Goal: Browse casually: Explore the website without a specific task or goal

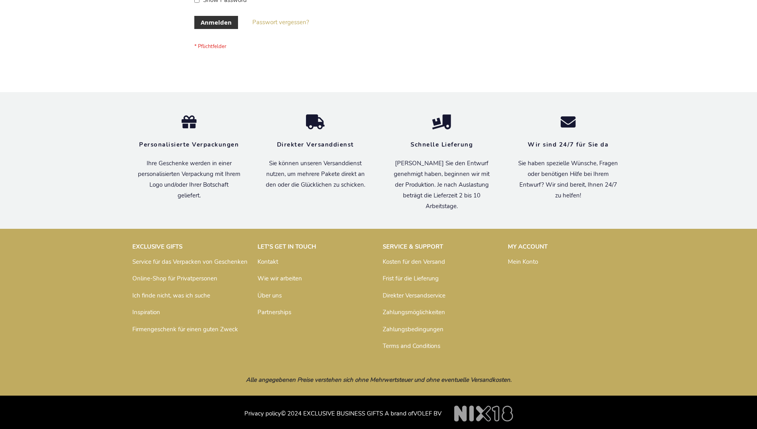
scroll to position [266, 0]
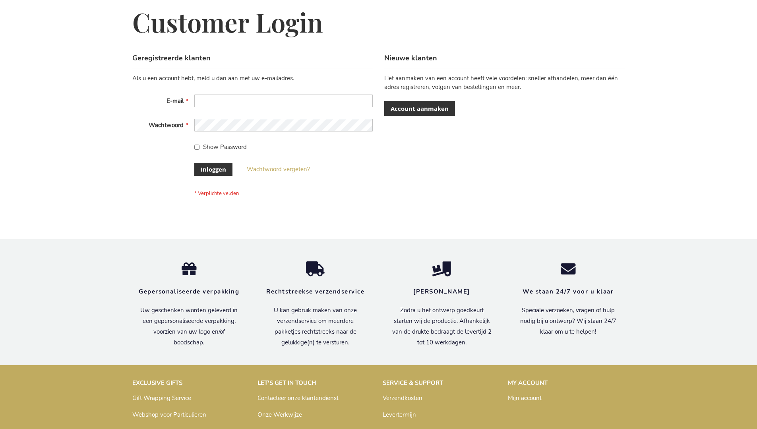
scroll to position [270, 0]
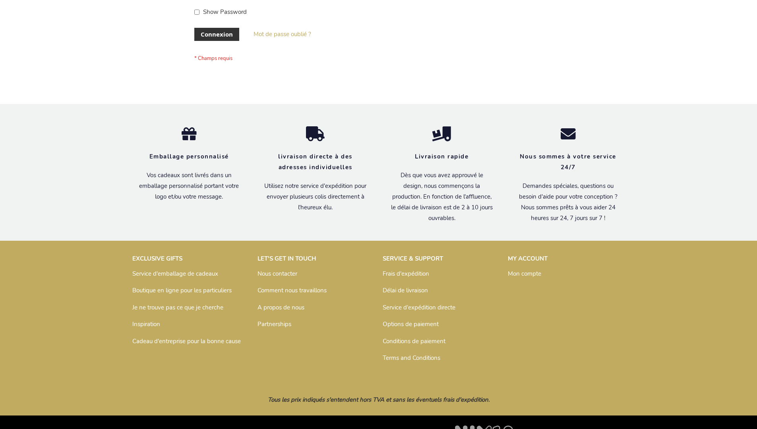
scroll to position [274, 0]
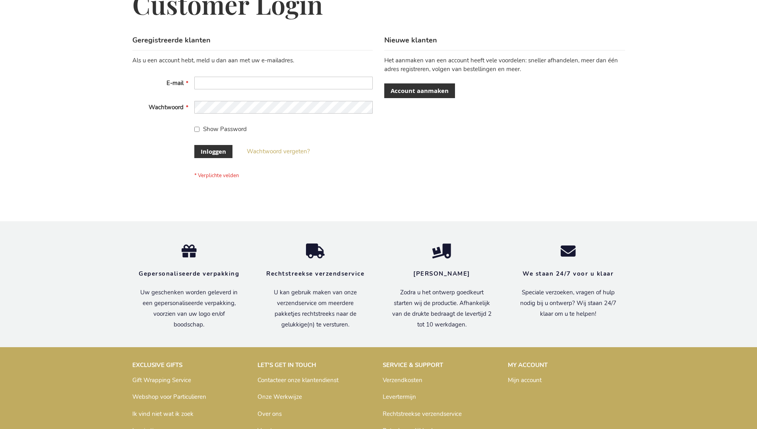
scroll to position [270, 0]
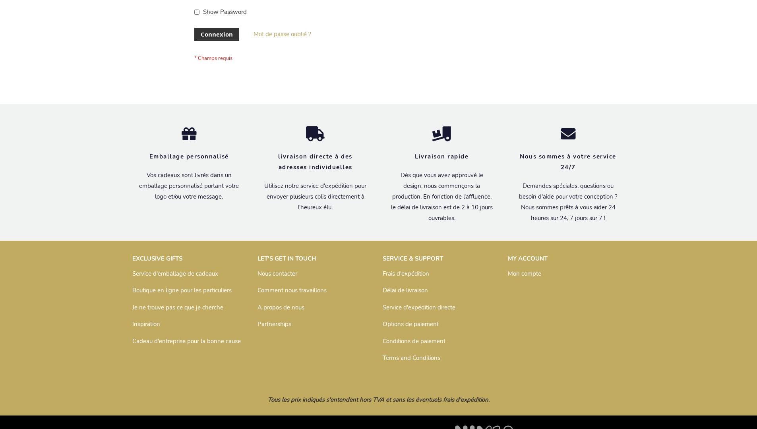
scroll to position [274, 0]
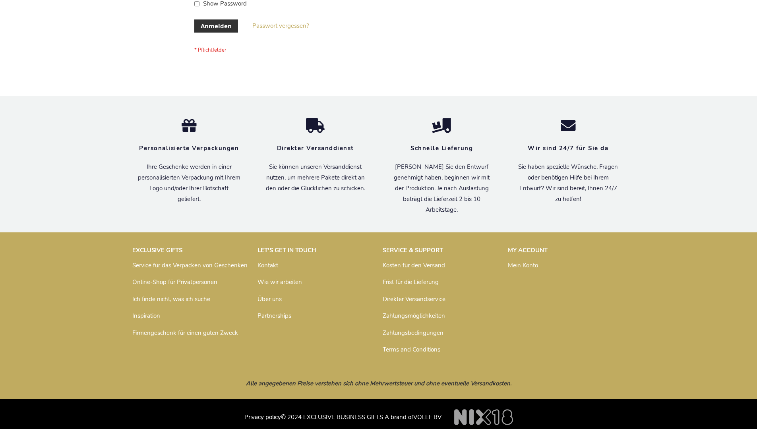
scroll to position [266, 0]
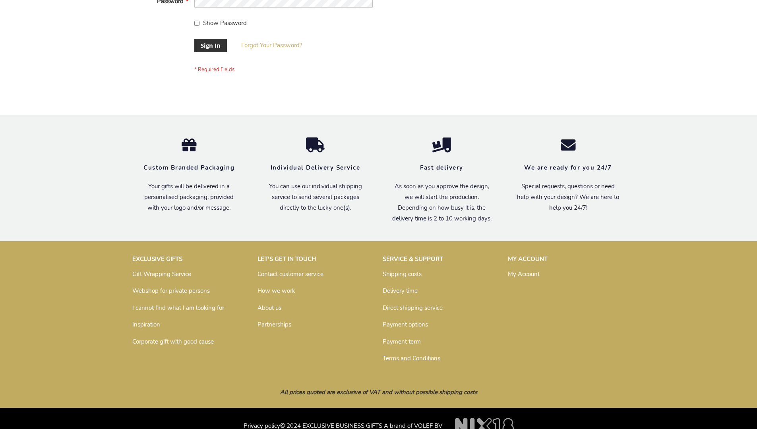
scroll to position [256, 0]
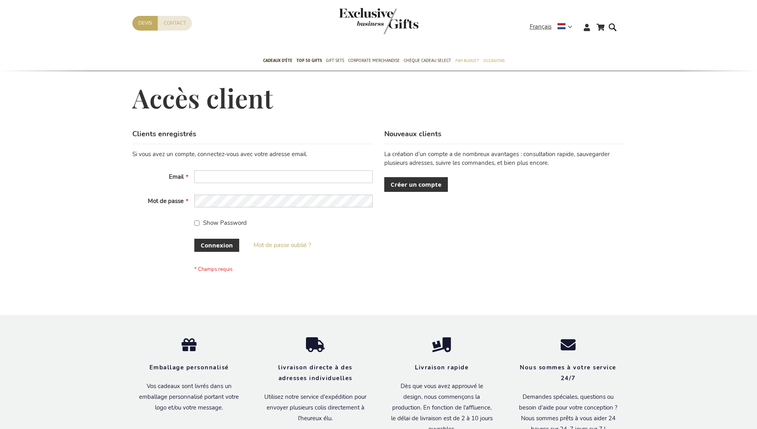
scroll to position [274, 0]
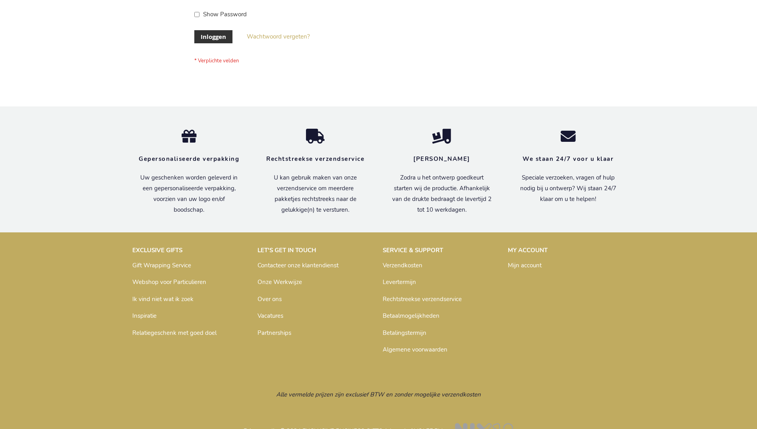
scroll to position [270, 0]
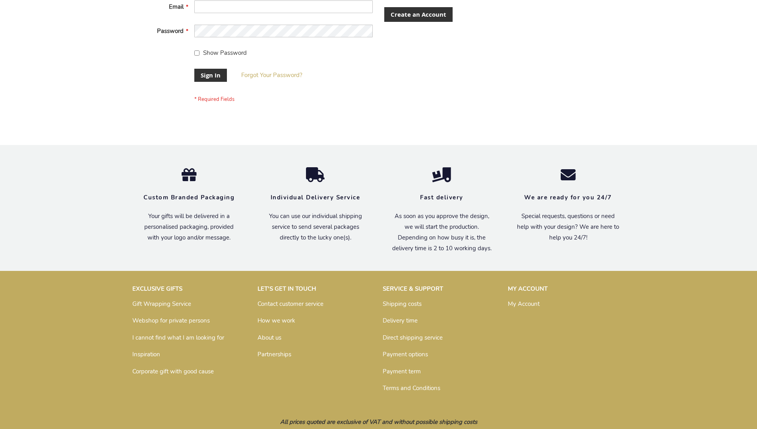
scroll to position [256, 0]
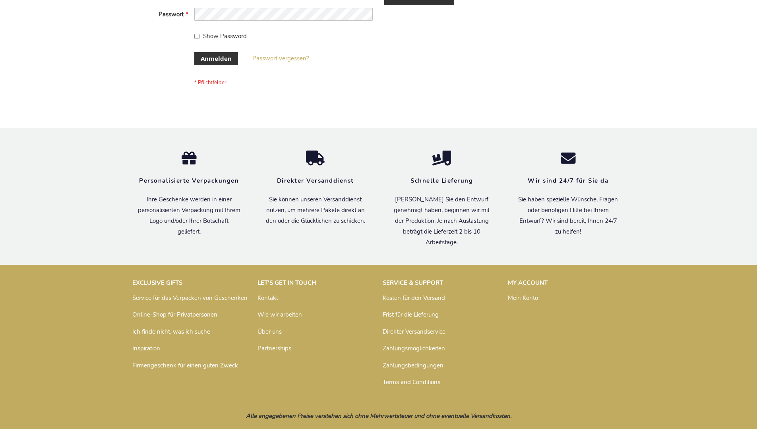
scroll to position [266, 0]
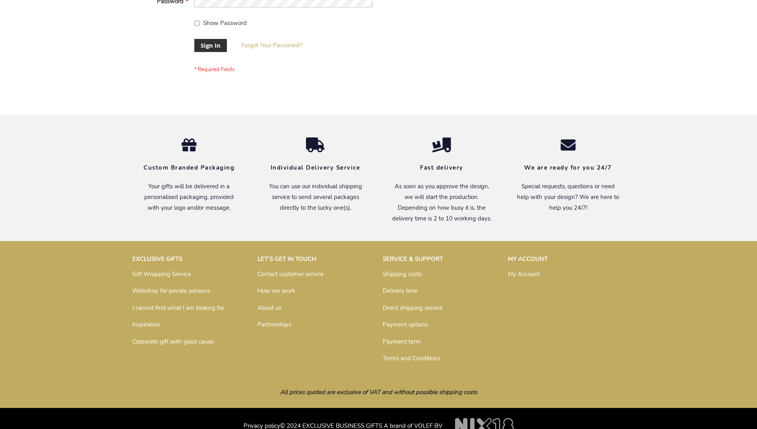
scroll to position [256, 0]
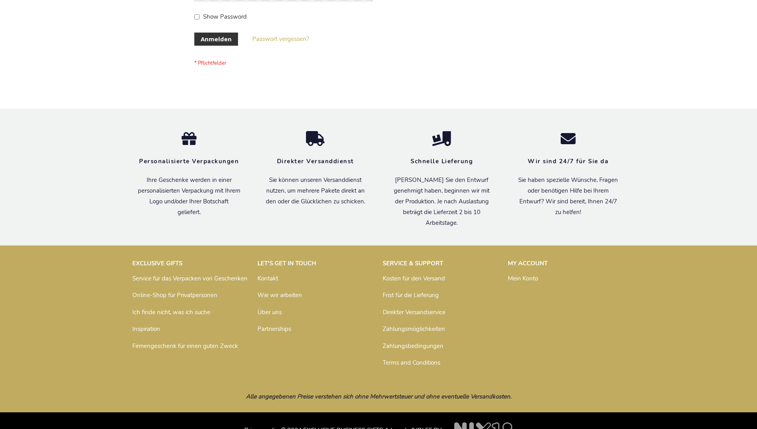
scroll to position [266, 0]
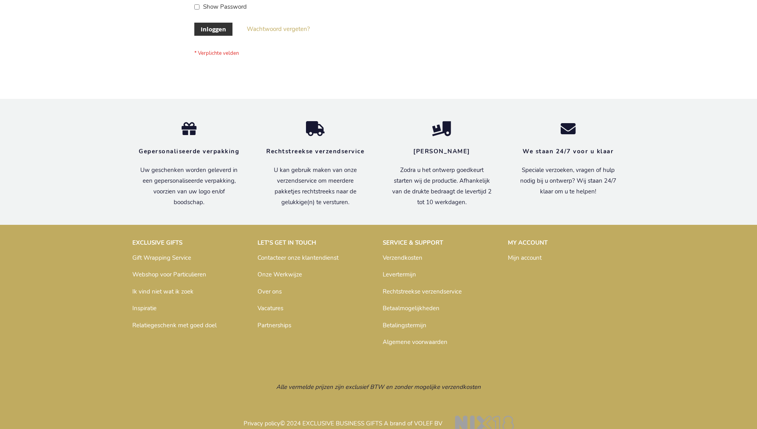
scroll to position [270, 0]
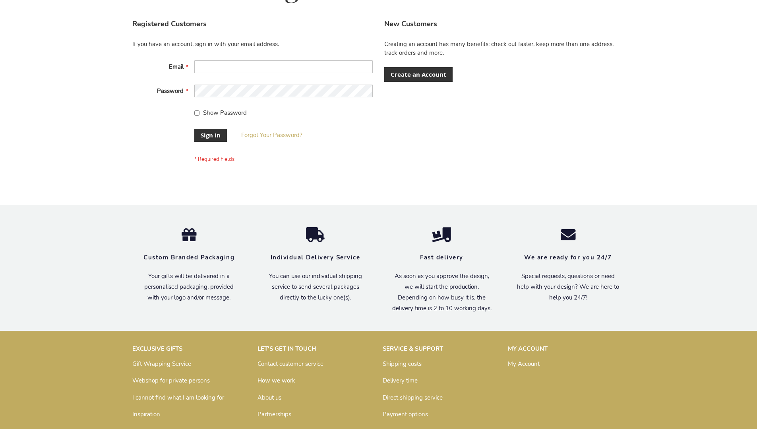
scroll to position [256, 0]
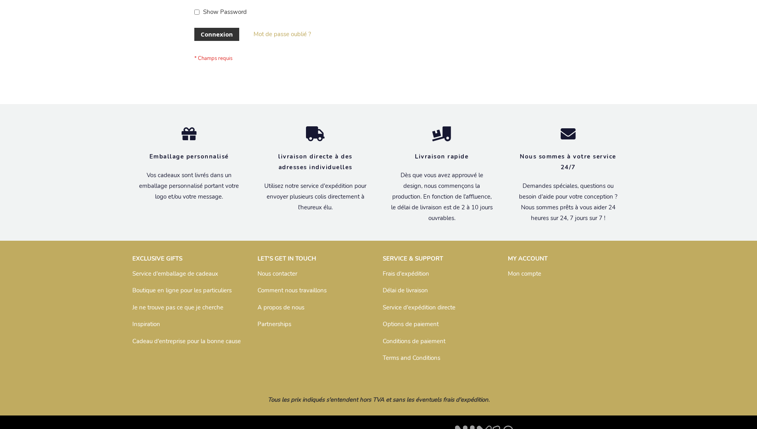
scroll to position [274, 0]
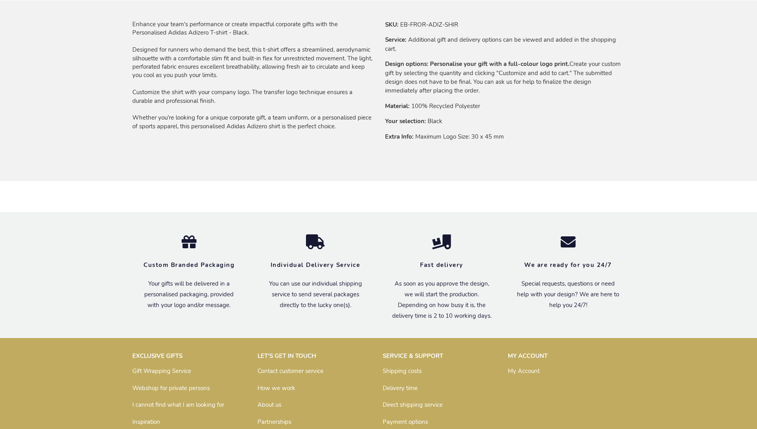
scroll to position [625, 0]
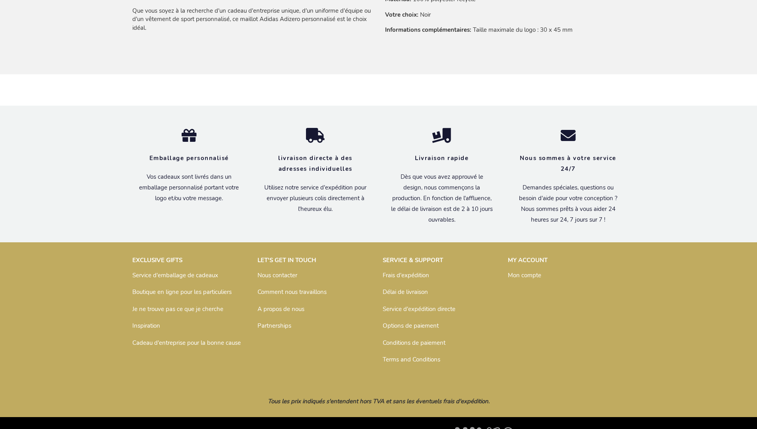
scroll to position [653, 0]
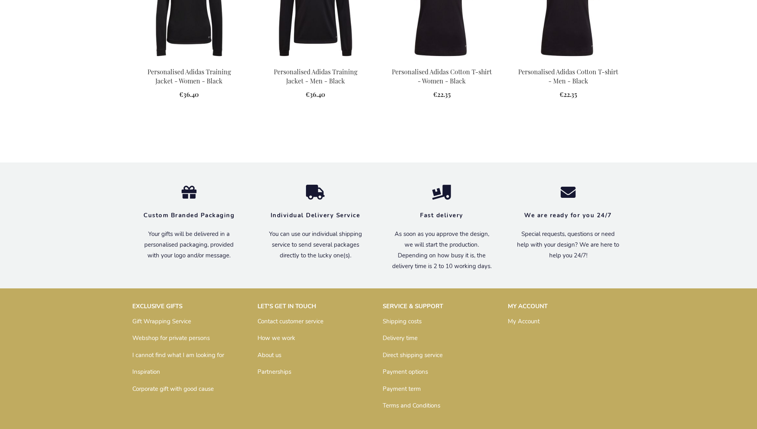
scroll to position [845, 0]
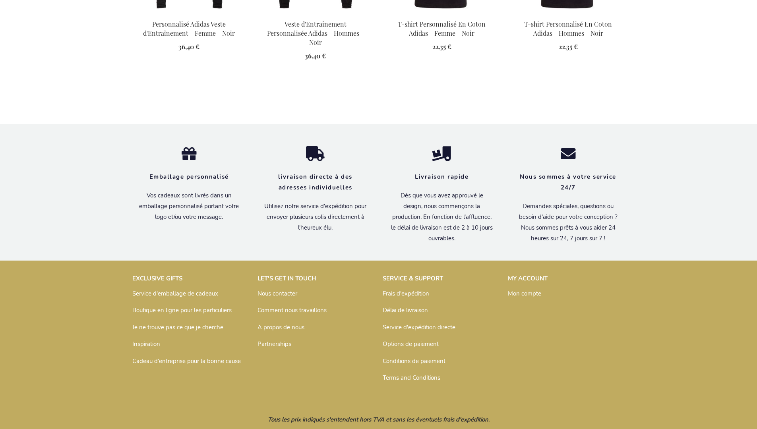
scroll to position [864, 0]
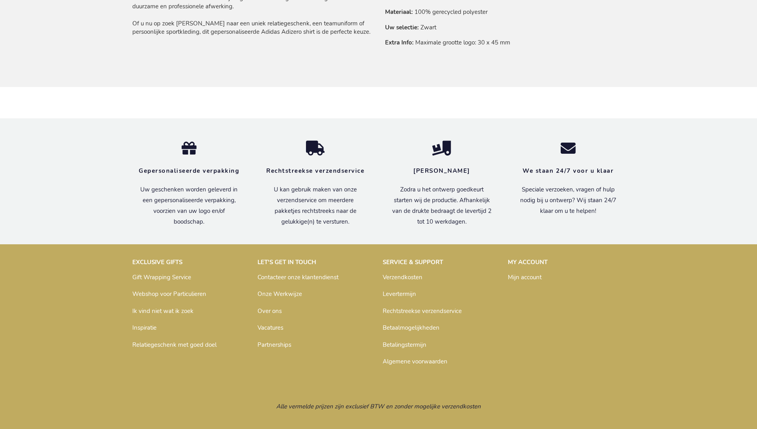
scroll to position [648, 0]
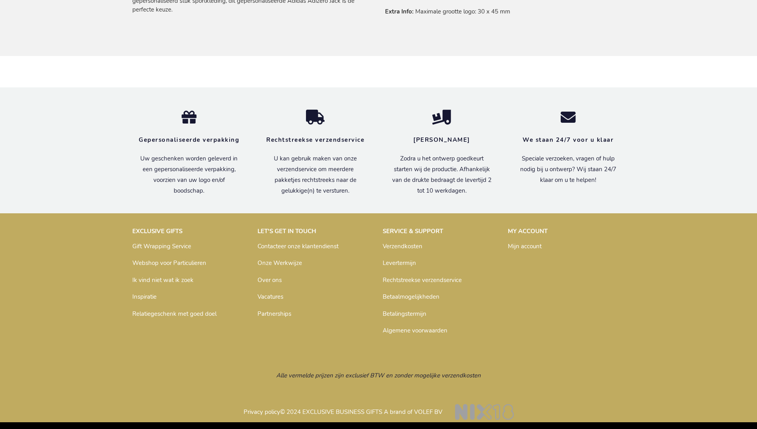
scroll to position [648, 0]
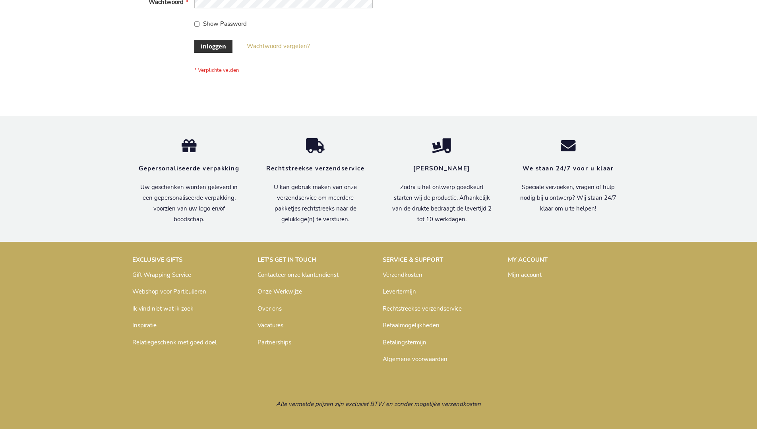
scroll to position [270, 0]
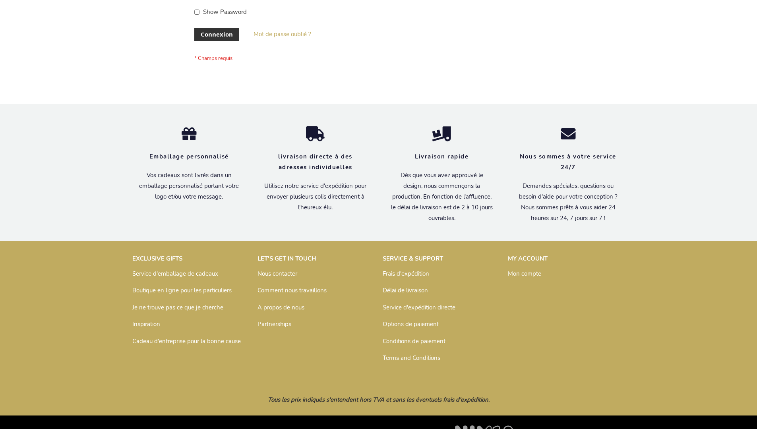
scroll to position [274, 0]
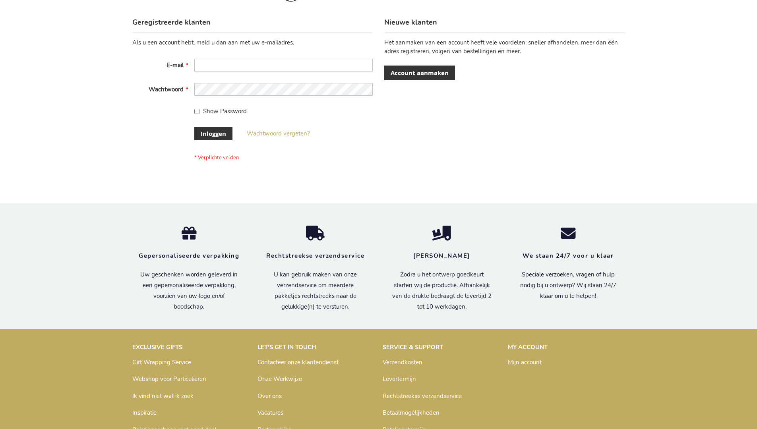
scroll to position [270, 0]
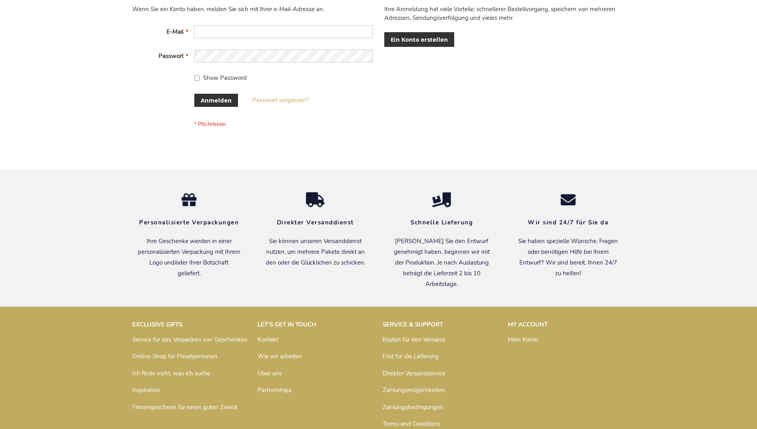
scroll to position [266, 0]
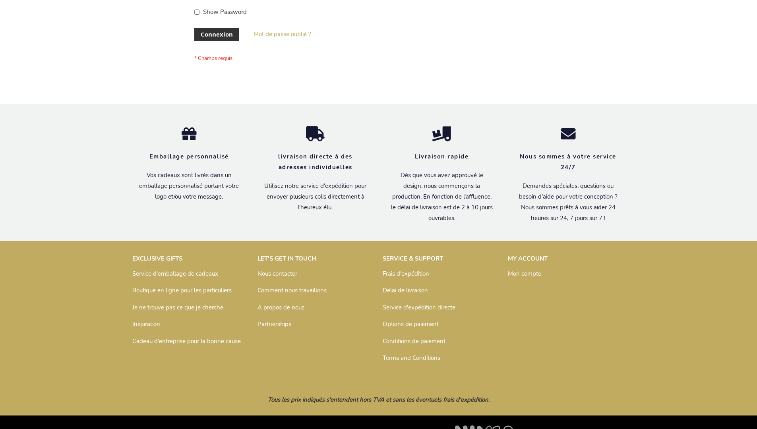
scroll to position [274, 0]
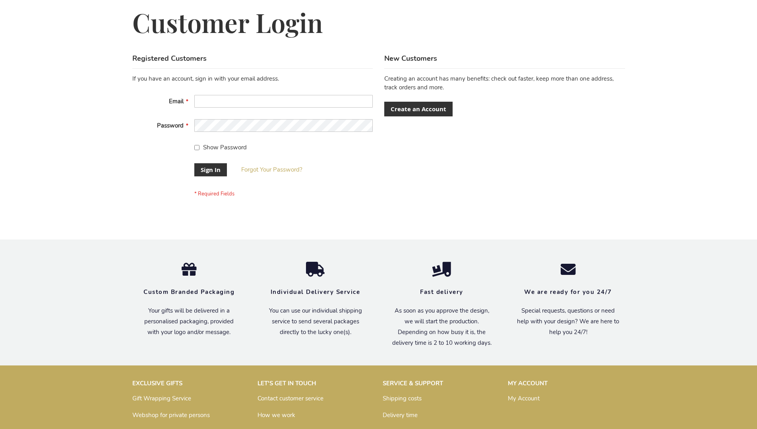
scroll to position [256, 0]
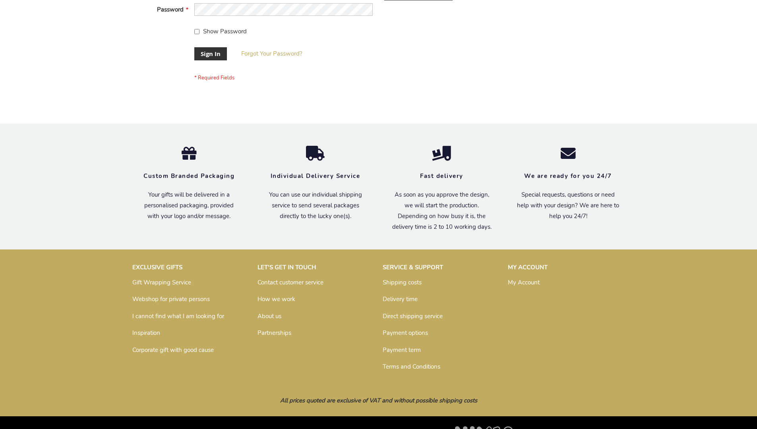
scroll to position [256, 0]
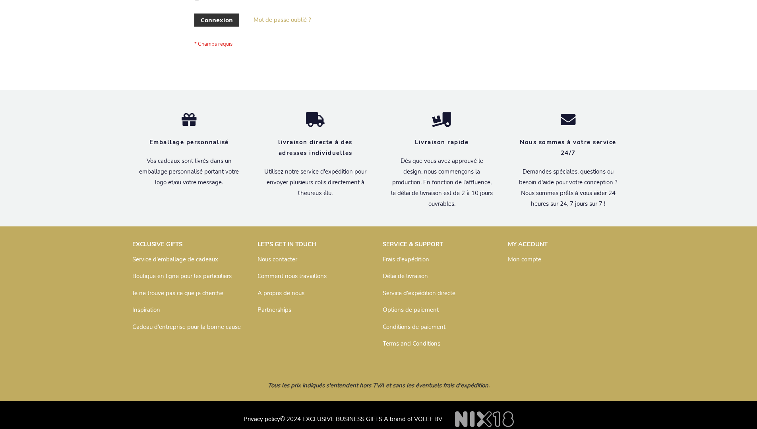
scroll to position [274, 0]
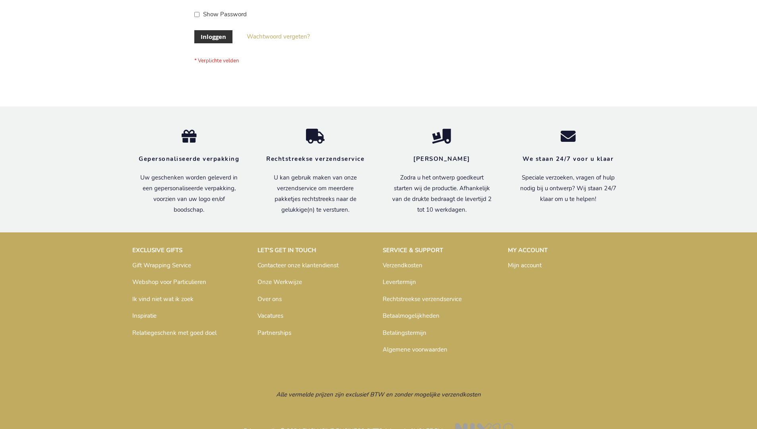
scroll to position [270, 0]
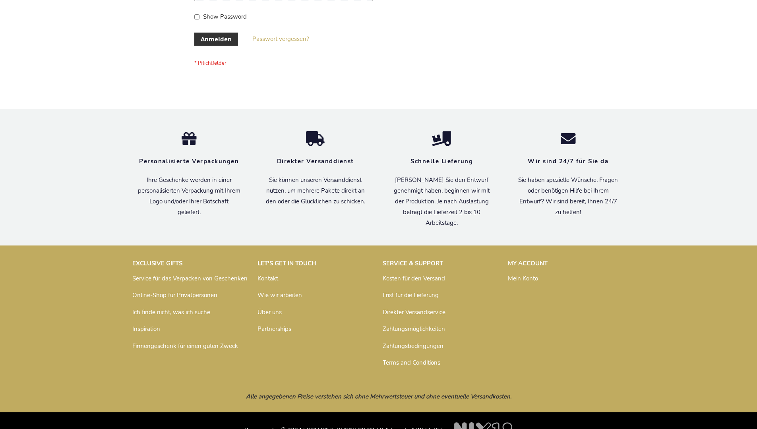
scroll to position [266, 0]
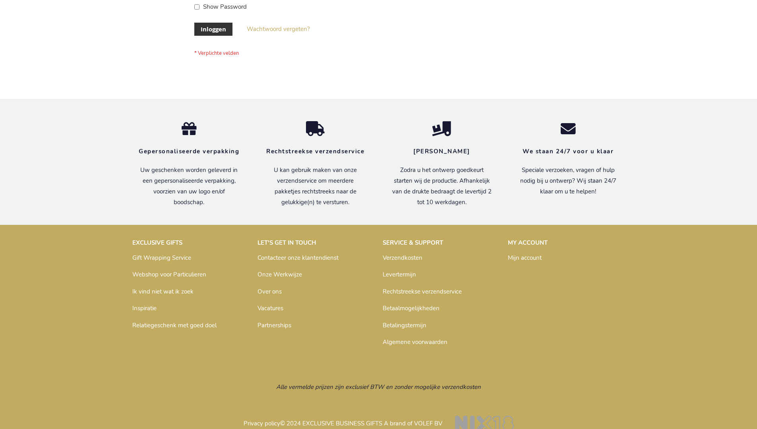
scroll to position [270, 0]
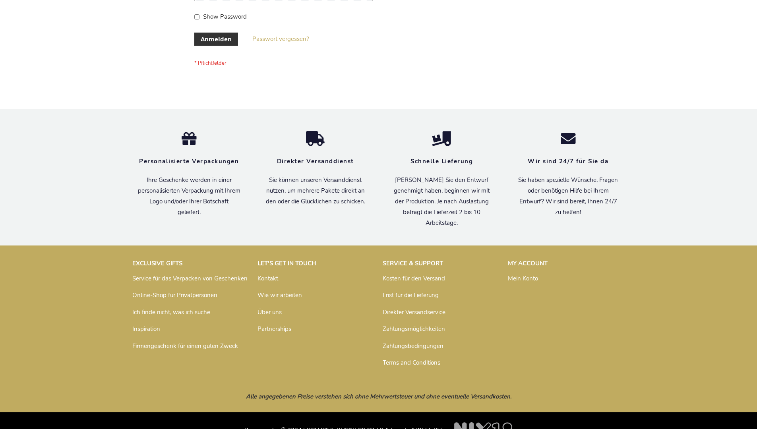
scroll to position [266, 0]
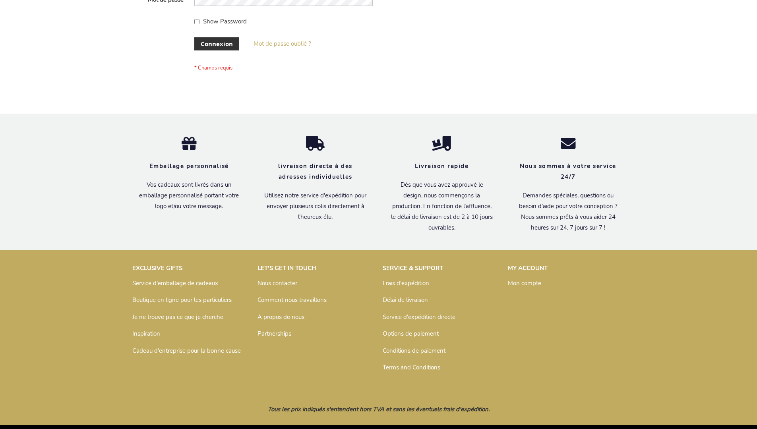
scroll to position [274, 0]
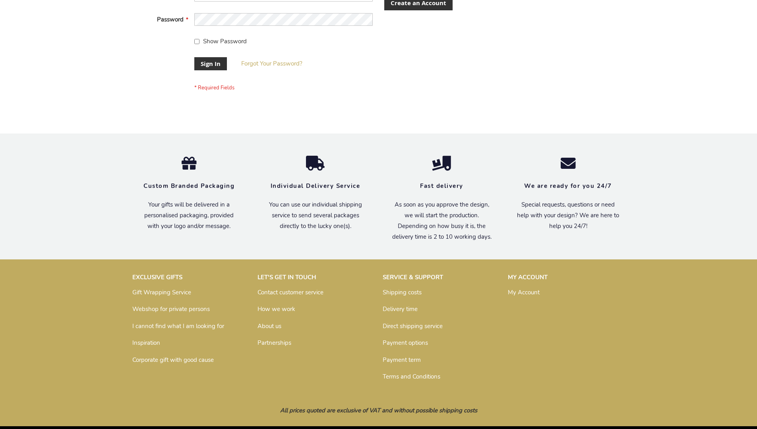
scroll to position [256, 0]
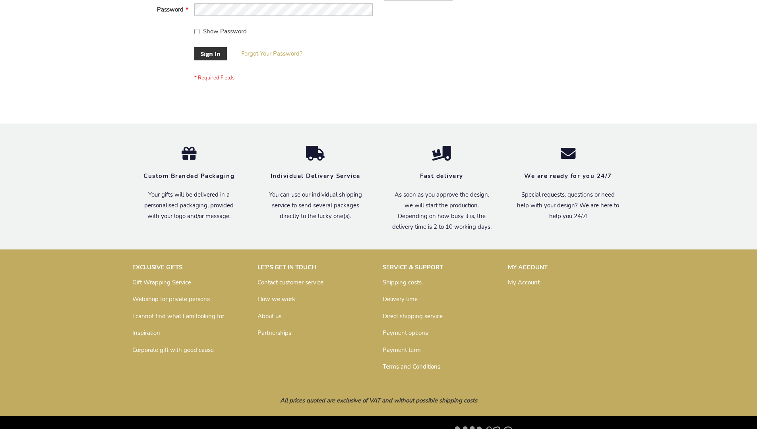
scroll to position [256, 0]
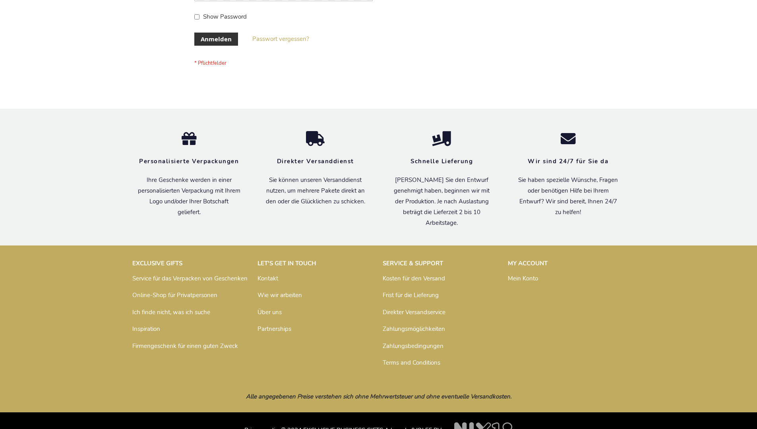
scroll to position [266, 0]
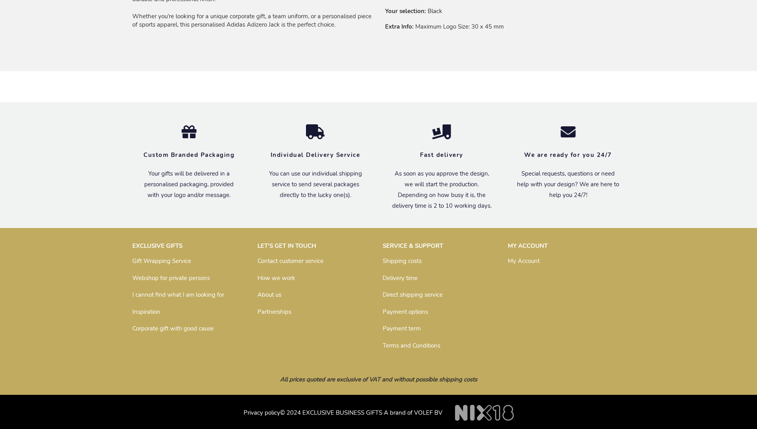
scroll to position [625, 0]
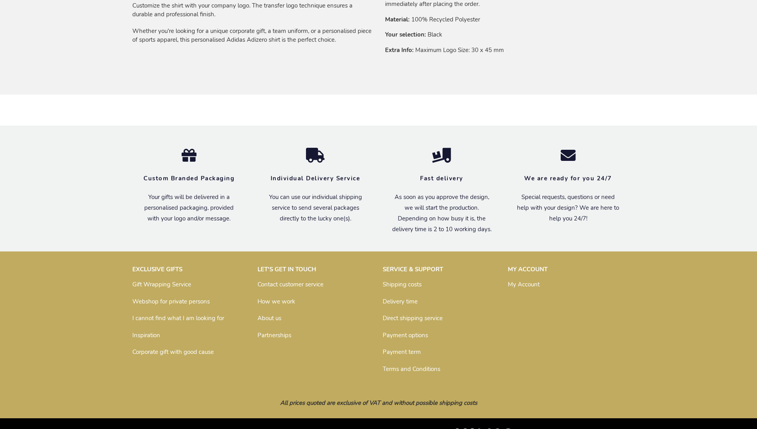
scroll to position [625, 0]
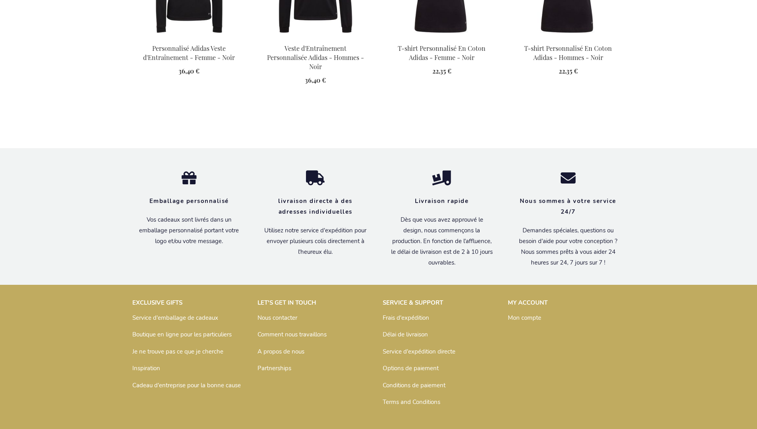
scroll to position [864, 0]
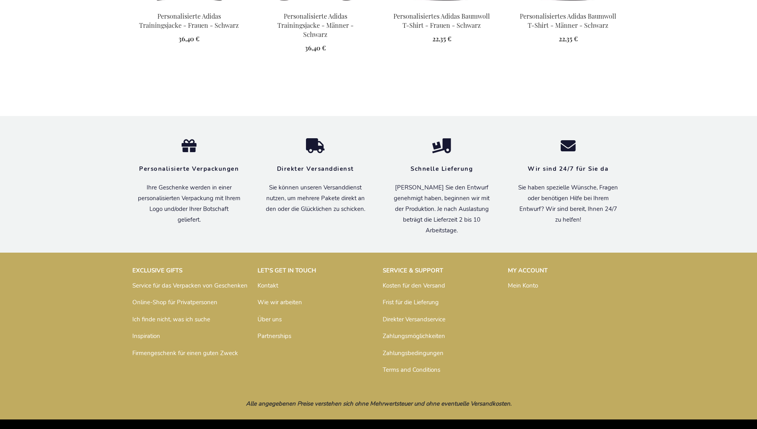
scroll to position [856, 0]
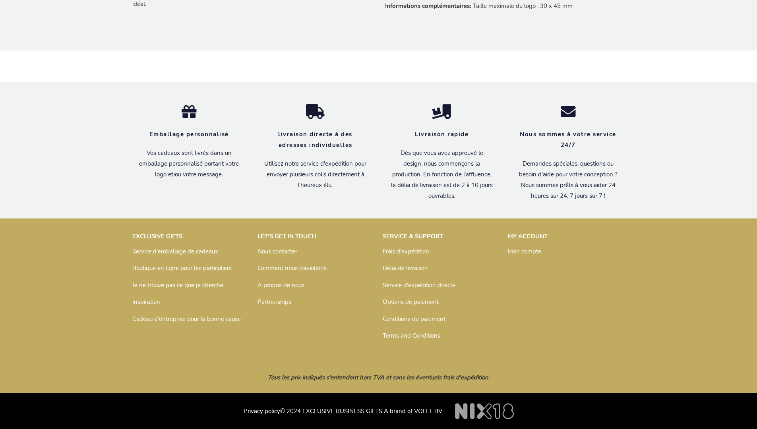
scroll to position [653, 0]
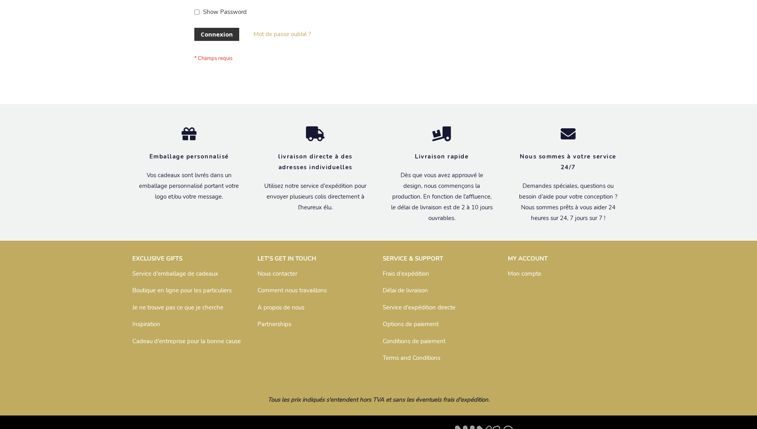
scroll to position [274, 0]
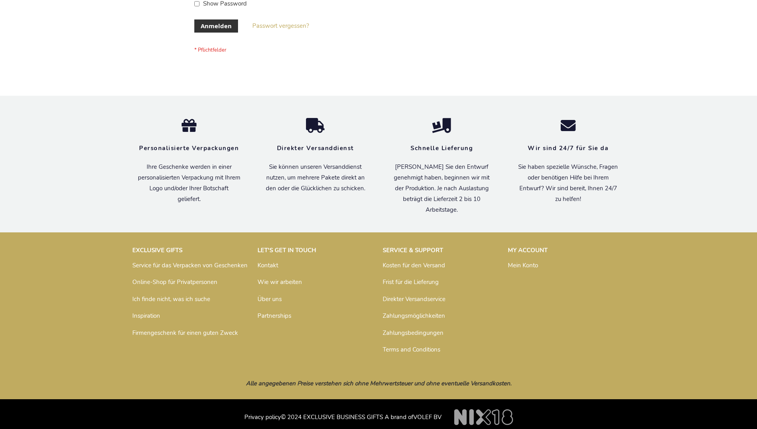
scroll to position [266, 0]
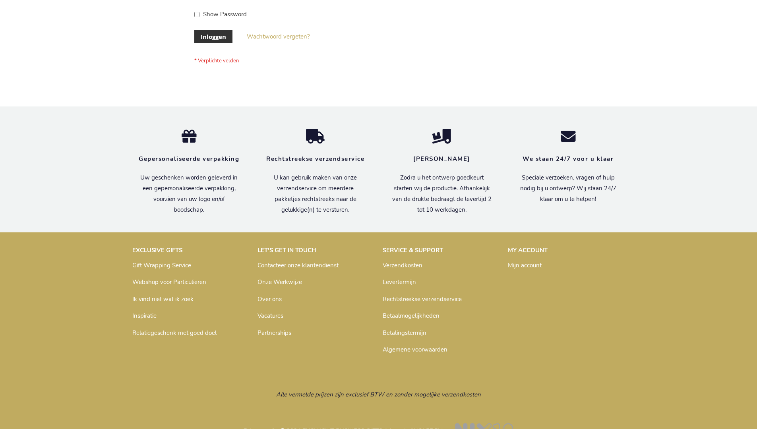
scroll to position [270, 0]
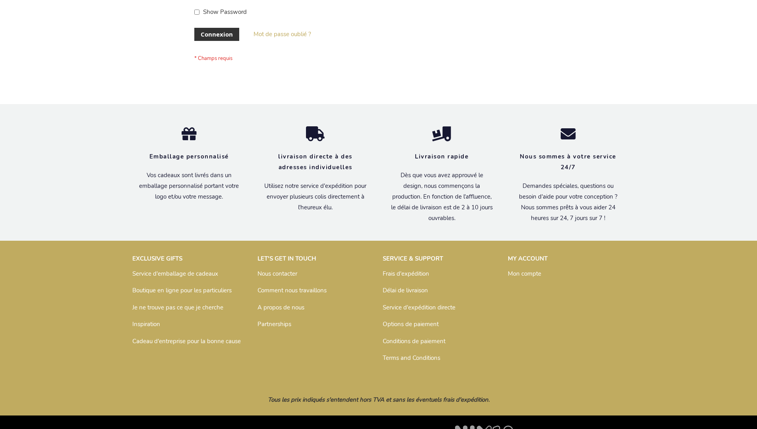
scroll to position [274, 0]
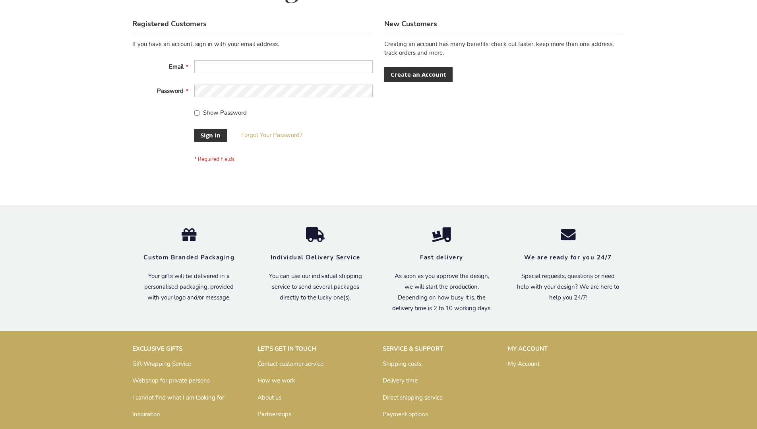
scroll to position [256, 0]
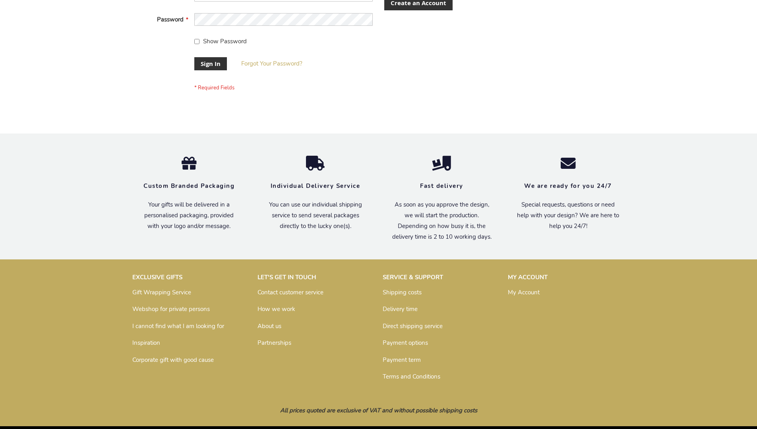
scroll to position [256, 0]
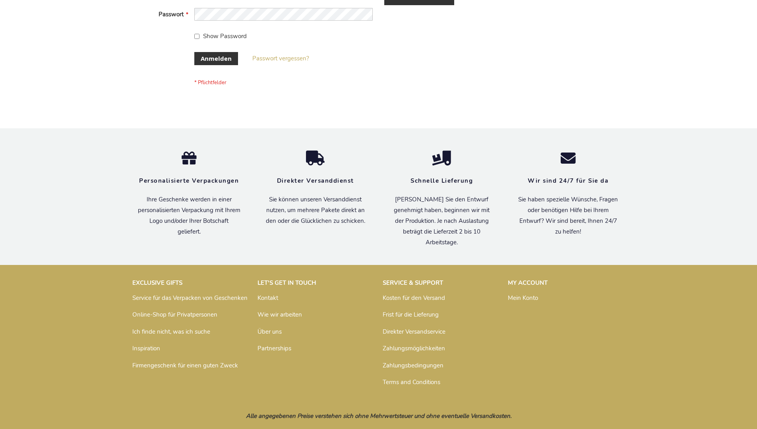
scroll to position [266, 0]
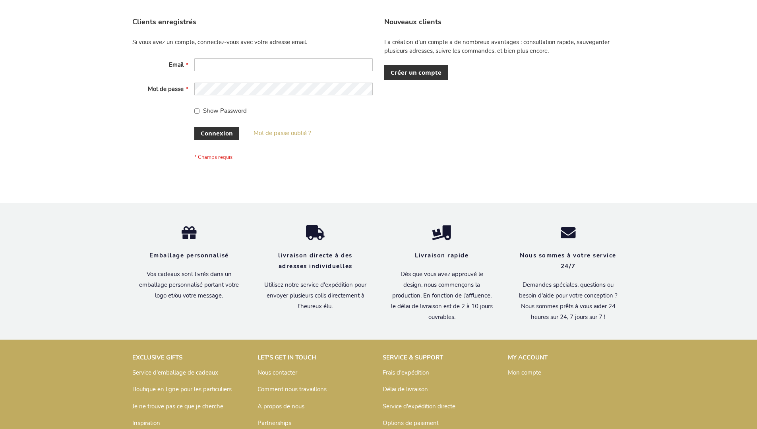
scroll to position [274, 0]
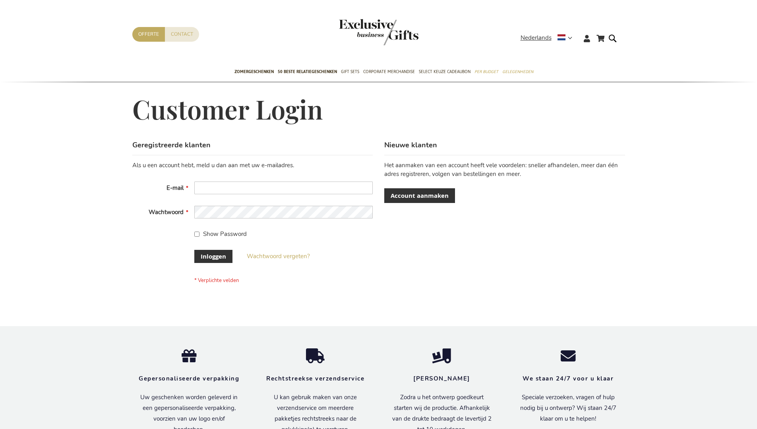
scroll to position [264, 0]
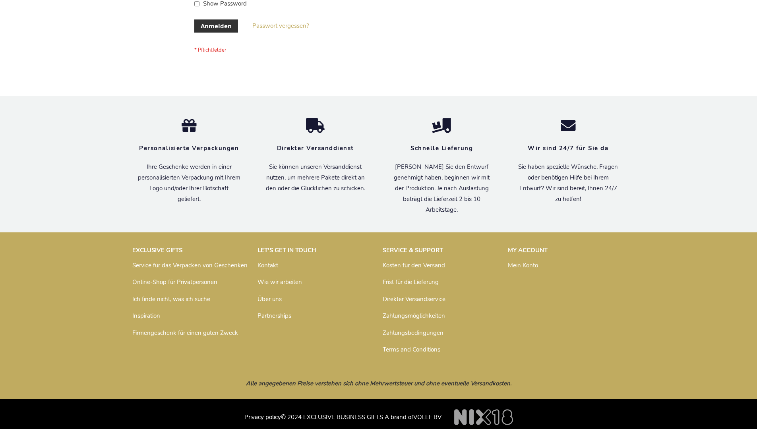
scroll to position [266, 0]
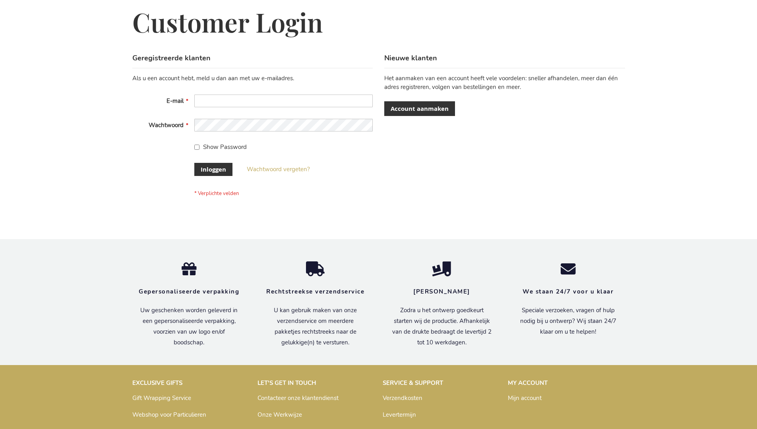
scroll to position [270, 0]
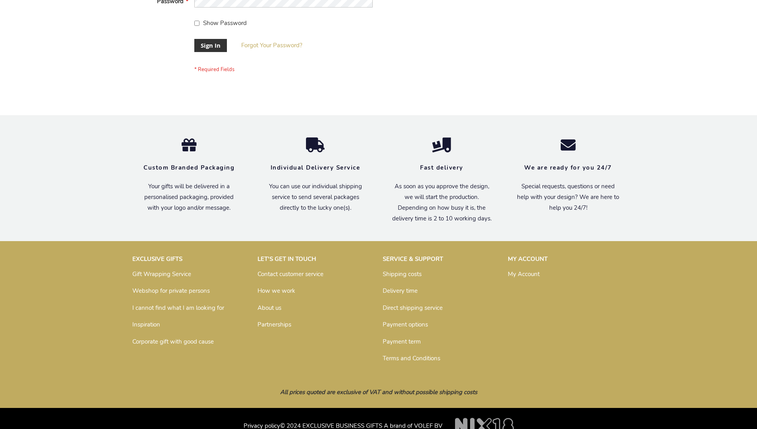
scroll to position [256, 0]
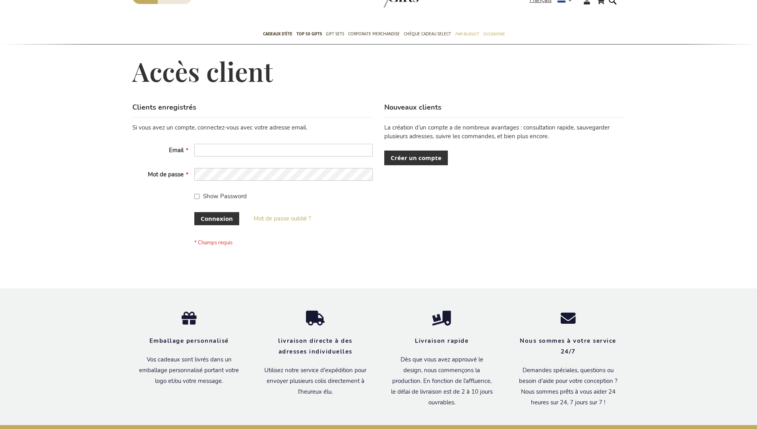
scroll to position [268, 0]
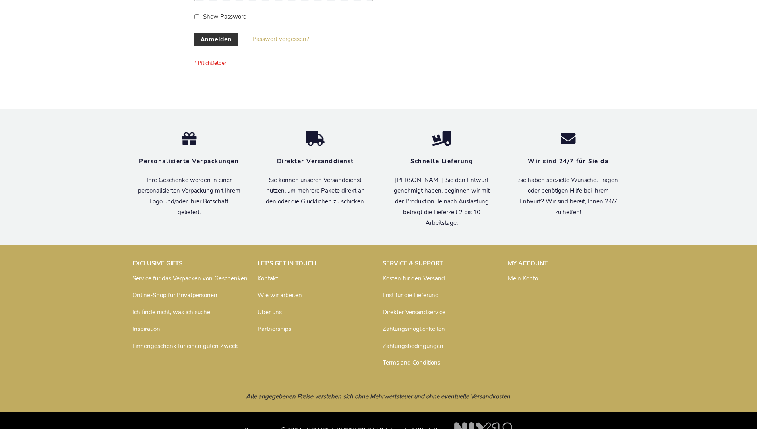
scroll to position [266, 0]
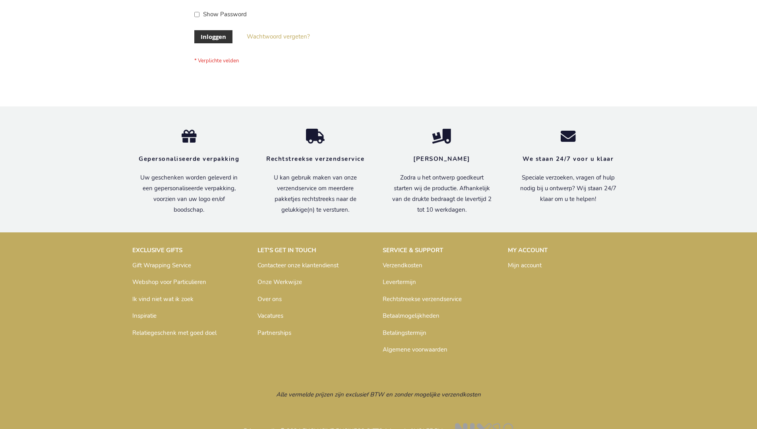
scroll to position [270, 0]
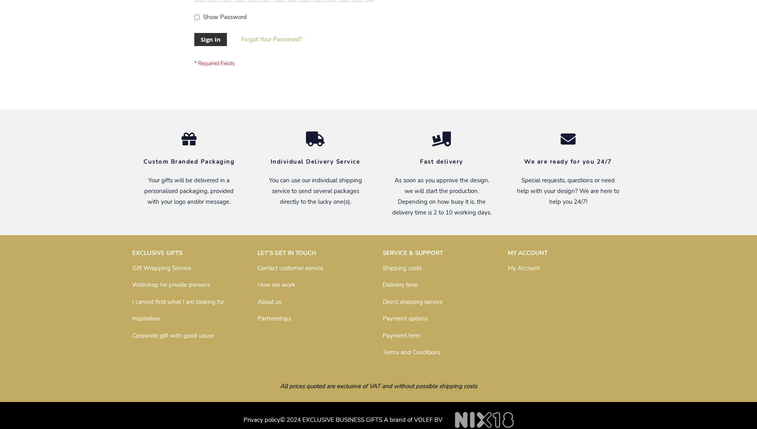
scroll to position [256, 0]
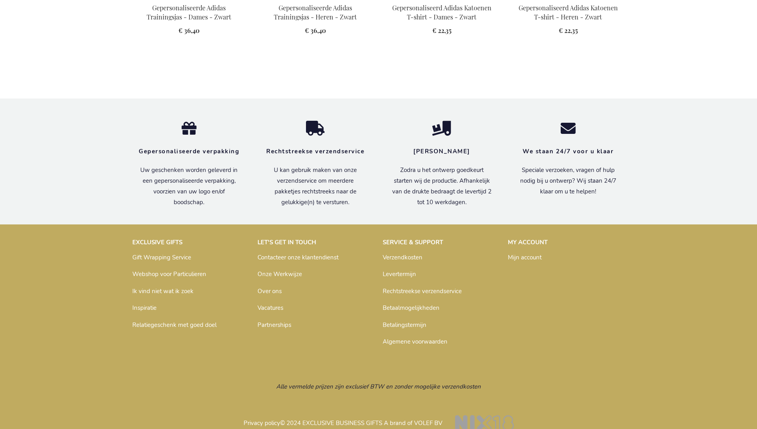
scroll to position [859, 0]
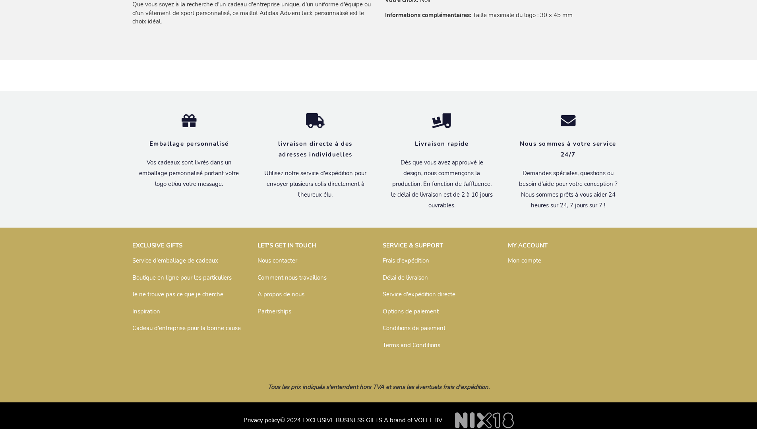
scroll to position [653, 0]
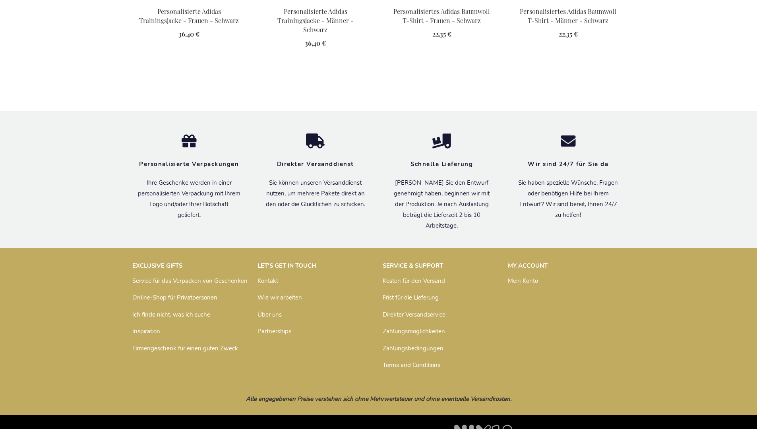
scroll to position [856, 0]
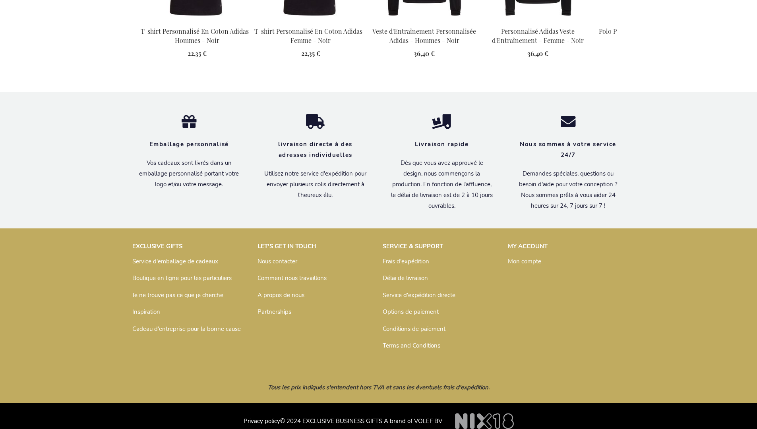
scroll to position [1055, 0]
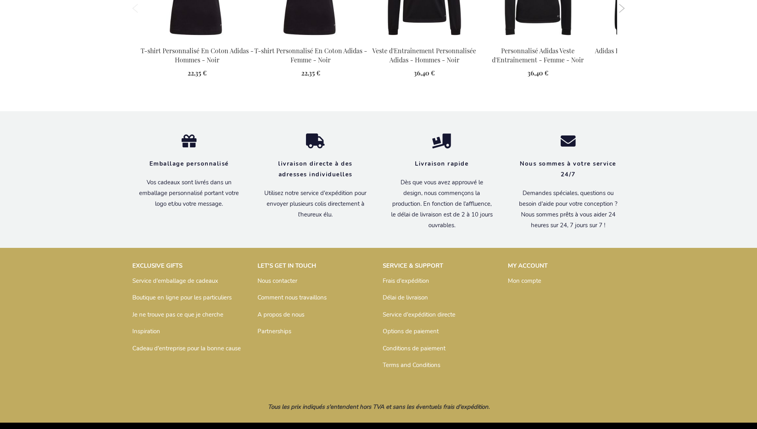
scroll to position [1055, 0]
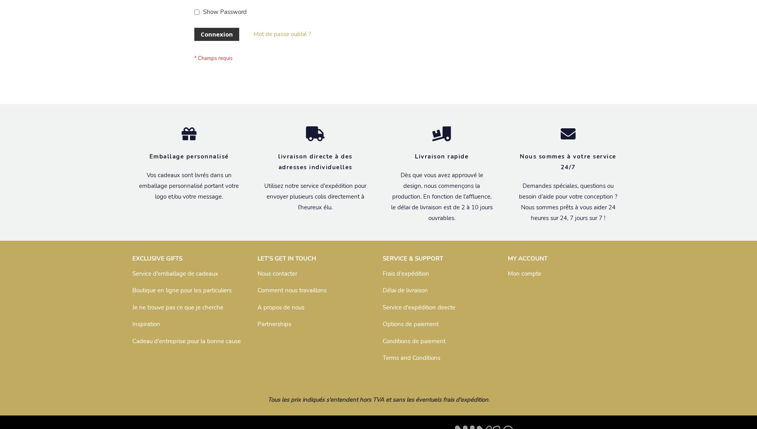
scroll to position [274, 0]
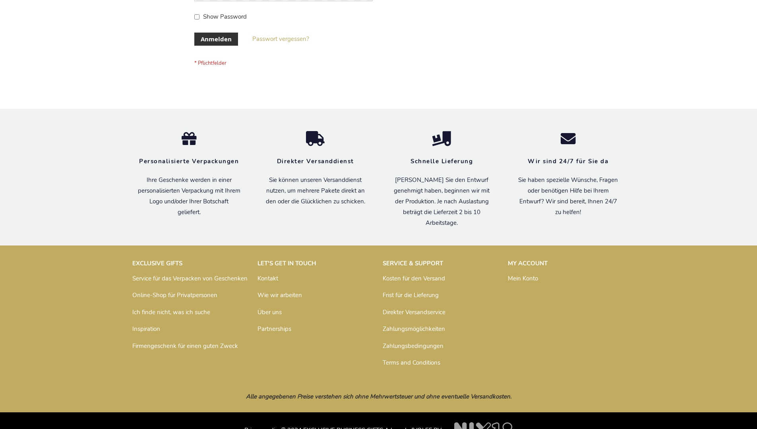
scroll to position [266, 0]
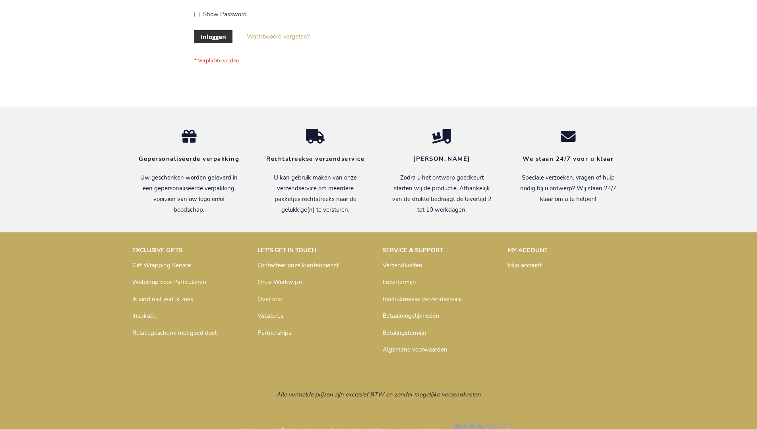
scroll to position [270, 0]
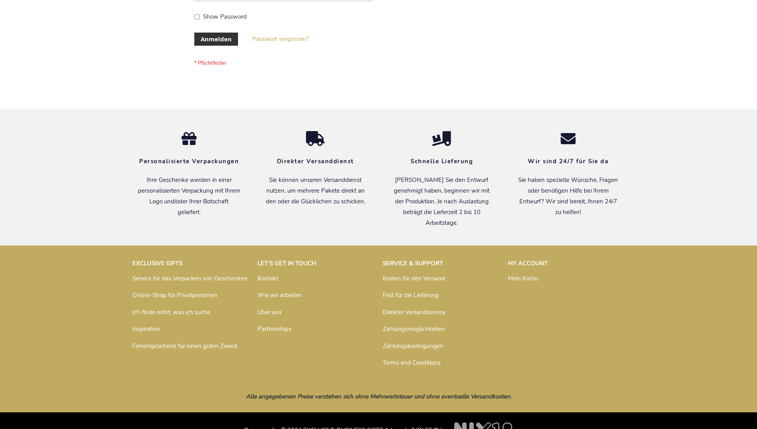
scroll to position [266, 0]
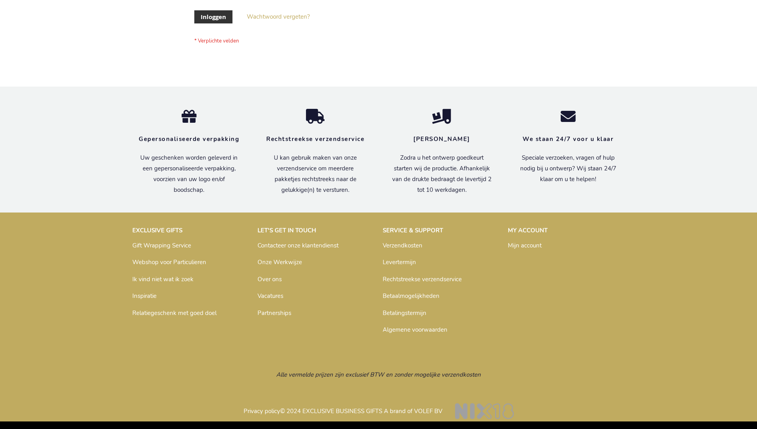
scroll to position [270, 0]
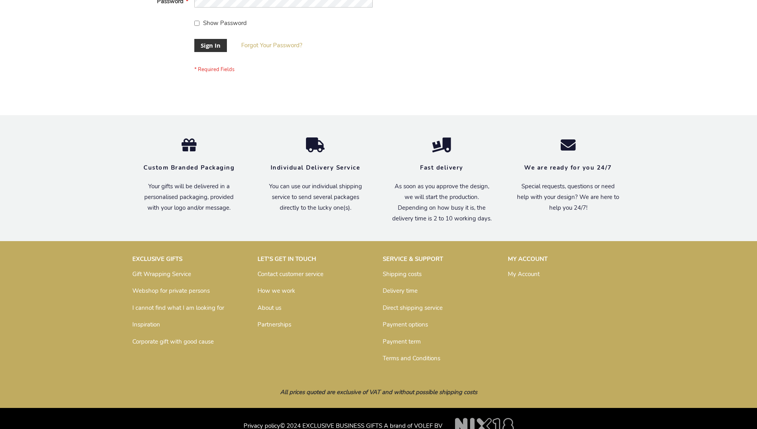
scroll to position [256, 0]
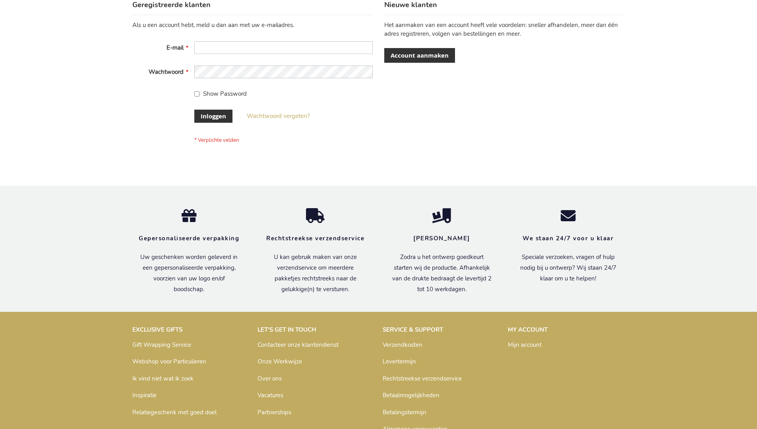
scroll to position [270, 0]
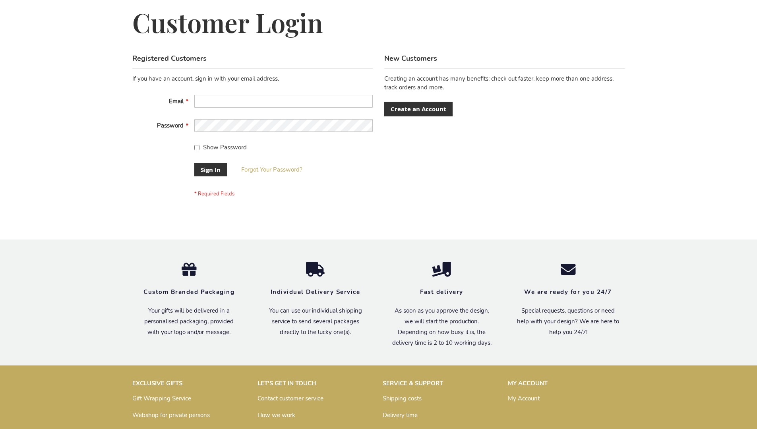
scroll to position [256, 0]
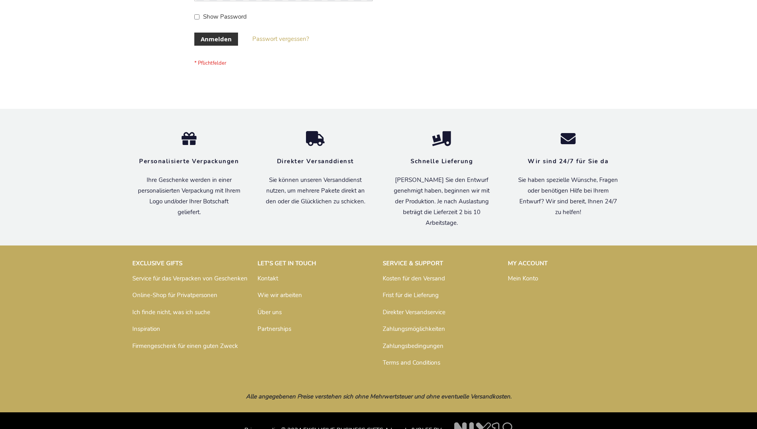
scroll to position [266, 0]
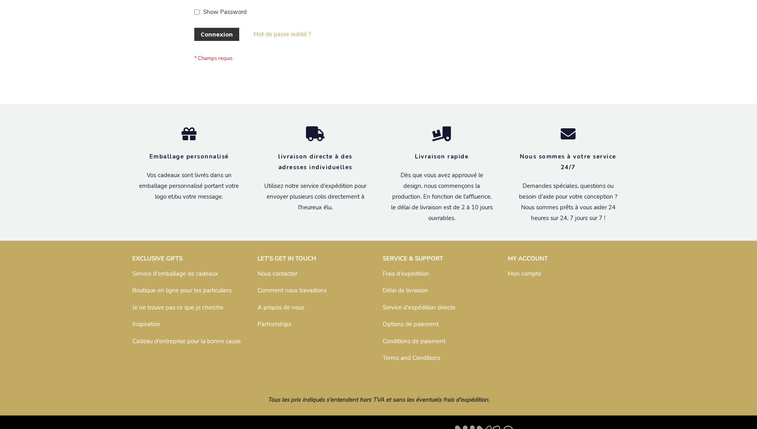
scroll to position [274, 0]
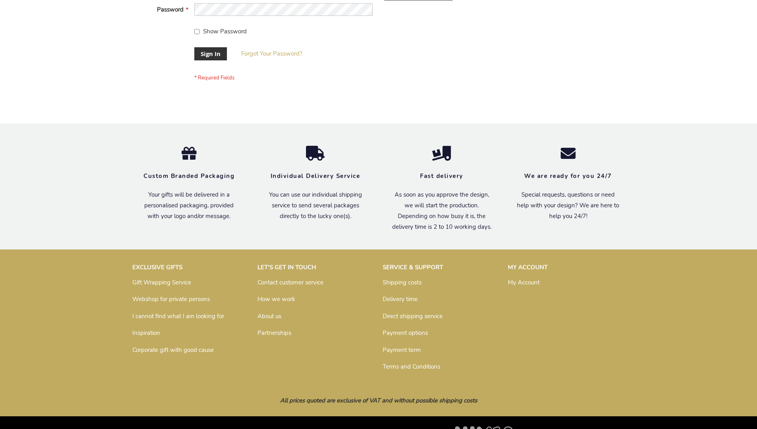
scroll to position [256, 0]
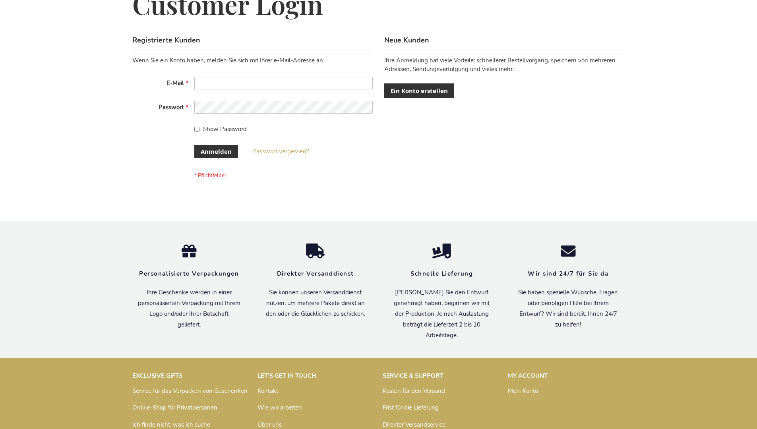
scroll to position [266, 0]
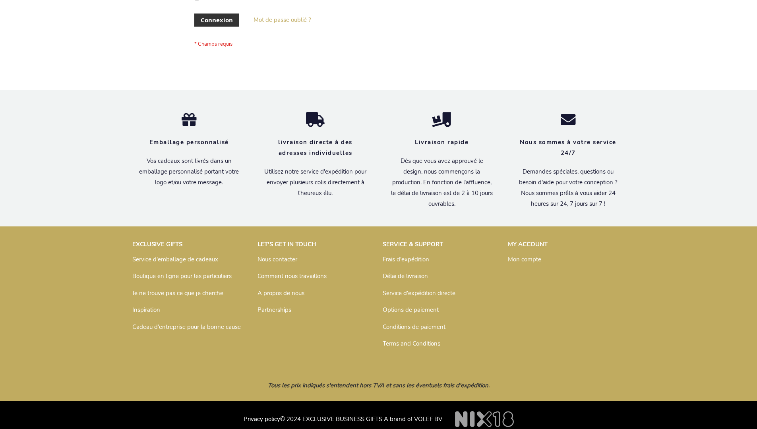
scroll to position [274, 0]
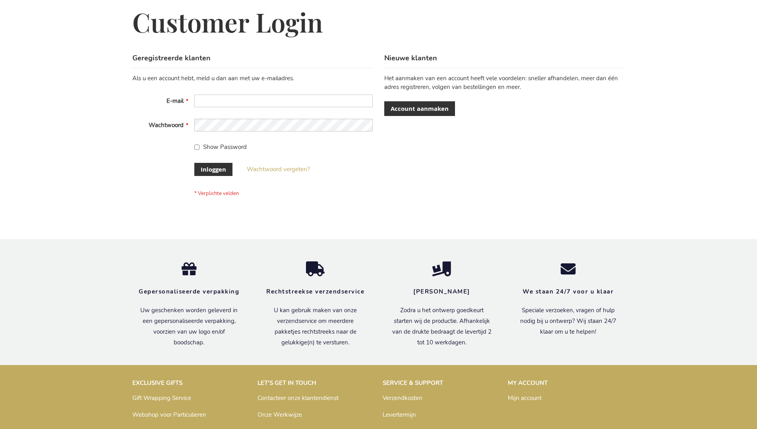
scroll to position [270, 0]
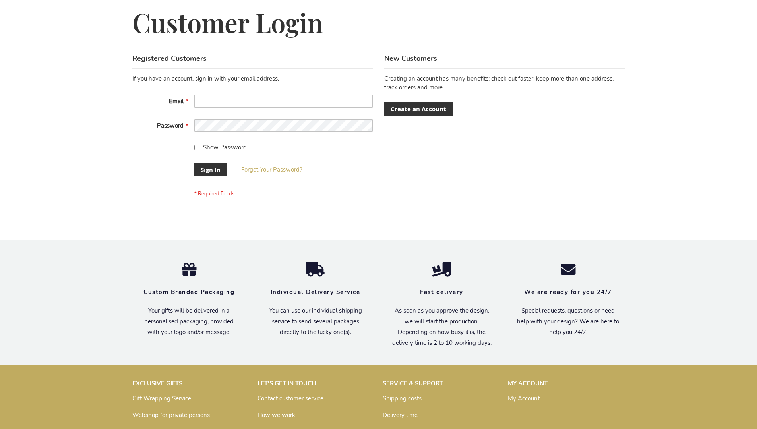
scroll to position [256, 0]
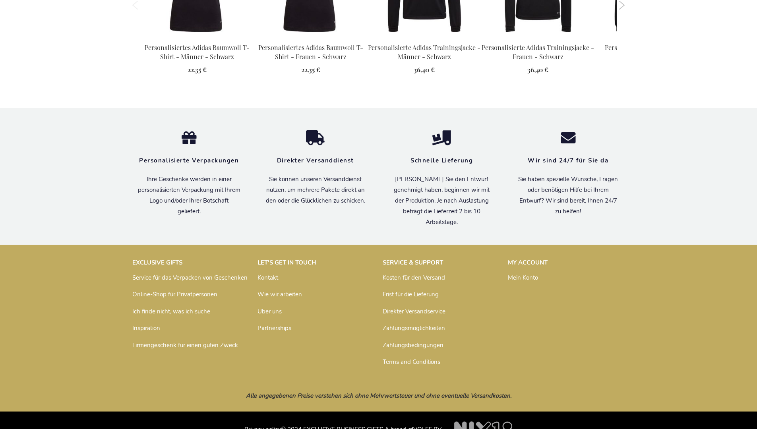
scroll to position [1047, 0]
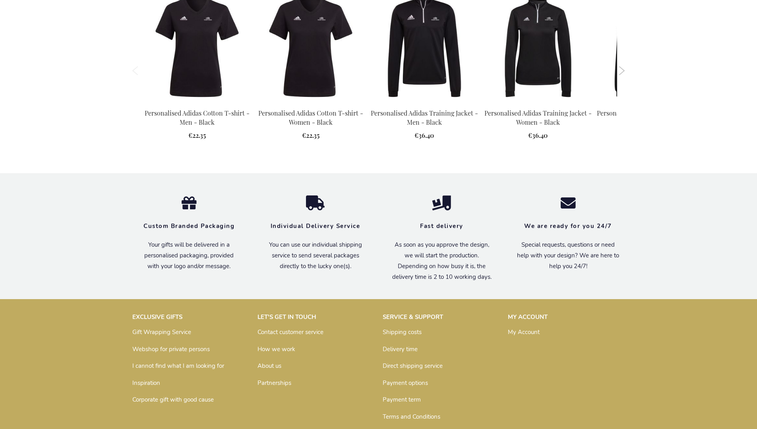
scroll to position [1027, 0]
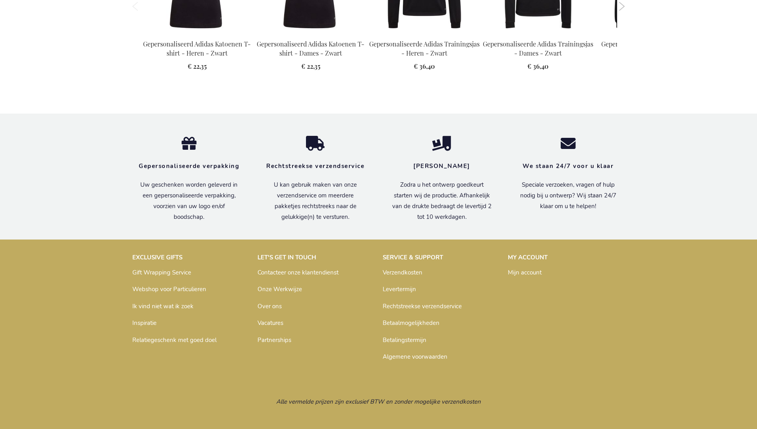
scroll to position [1050, 0]
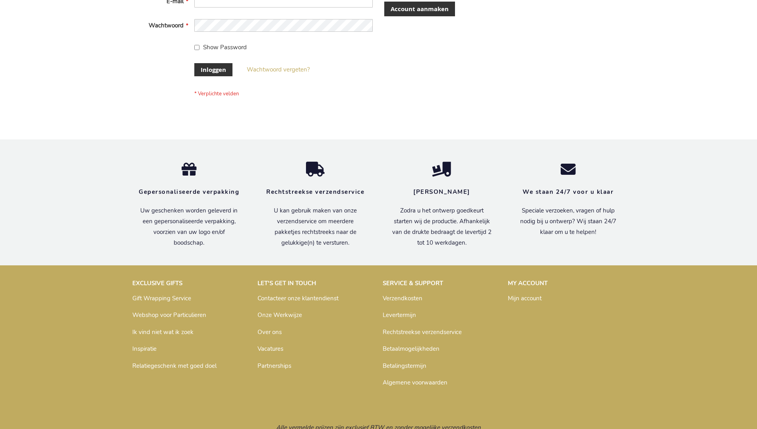
scroll to position [270, 0]
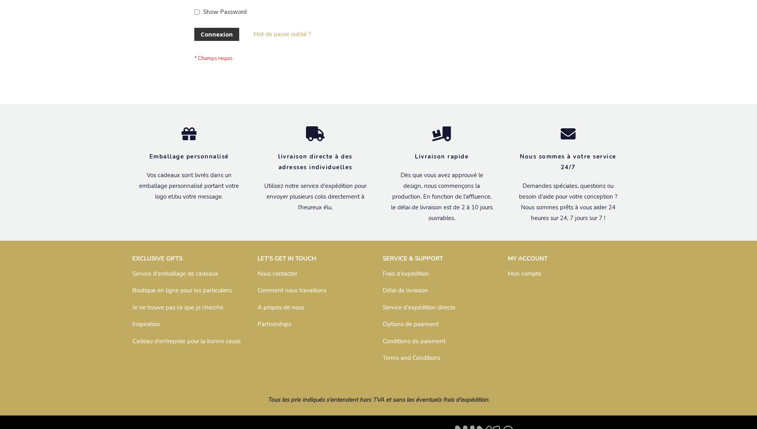
scroll to position [274, 0]
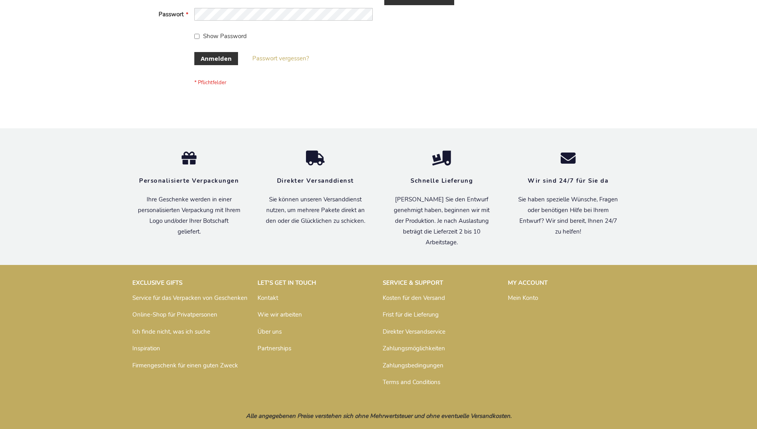
scroll to position [266, 0]
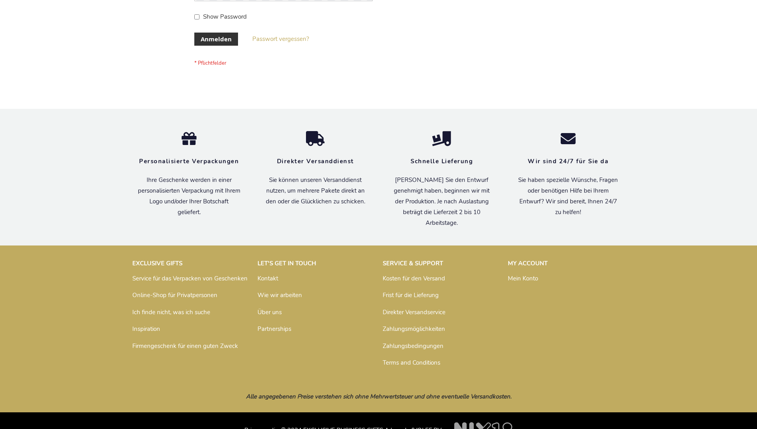
scroll to position [266, 0]
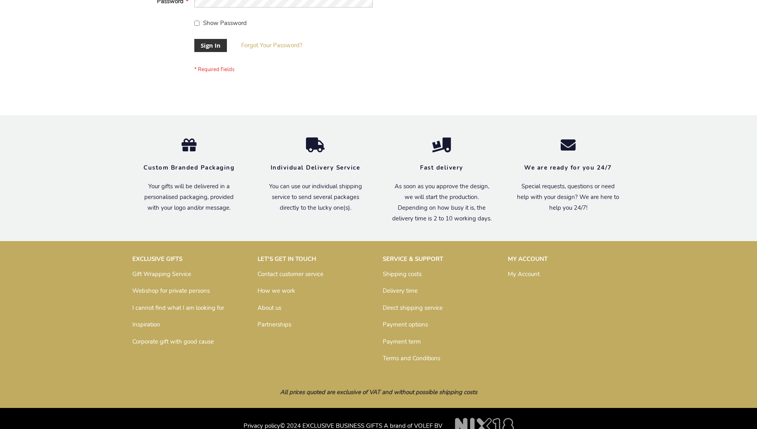
scroll to position [256, 0]
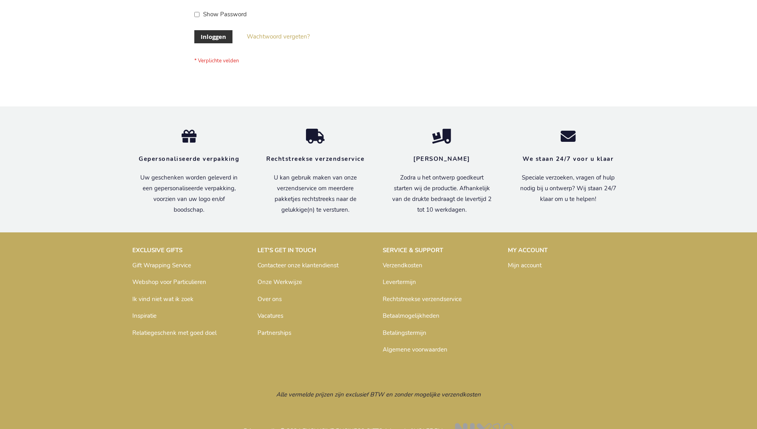
scroll to position [270, 0]
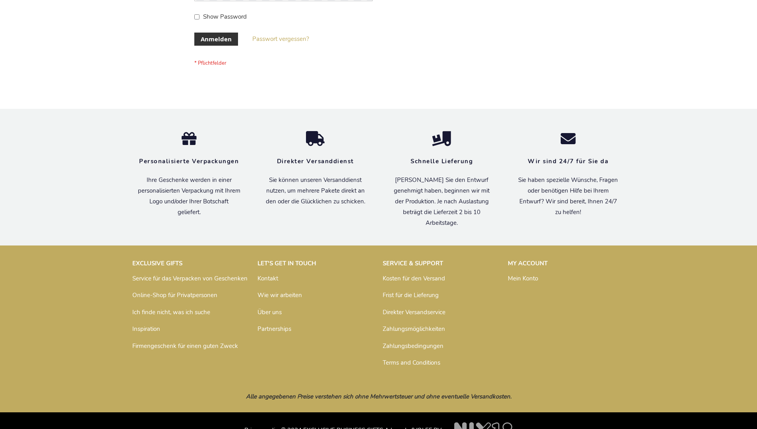
scroll to position [266, 0]
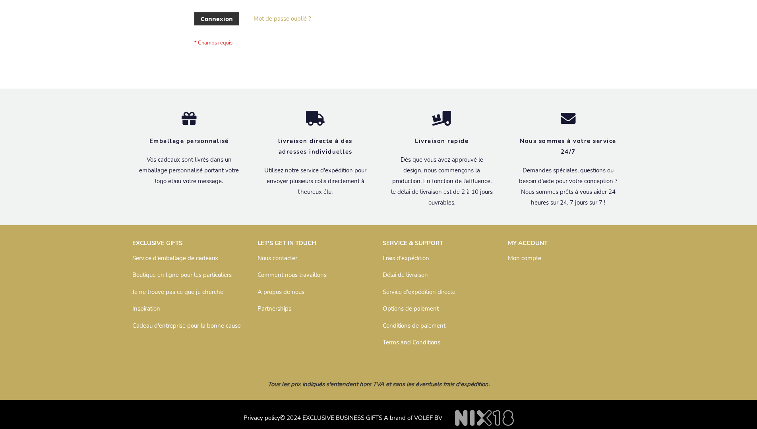
scroll to position [268, 0]
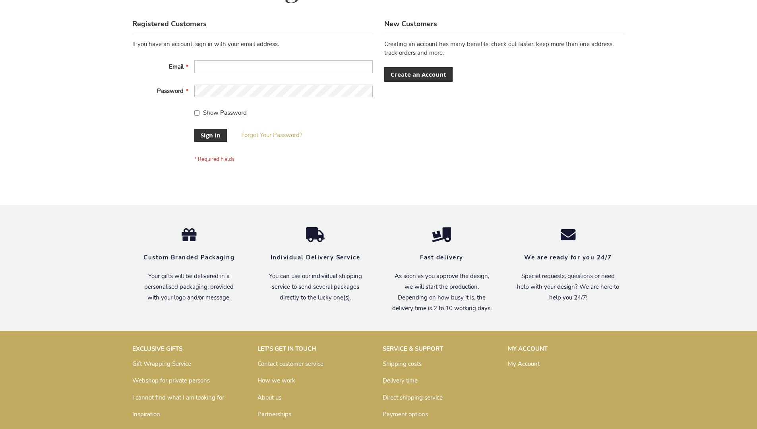
scroll to position [256, 0]
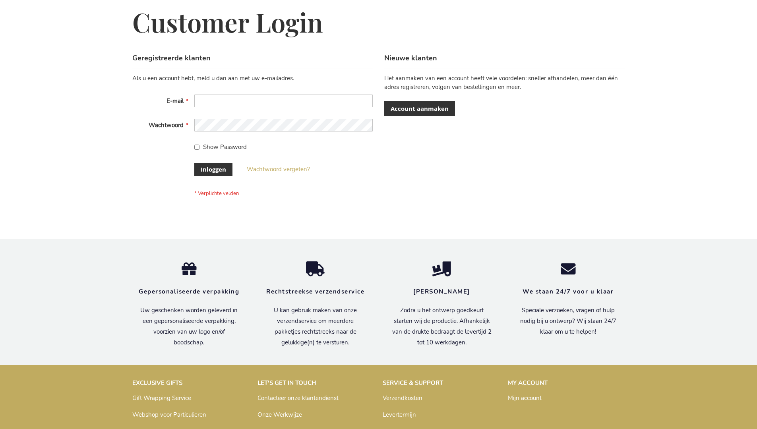
scroll to position [270, 0]
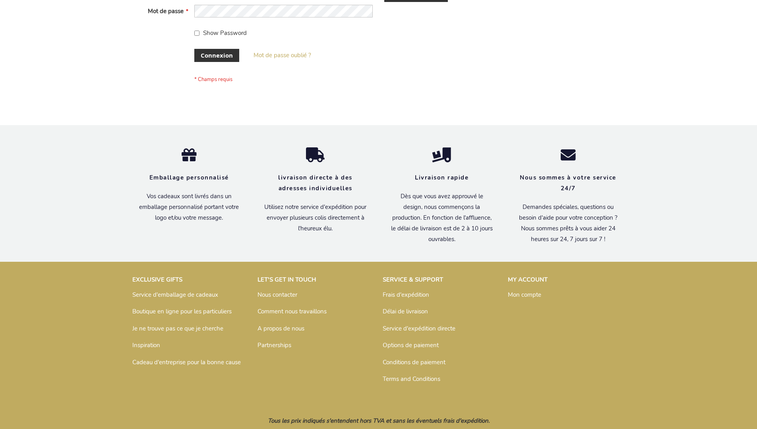
scroll to position [274, 0]
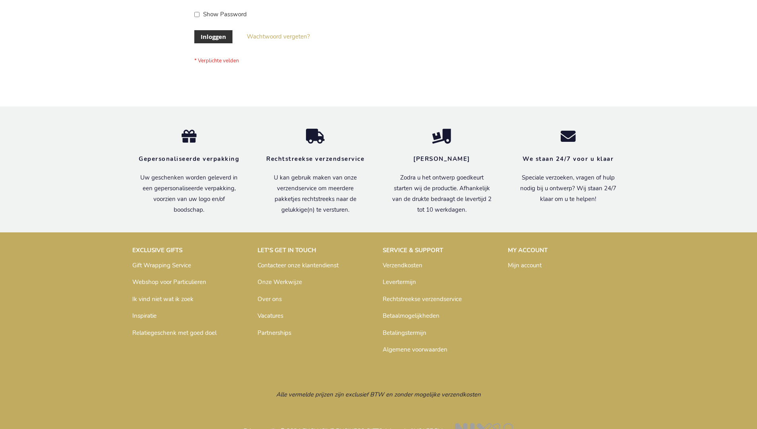
scroll to position [270, 0]
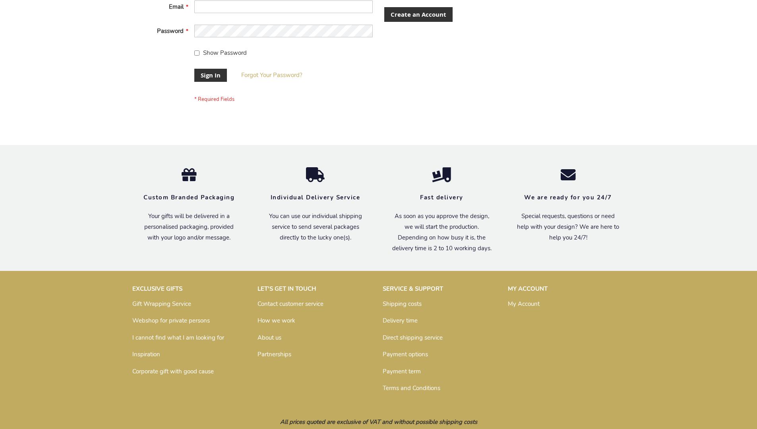
scroll to position [256, 0]
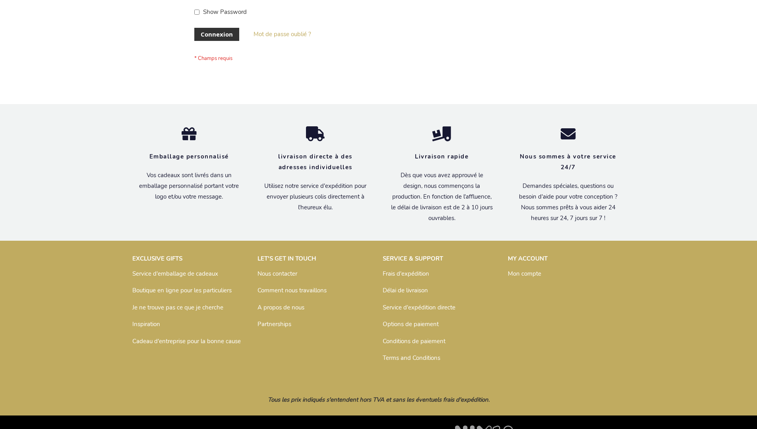
scroll to position [274, 0]
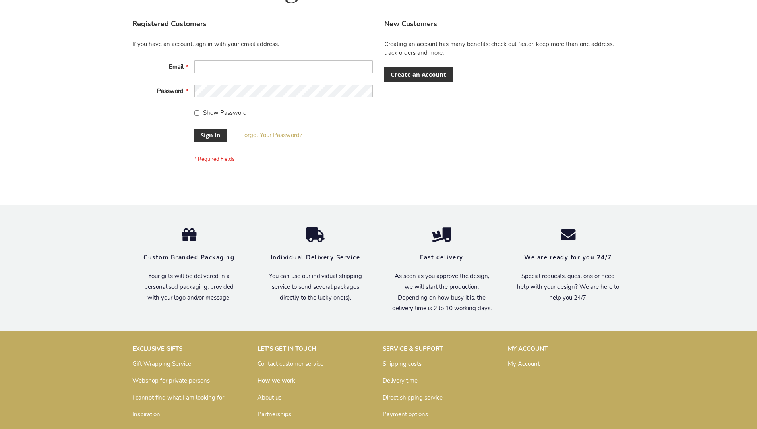
scroll to position [256, 0]
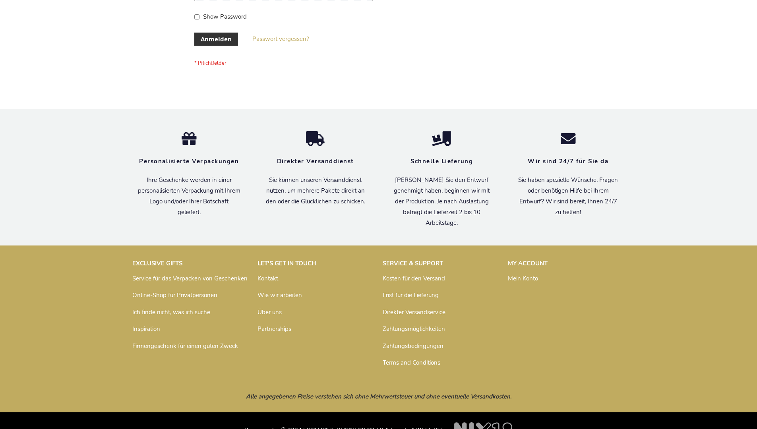
scroll to position [266, 0]
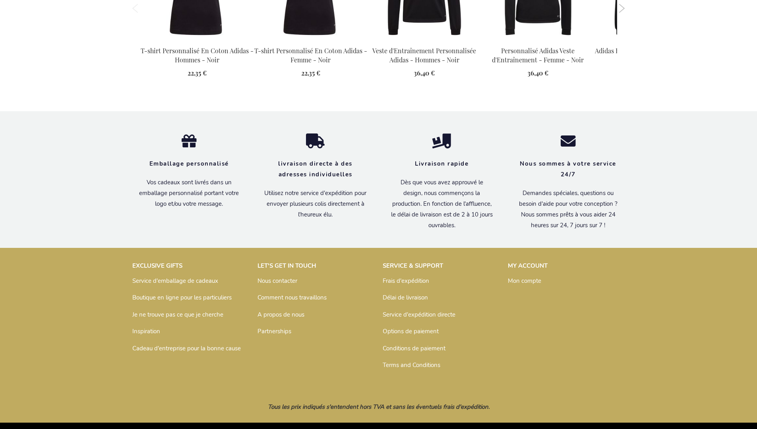
scroll to position [1055, 0]
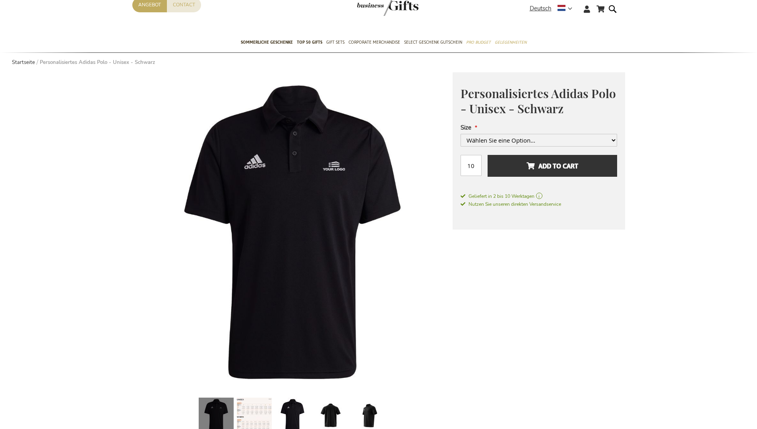
scroll to position [1047, 0]
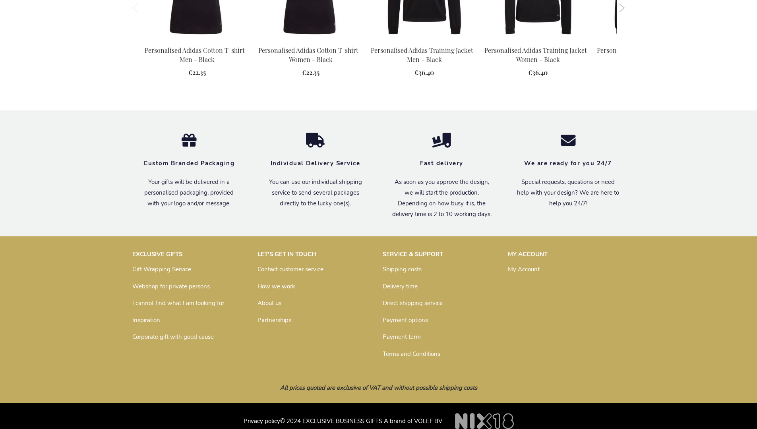
scroll to position [1027, 0]
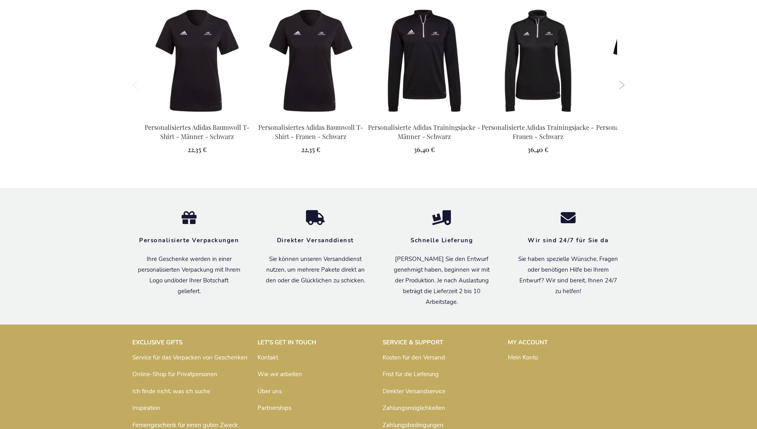
scroll to position [1047, 0]
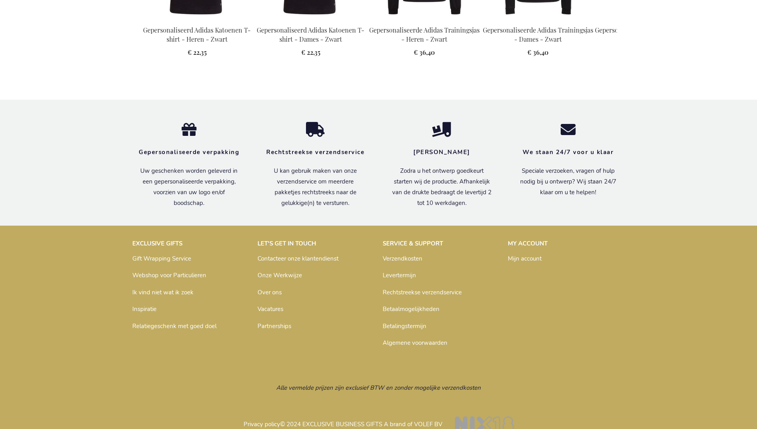
scroll to position [1050, 0]
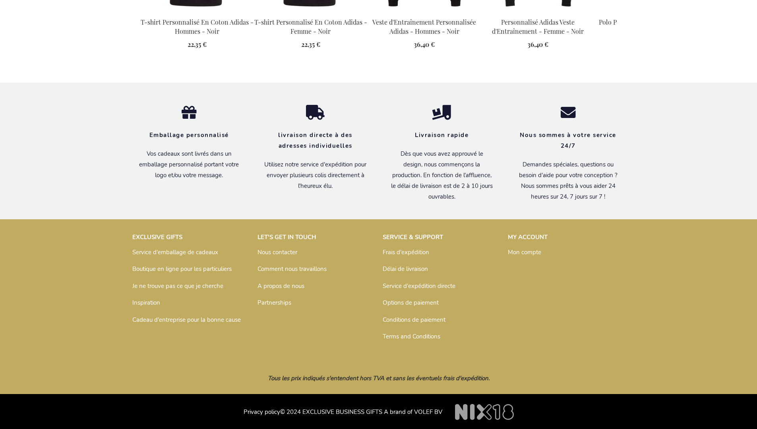
scroll to position [1055, 0]
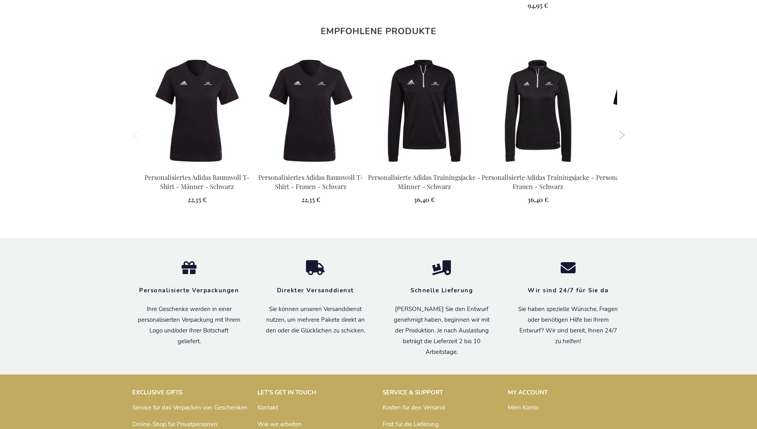
scroll to position [1047, 0]
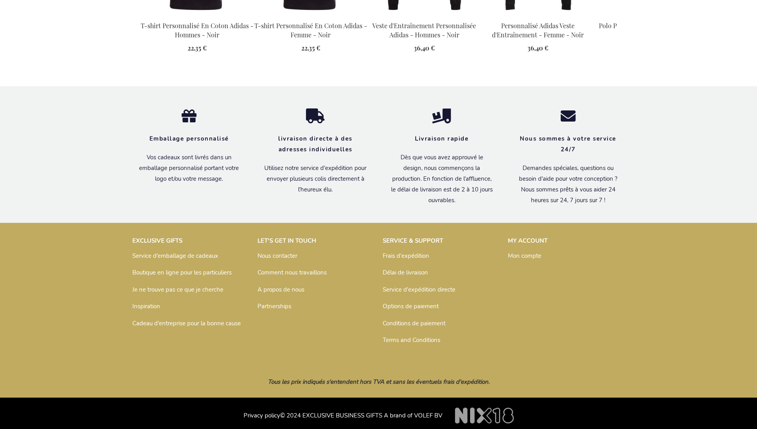
scroll to position [1055, 0]
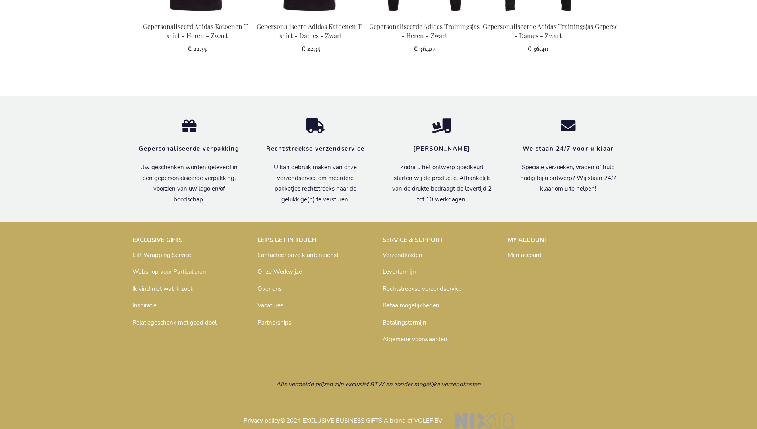
scroll to position [1050, 0]
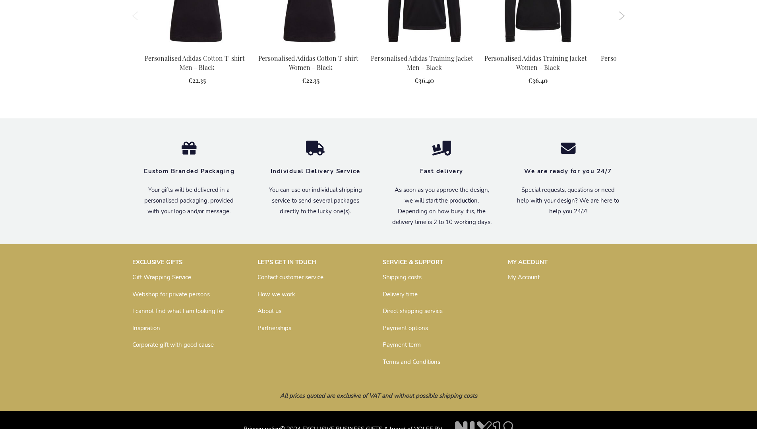
scroll to position [1027, 0]
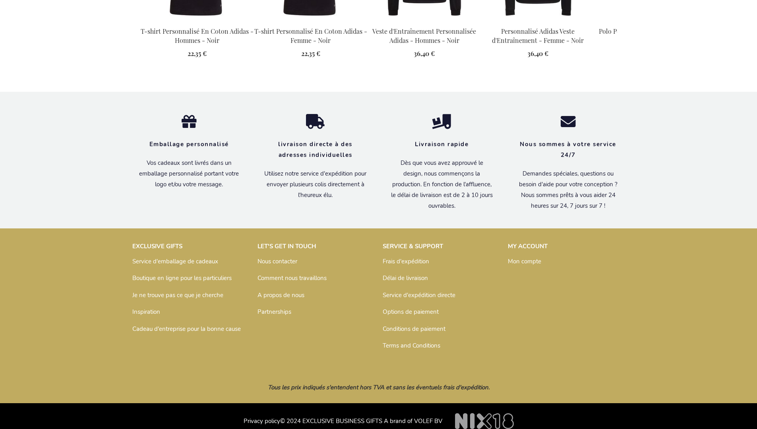
scroll to position [1055, 0]
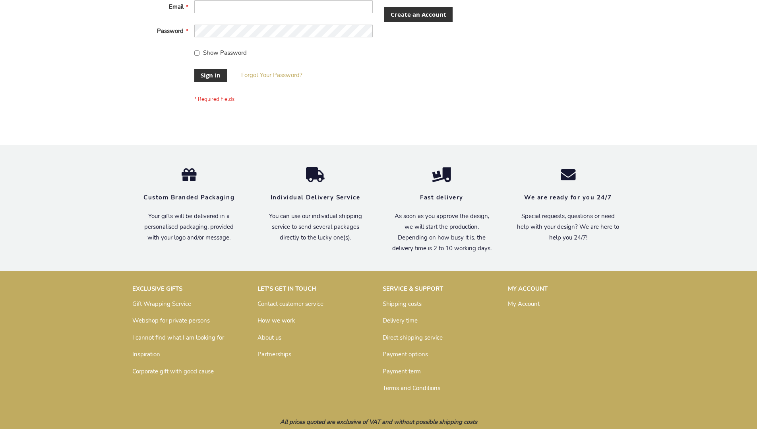
scroll to position [256, 0]
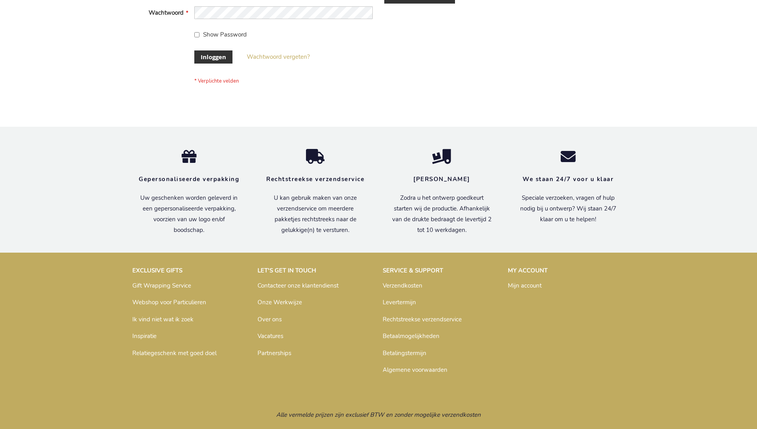
scroll to position [270, 0]
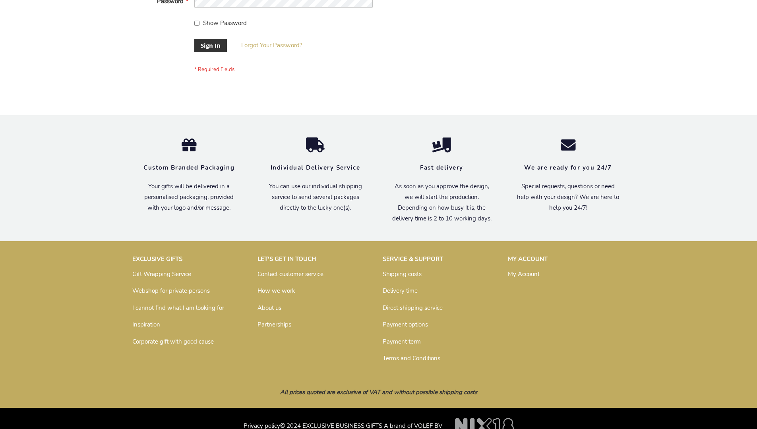
scroll to position [256, 0]
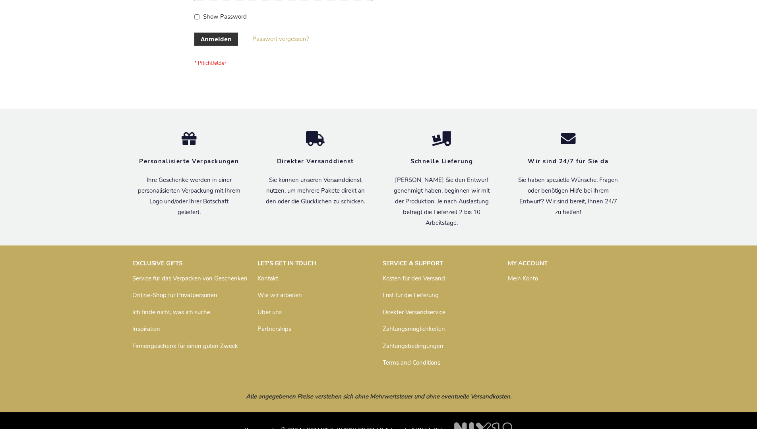
scroll to position [266, 0]
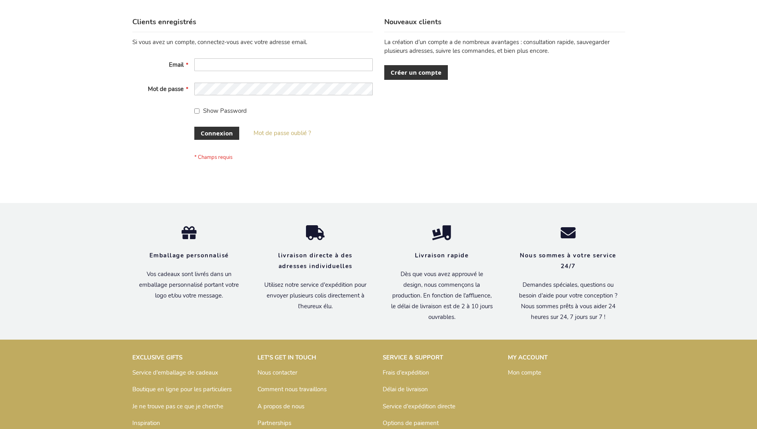
scroll to position [274, 0]
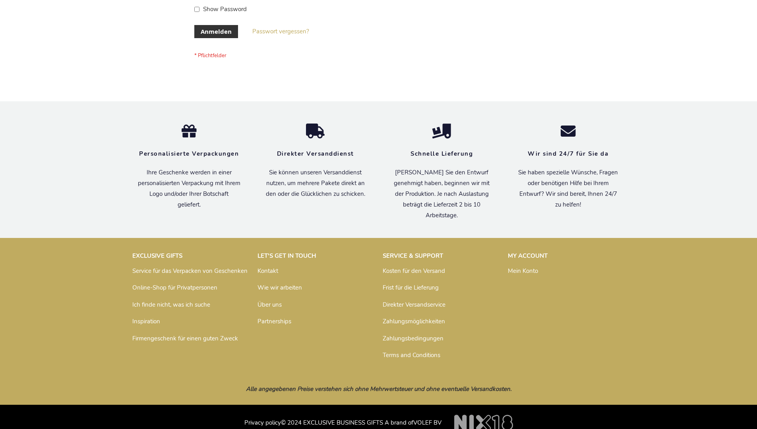
scroll to position [266, 0]
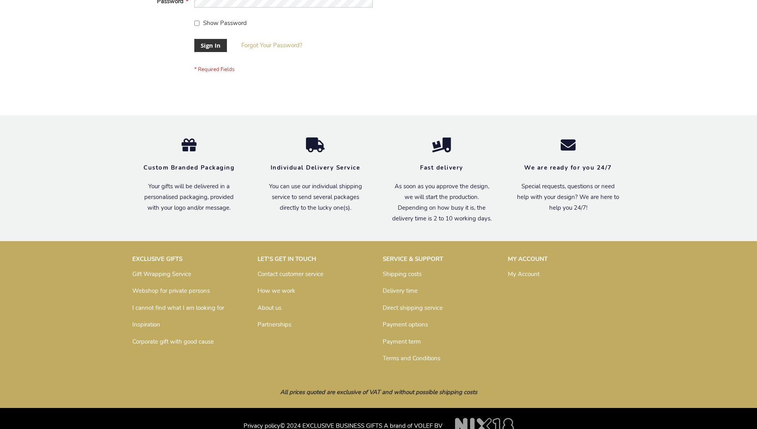
scroll to position [256, 0]
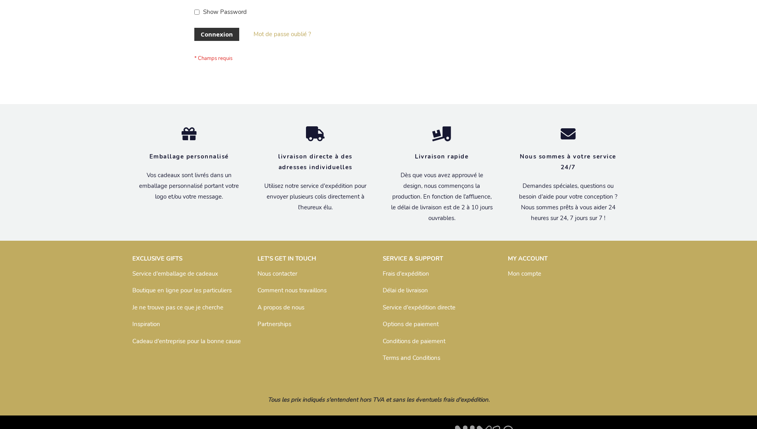
scroll to position [274, 0]
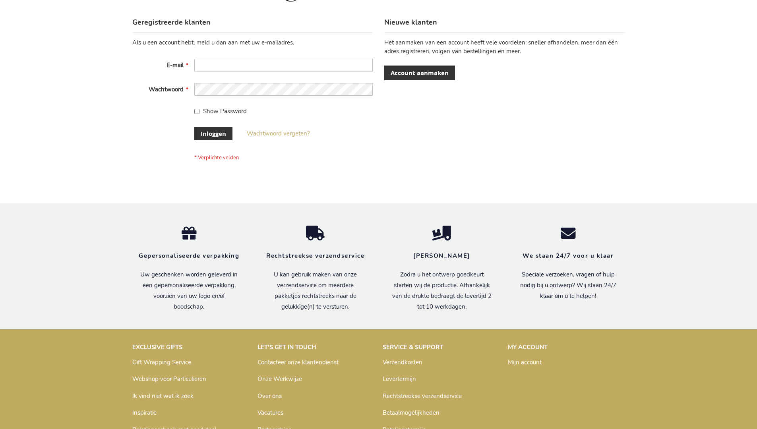
scroll to position [270, 0]
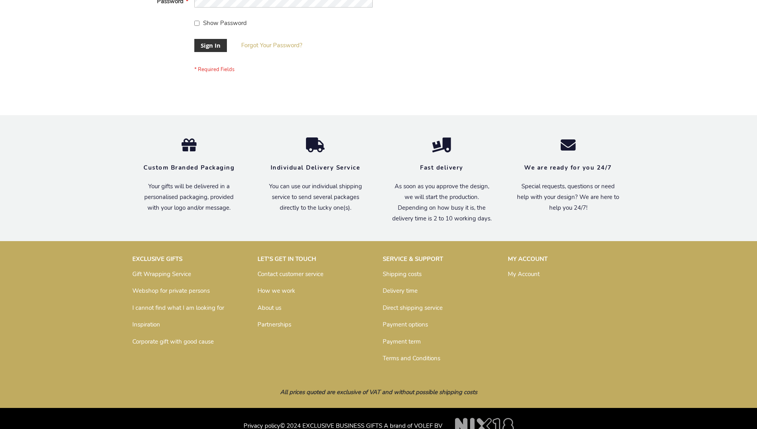
scroll to position [256, 0]
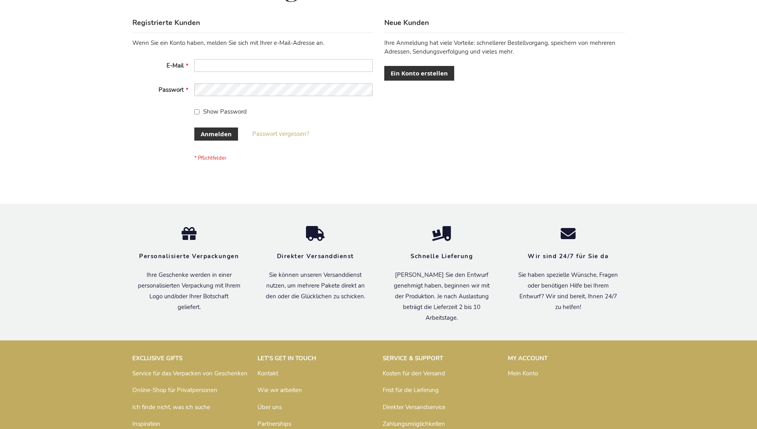
scroll to position [266, 0]
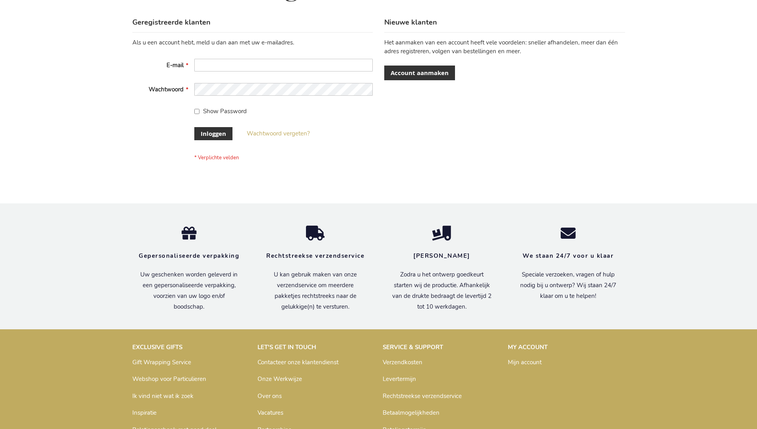
scroll to position [270, 0]
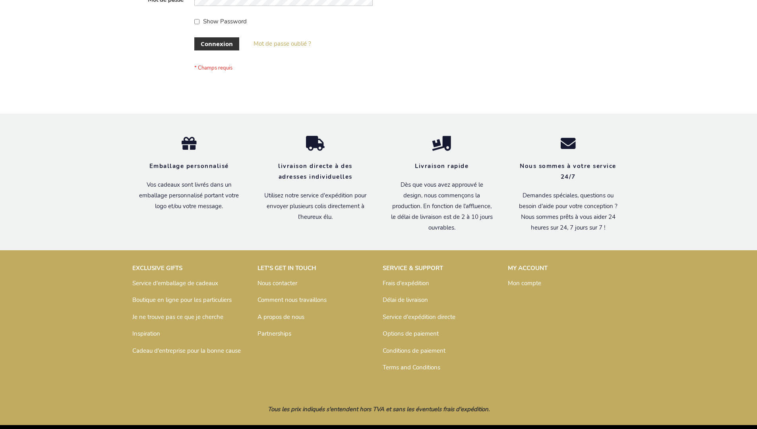
scroll to position [274, 0]
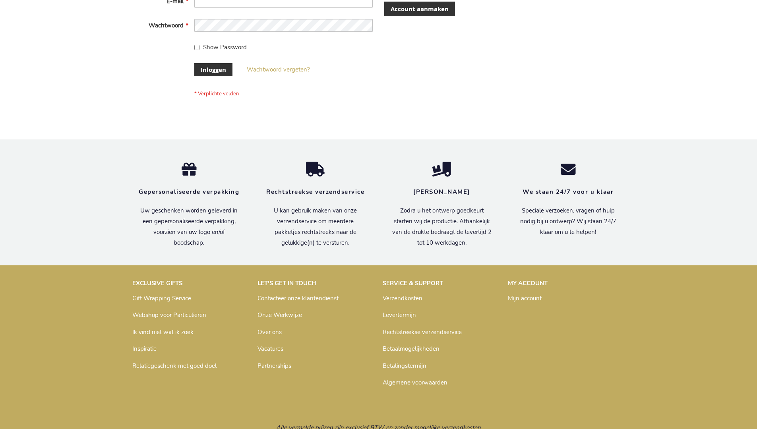
scroll to position [270, 0]
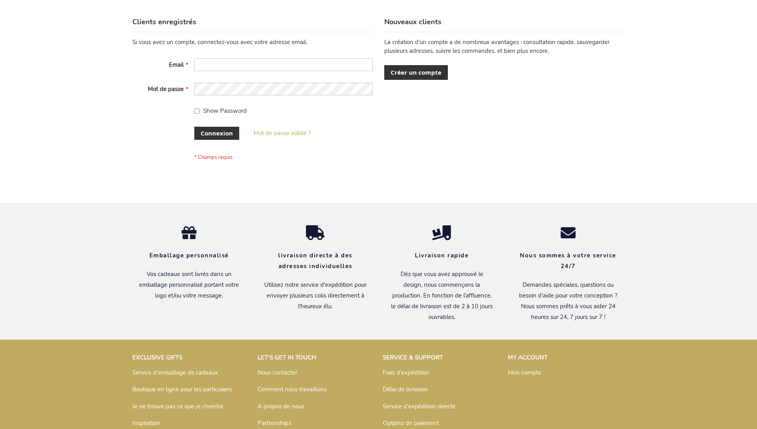
scroll to position [274, 0]
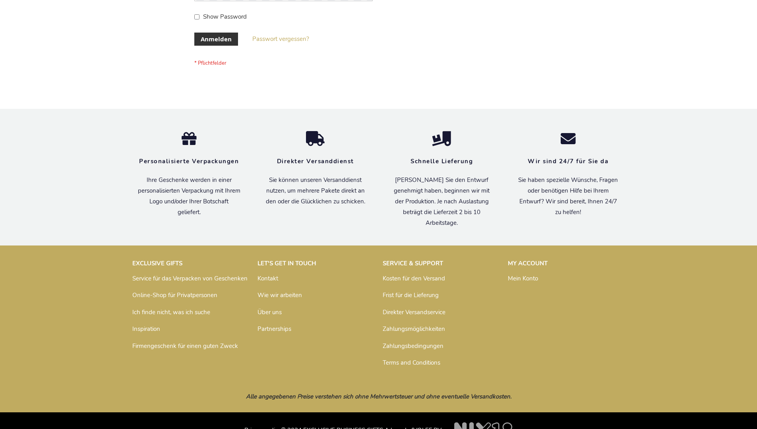
scroll to position [266, 0]
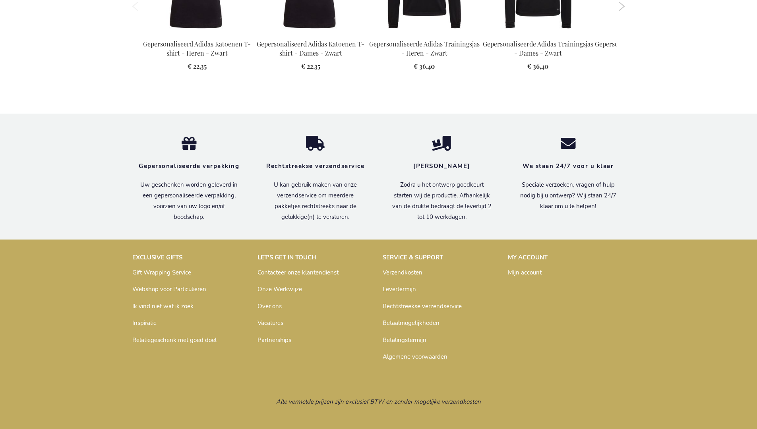
scroll to position [1050, 0]
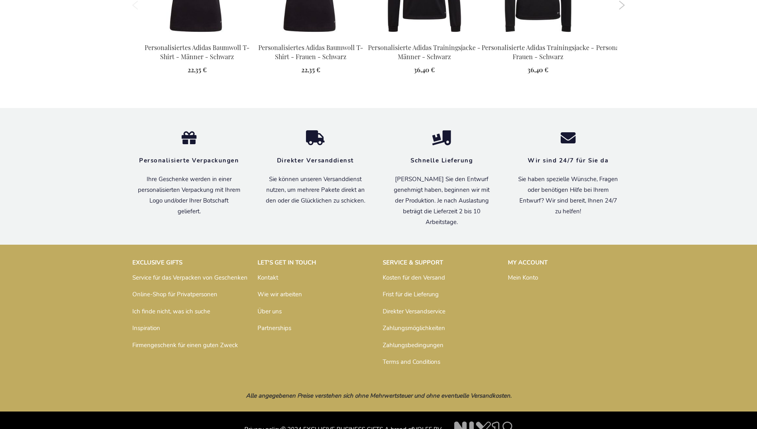
scroll to position [1047, 0]
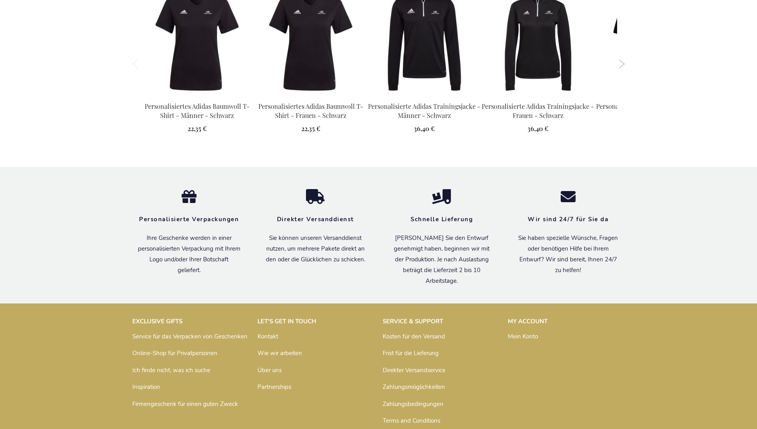
scroll to position [1047, 0]
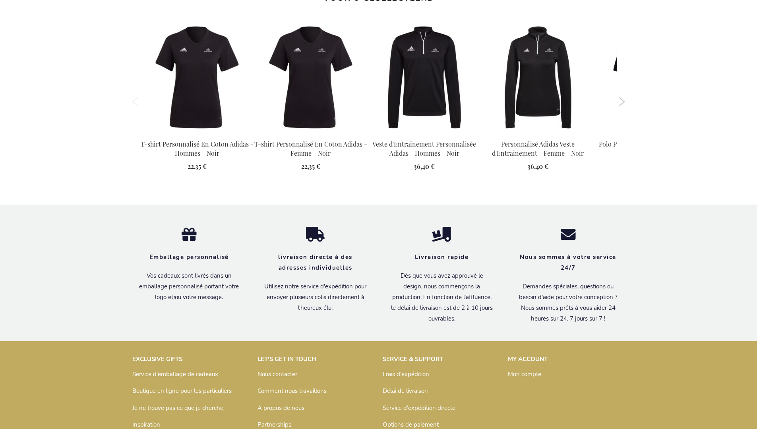
scroll to position [1055, 0]
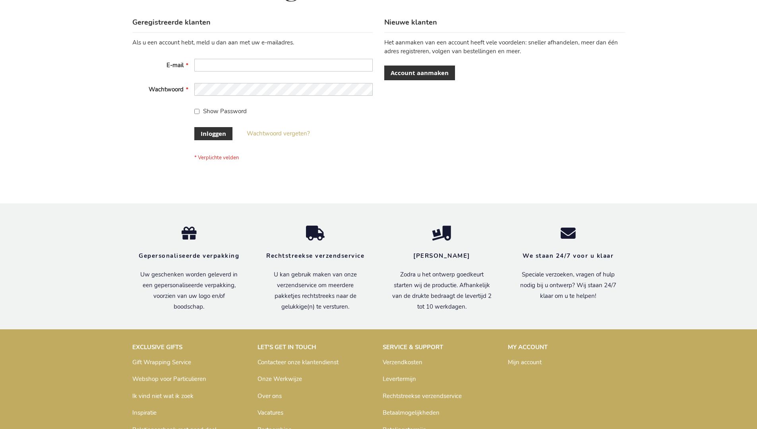
scroll to position [270, 0]
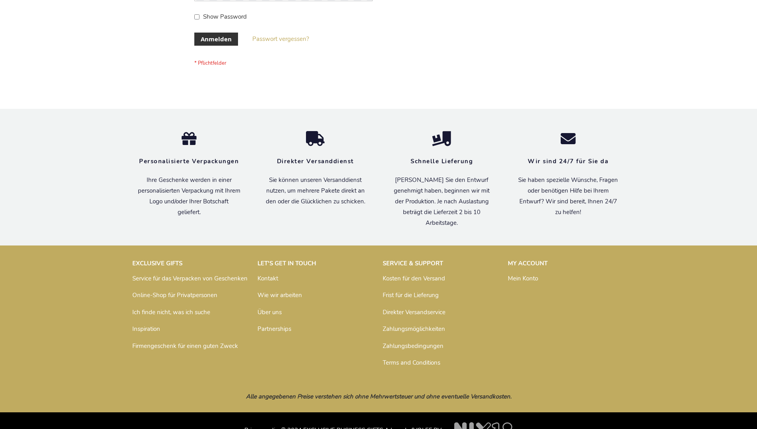
scroll to position [266, 0]
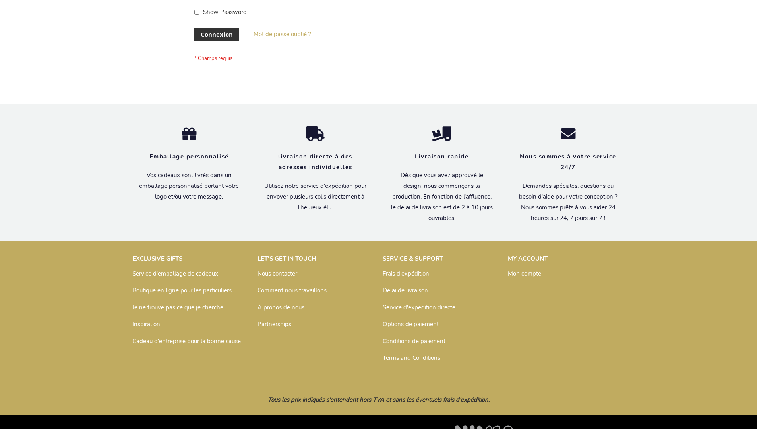
scroll to position [274, 0]
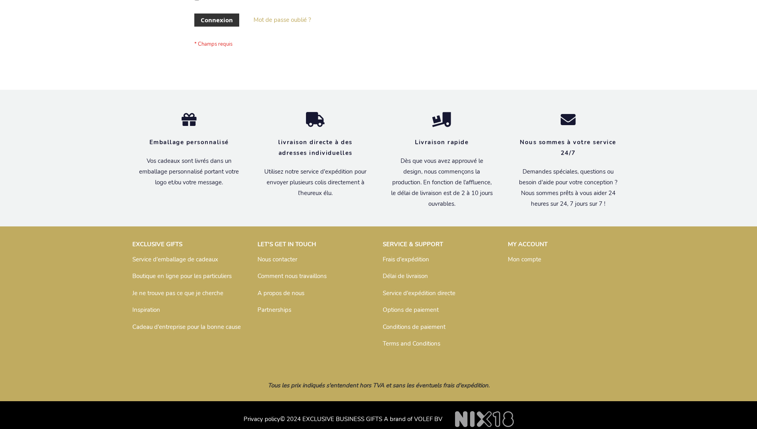
scroll to position [274, 0]
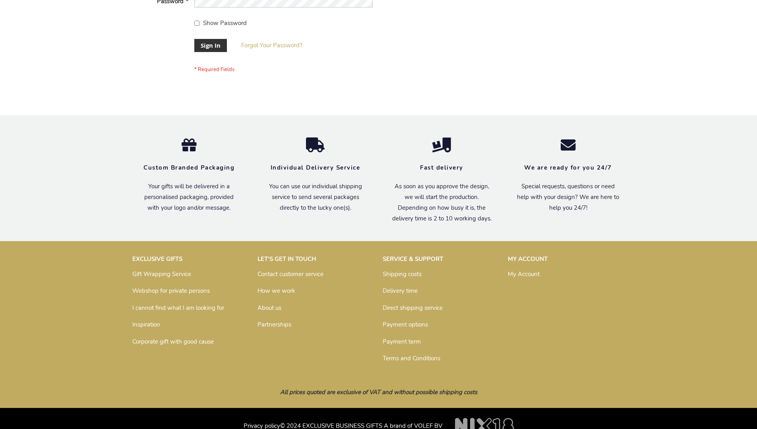
scroll to position [256, 0]
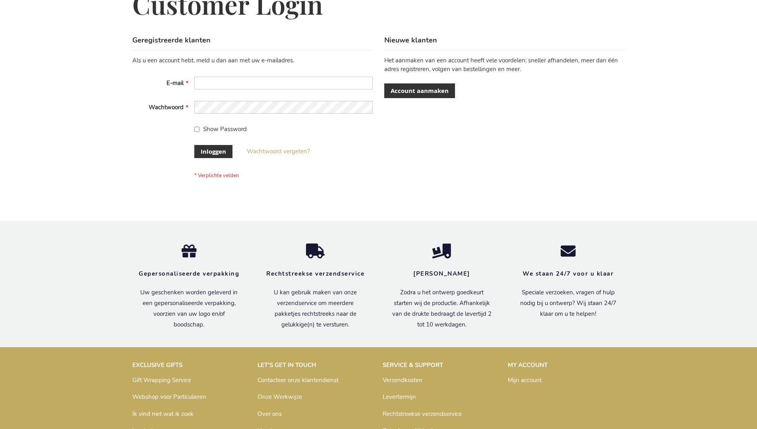
scroll to position [270, 0]
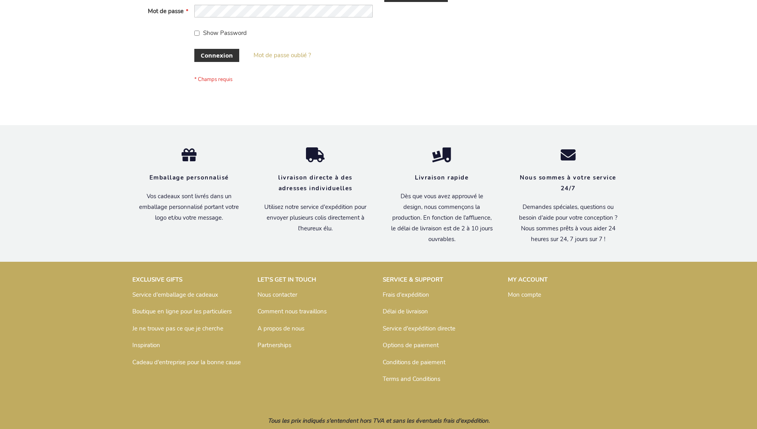
scroll to position [274, 0]
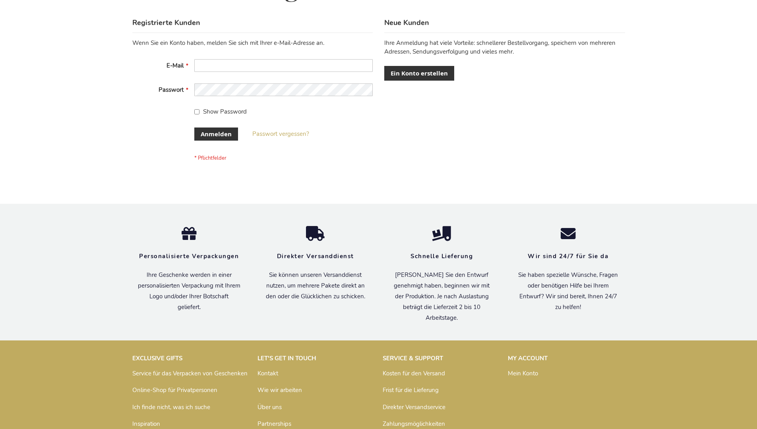
scroll to position [266, 0]
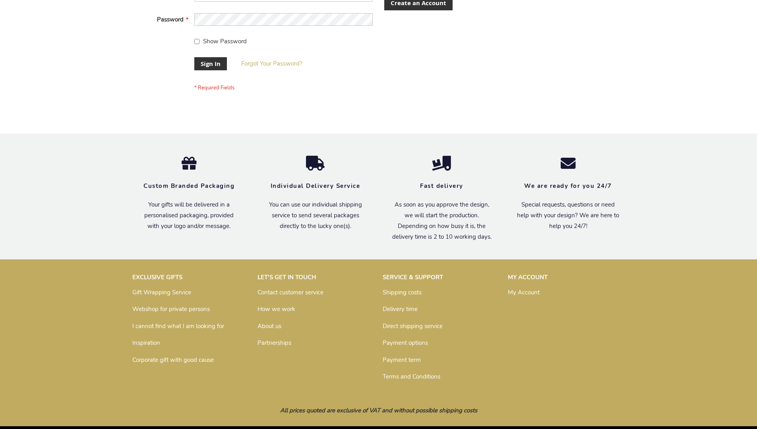
scroll to position [256, 0]
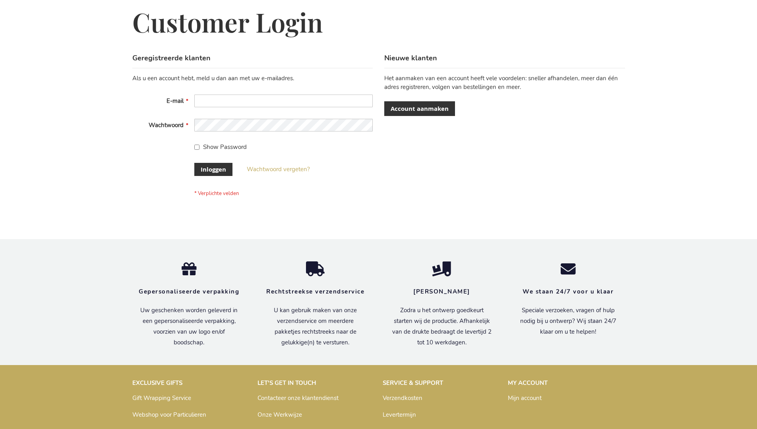
scroll to position [270, 0]
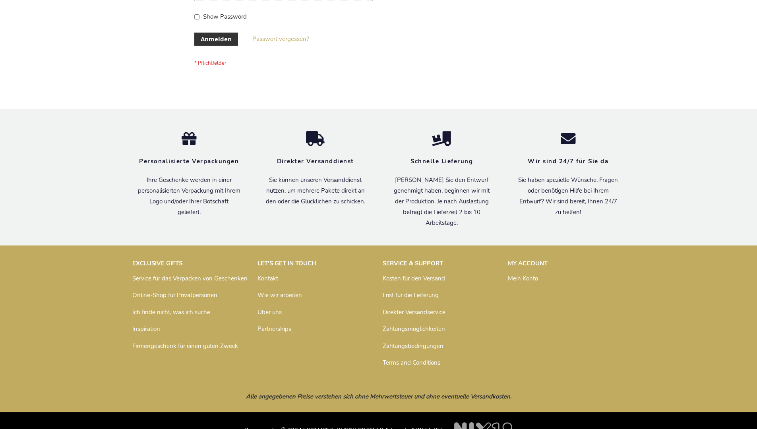
scroll to position [266, 0]
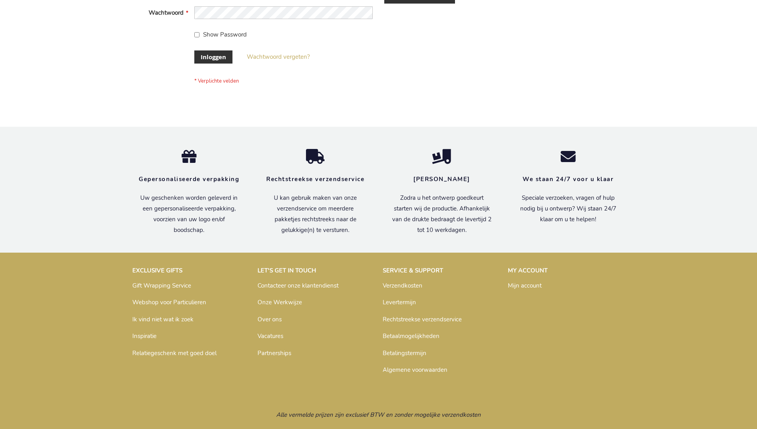
scroll to position [270, 0]
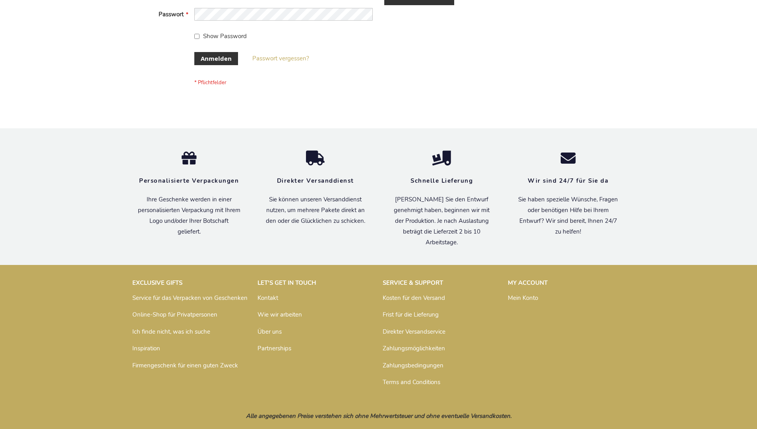
scroll to position [266, 0]
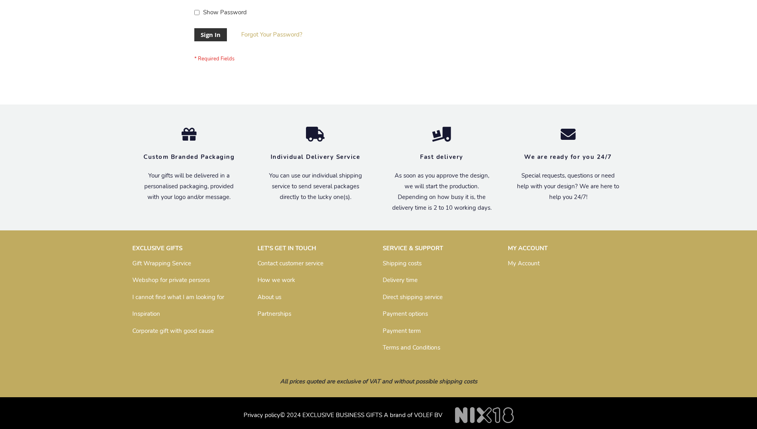
scroll to position [256, 0]
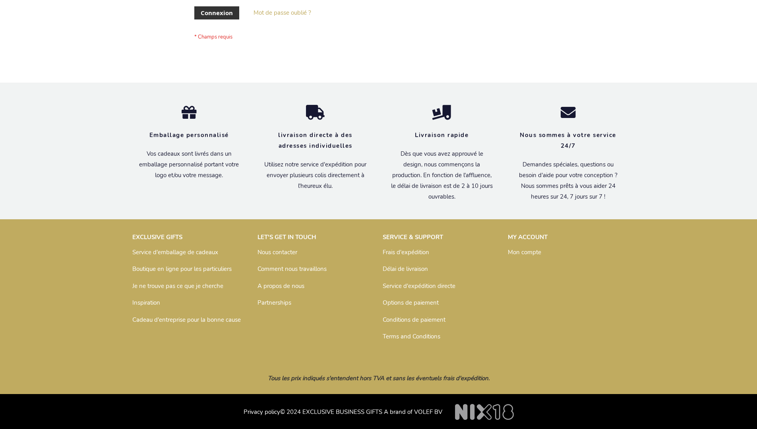
scroll to position [274, 0]
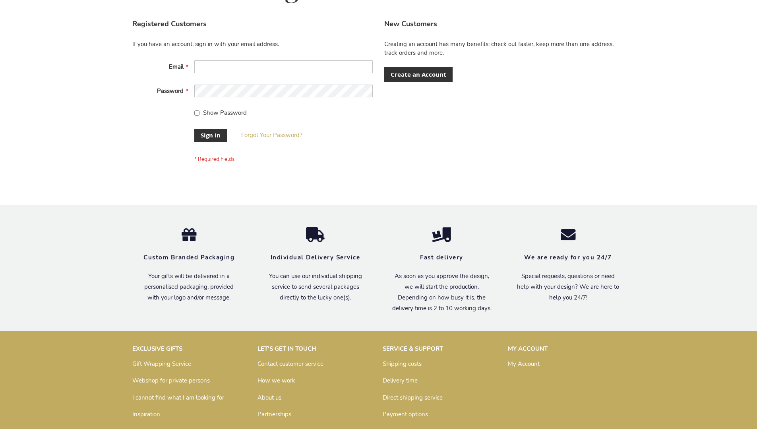
scroll to position [256, 0]
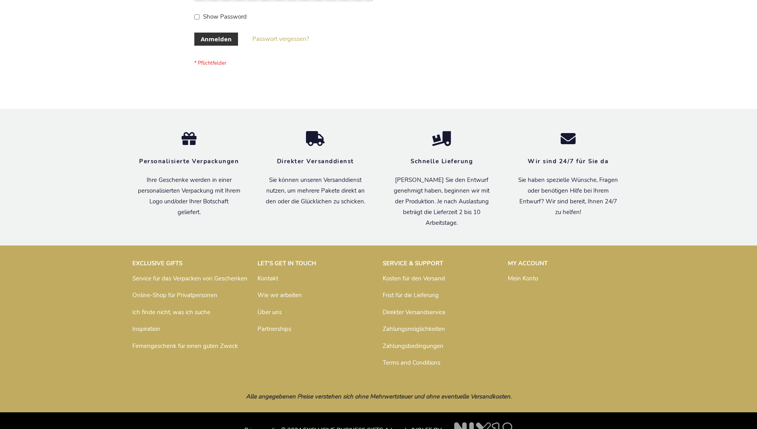
scroll to position [266, 0]
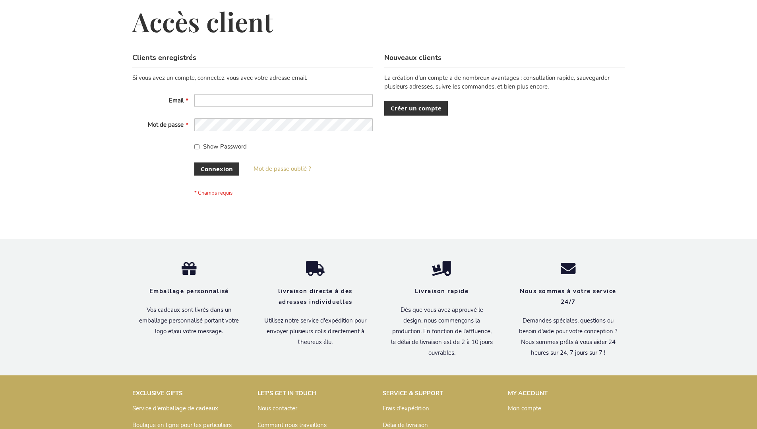
scroll to position [274, 0]
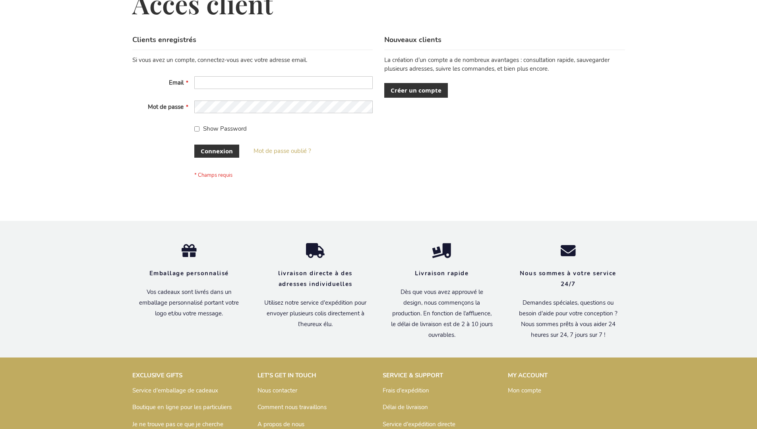
scroll to position [274, 0]
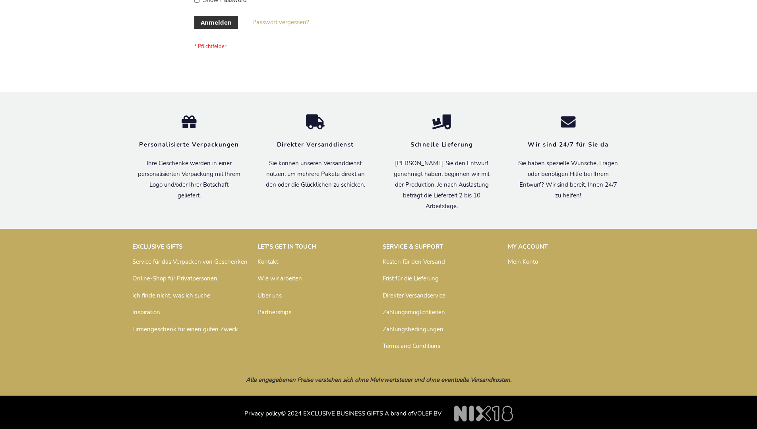
scroll to position [266, 0]
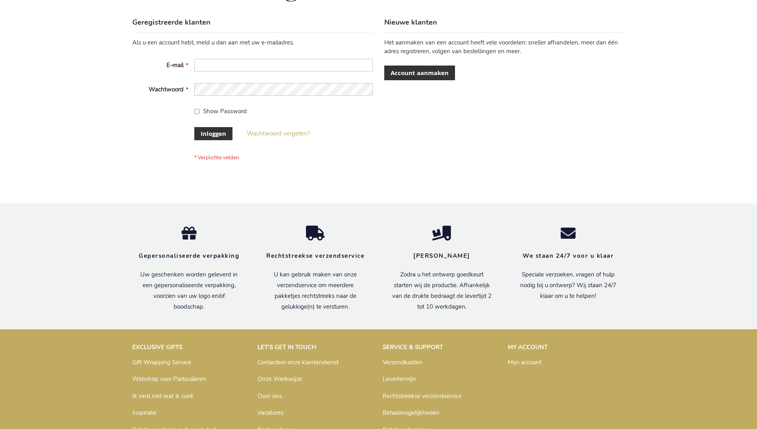
scroll to position [270, 0]
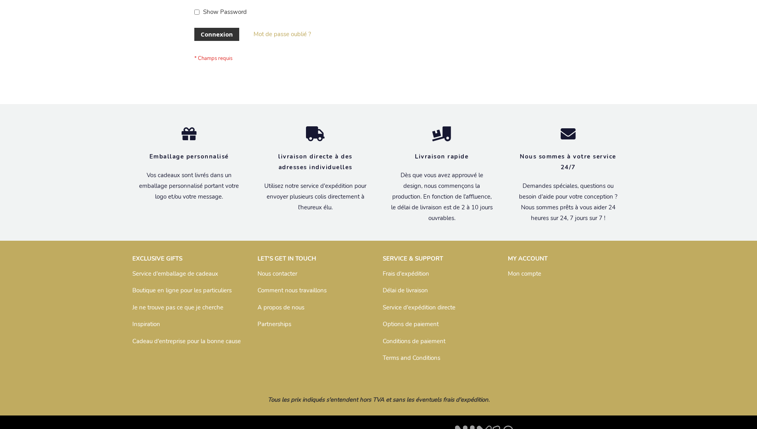
scroll to position [274, 0]
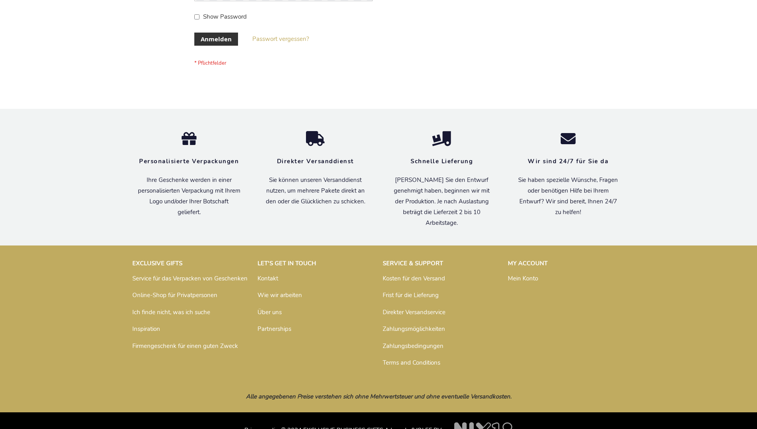
scroll to position [266, 0]
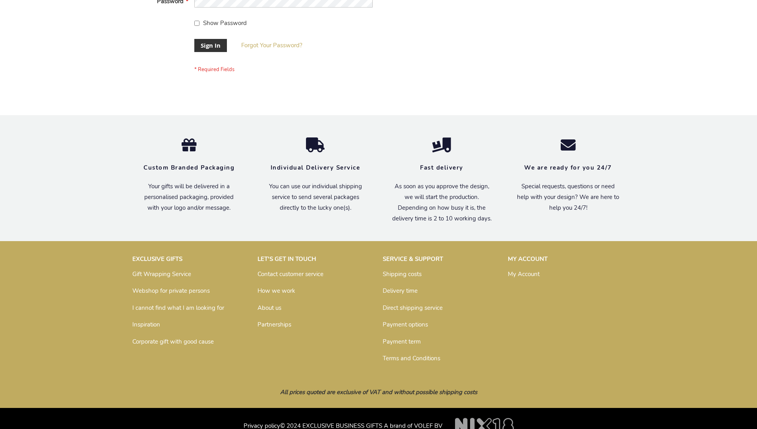
scroll to position [256, 0]
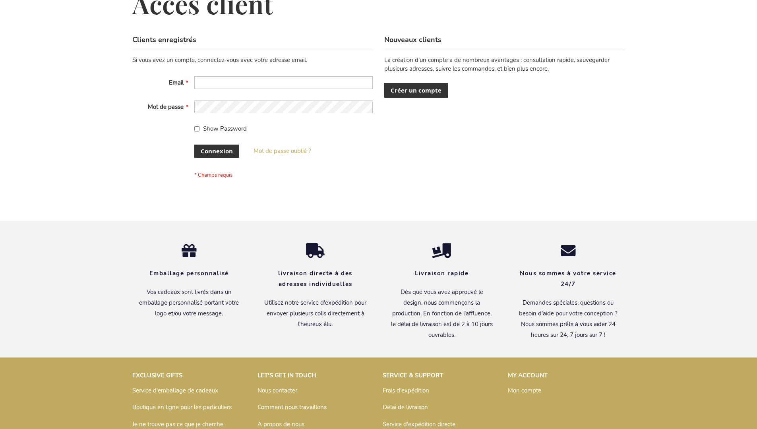
scroll to position [274, 0]
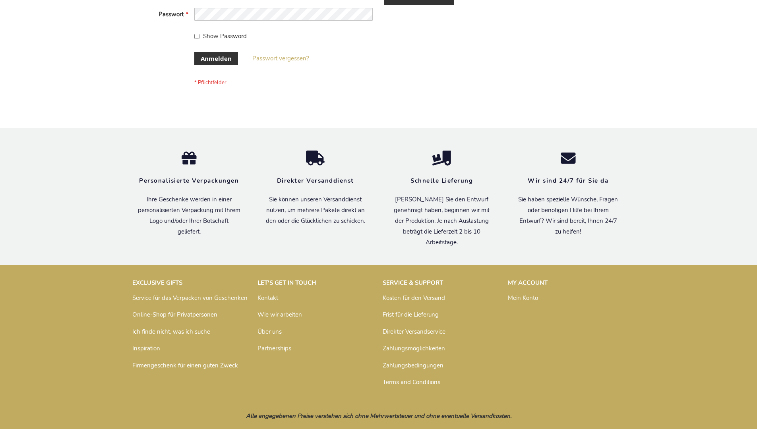
scroll to position [266, 0]
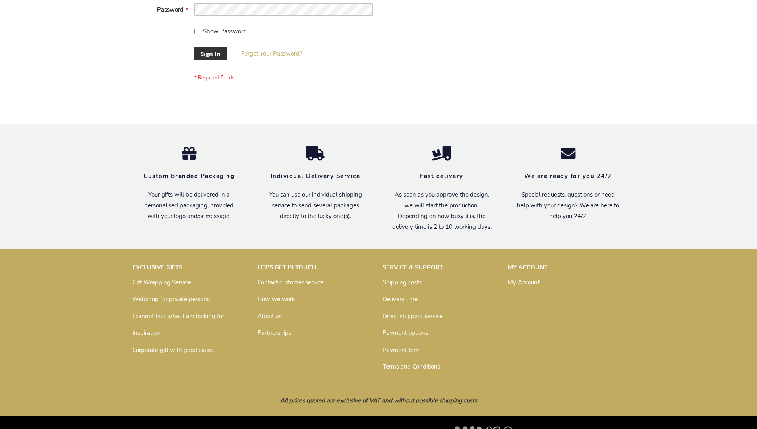
scroll to position [256, 0]
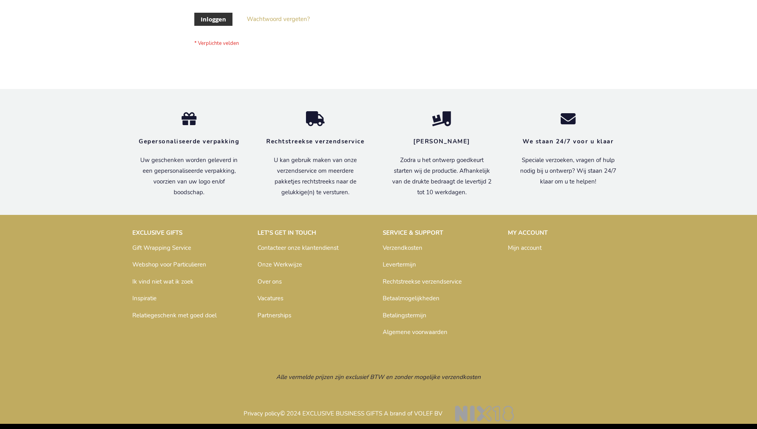
scroll to position [270, 0]
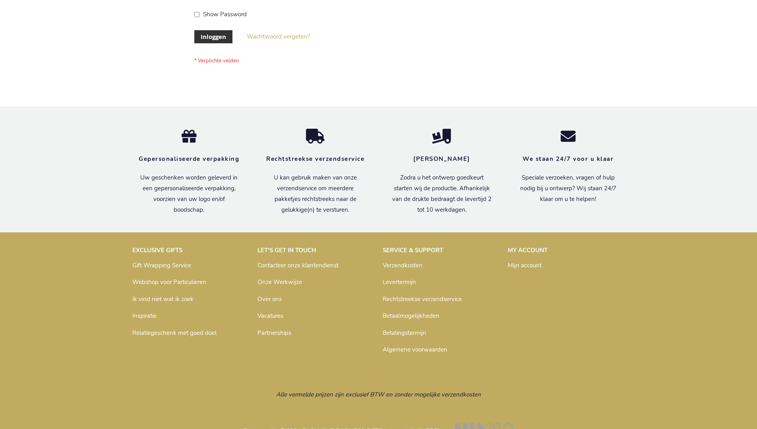
scroll to position [270, 0]
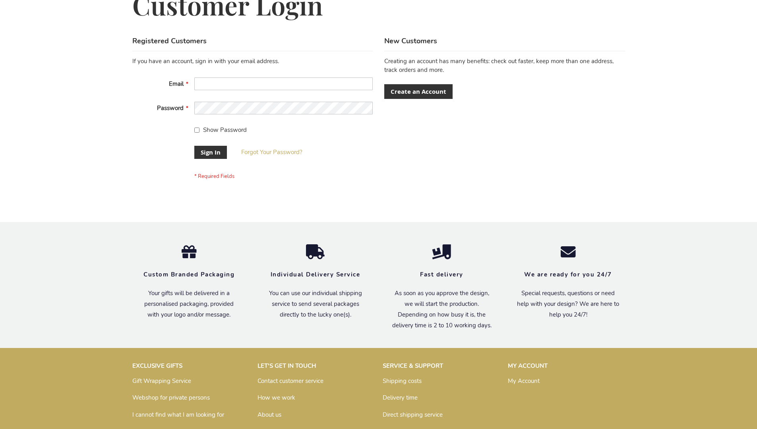
scroll to position [256, 0]
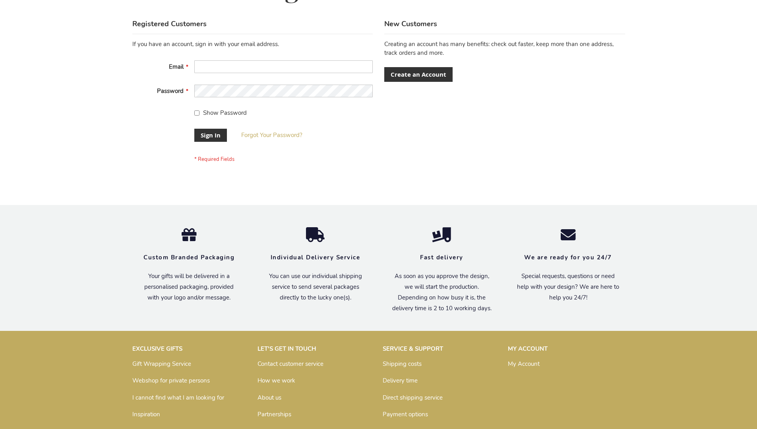
scroll to position [256, 0]
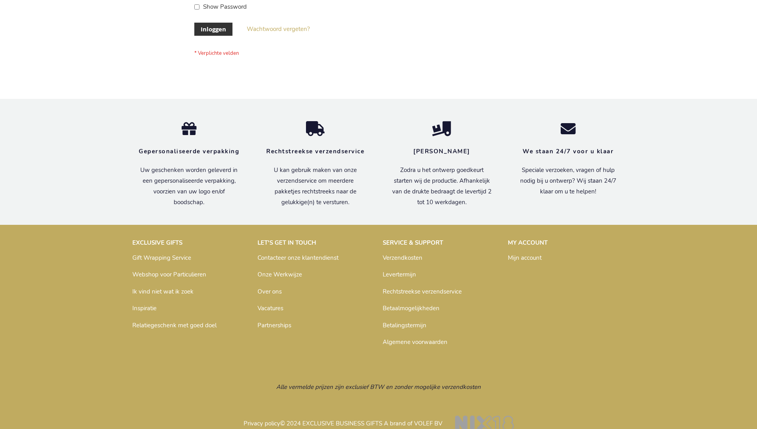
scroll to position [270, 0]
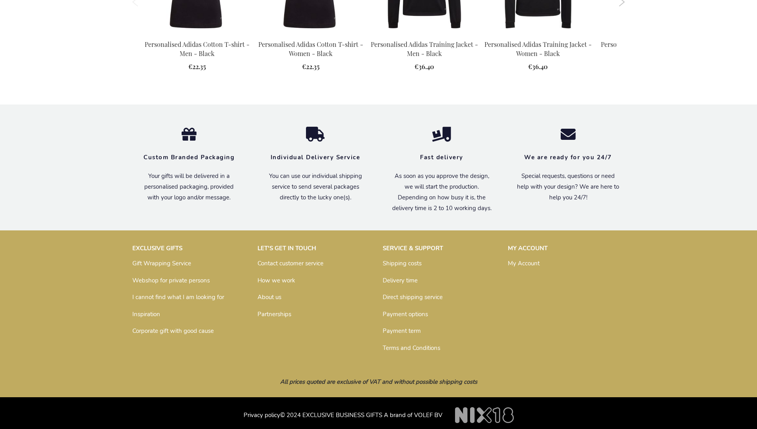
scroll to position [1027, 0]
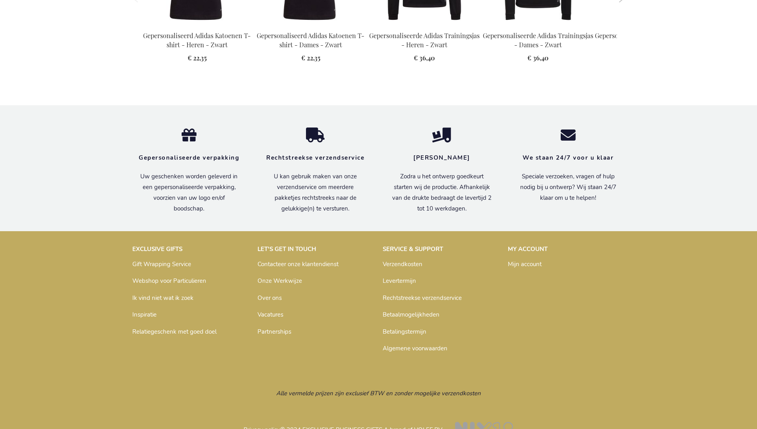
scroll to position [1050, 0]
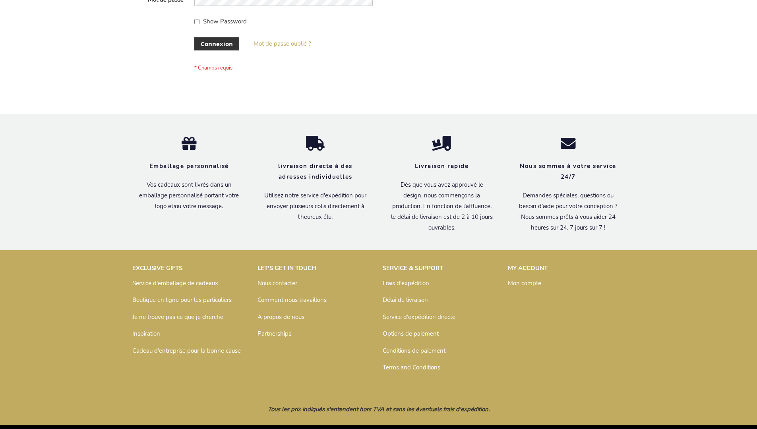
scroll to position [274, 0]
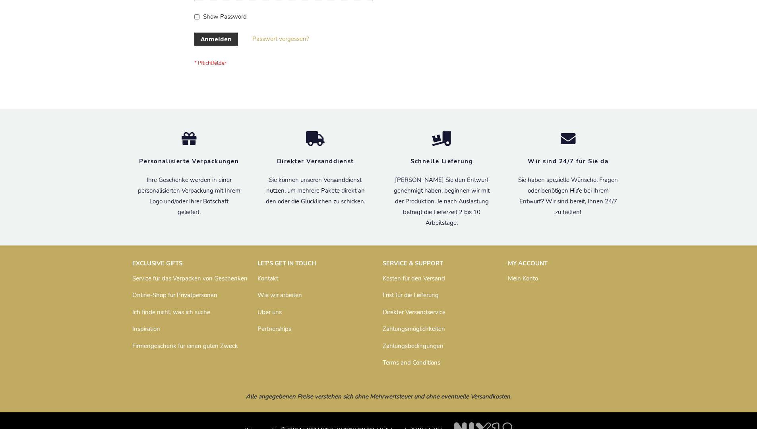
scroll to position [266, 0]
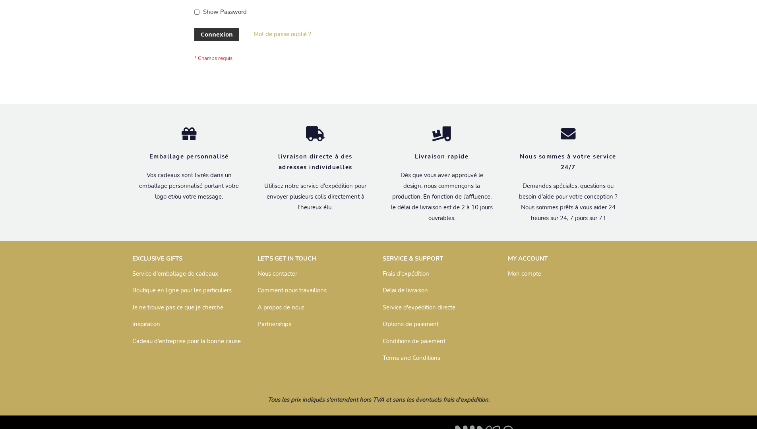
scroll to position [274, 0]
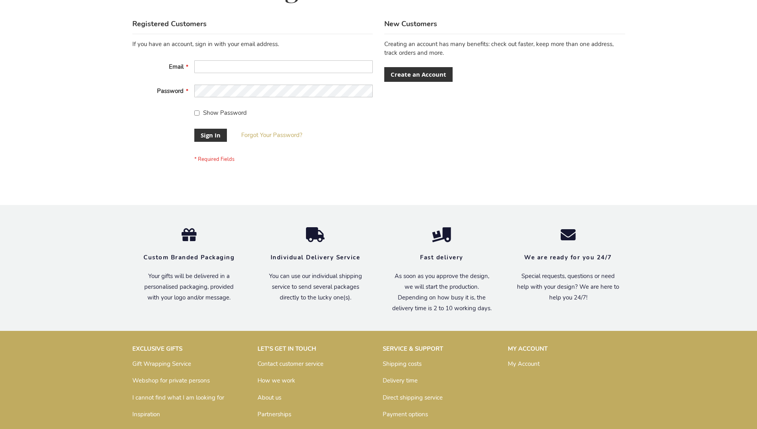
scroll to position [256, 0]
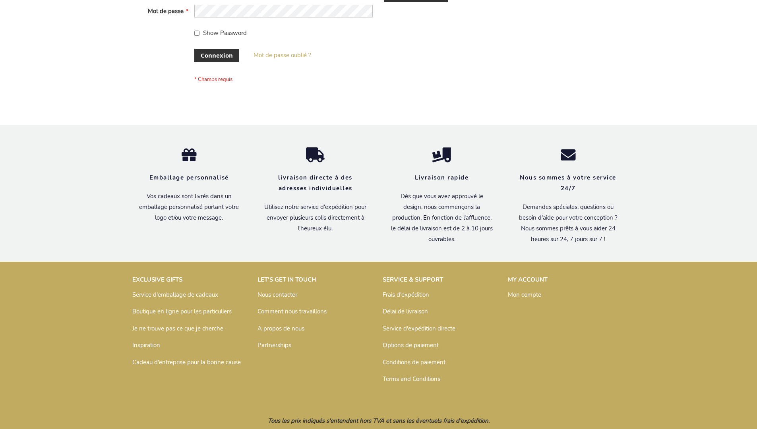
scroll to position [274, 0]
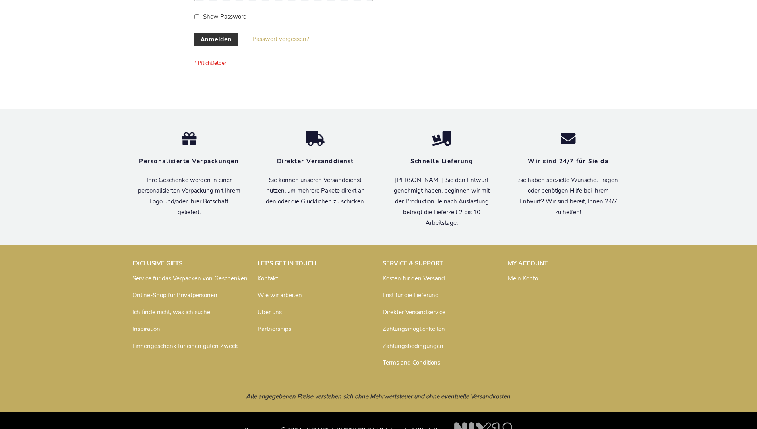
scroll to position [266, 0]
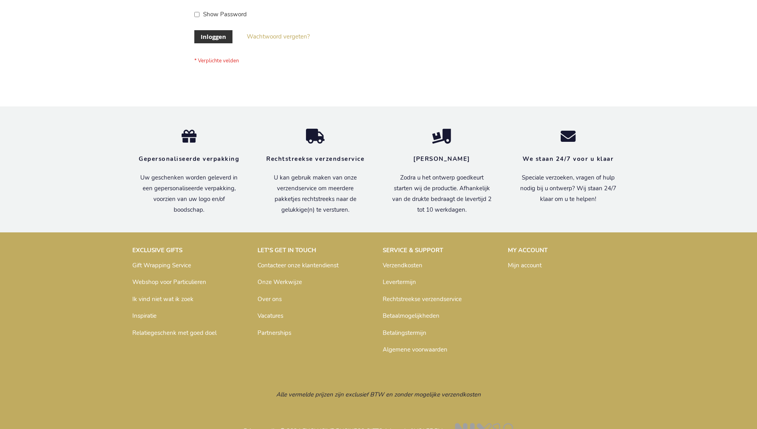
scroll to position [270, 0]
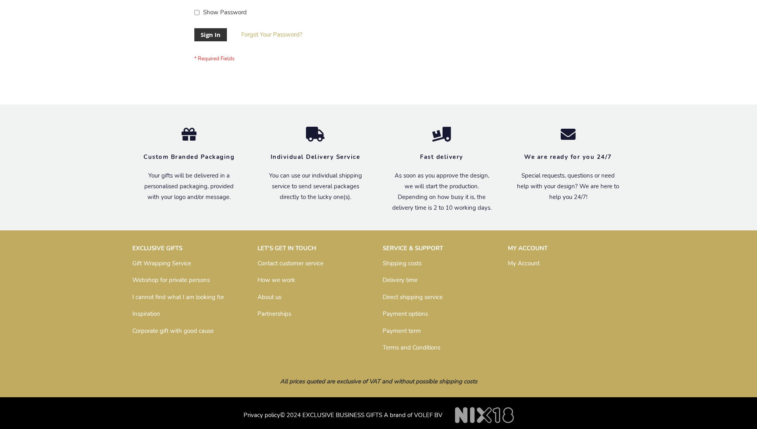
scroll to position [256, 0]
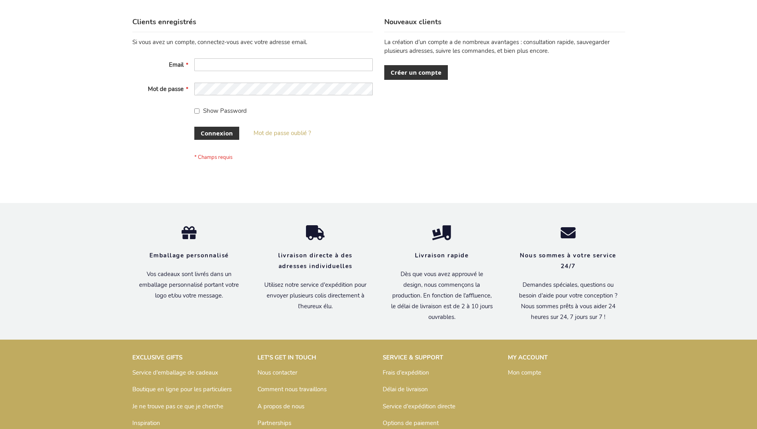
scroll to position [274, 0]
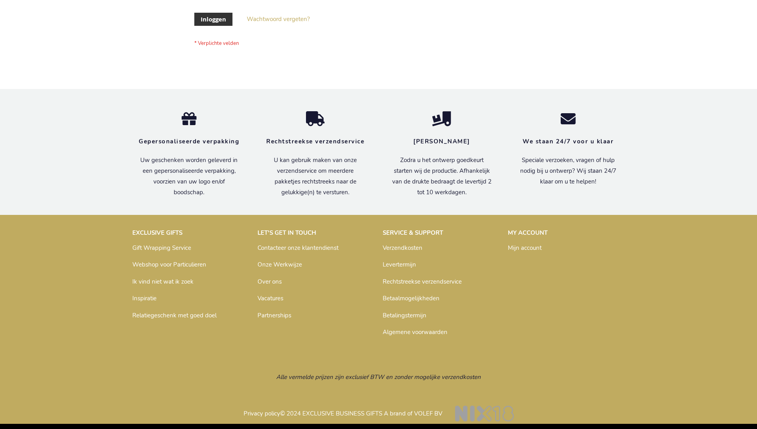
scroll to position [270, 0]
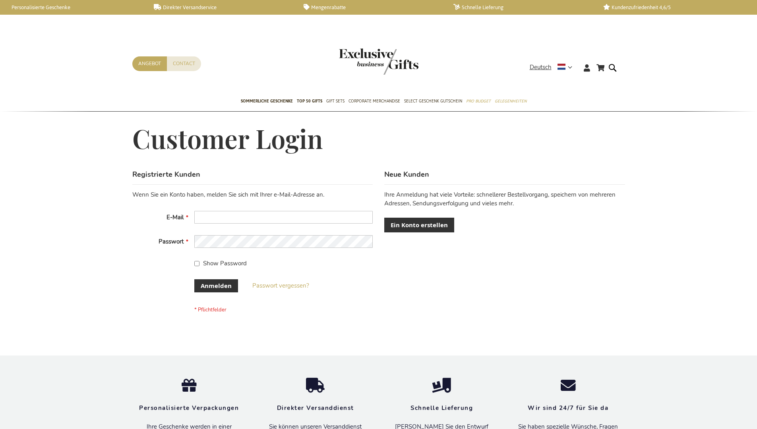
scroll to position [260, 0]
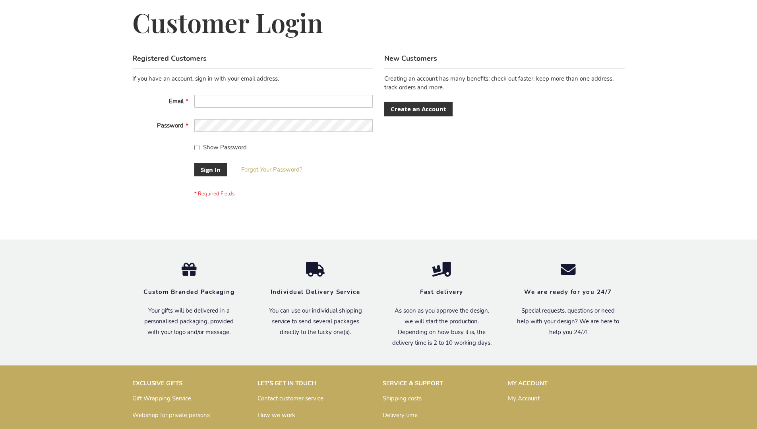
scroll to position [256, 0]
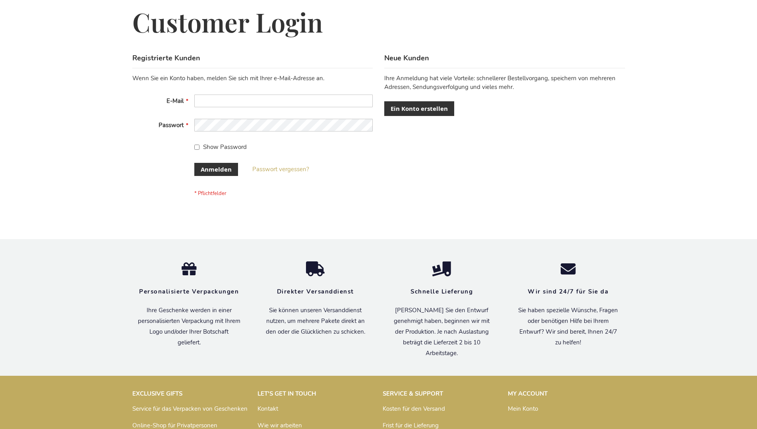
scroll to position [266, 0]
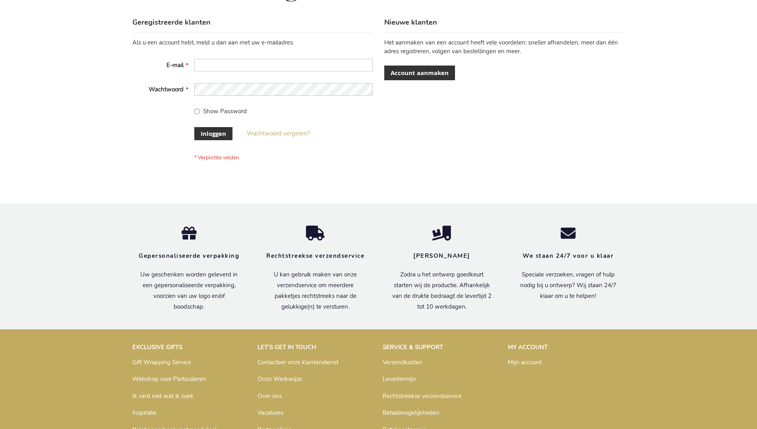
scroll to position [270, 0]
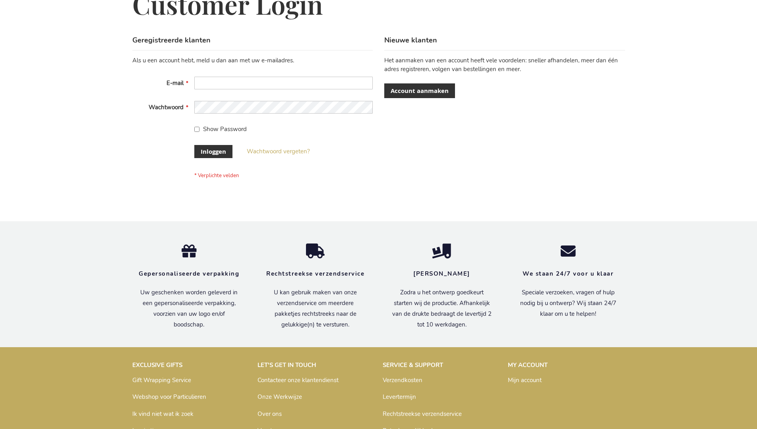
scroll to position [270, 0]
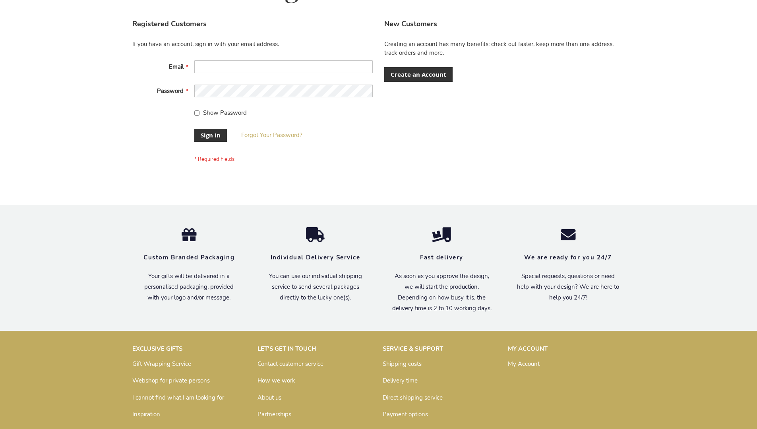
scroll to position [256, 0]
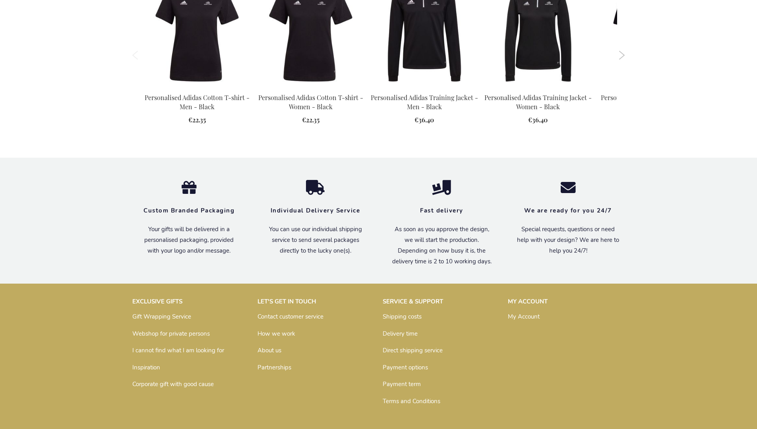
scroll to position [1027, 0]
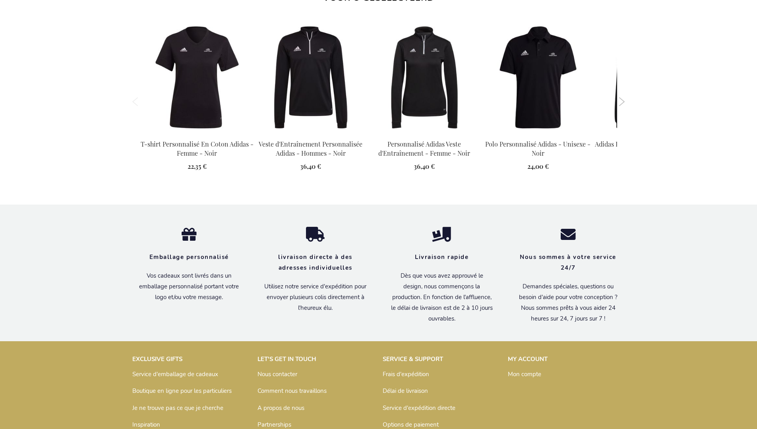
scroll to position [1055, 0]
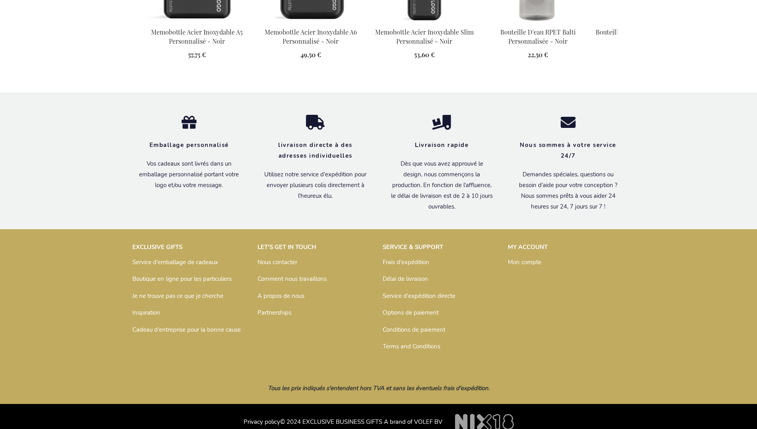
scroll to position [1125, 0]
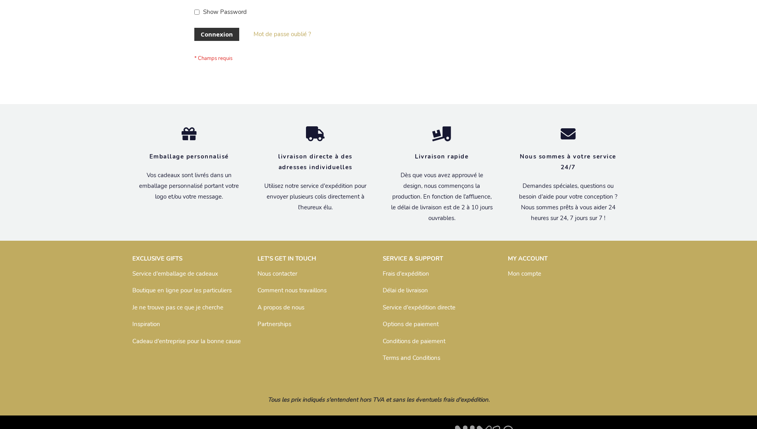
scroll to position [274, 0]
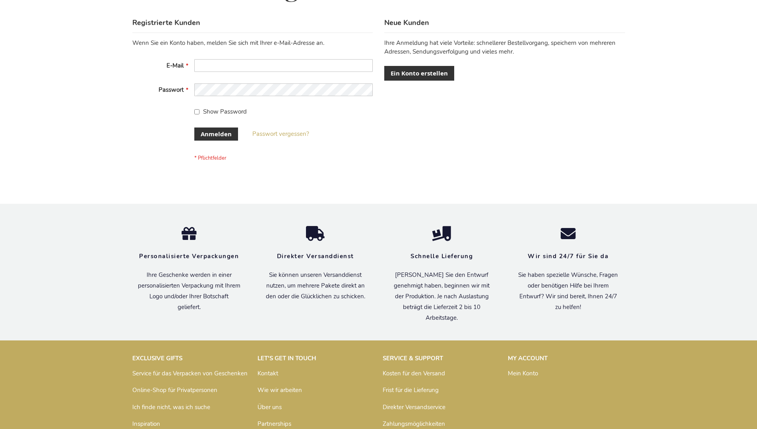
scroll to position [266, 0]
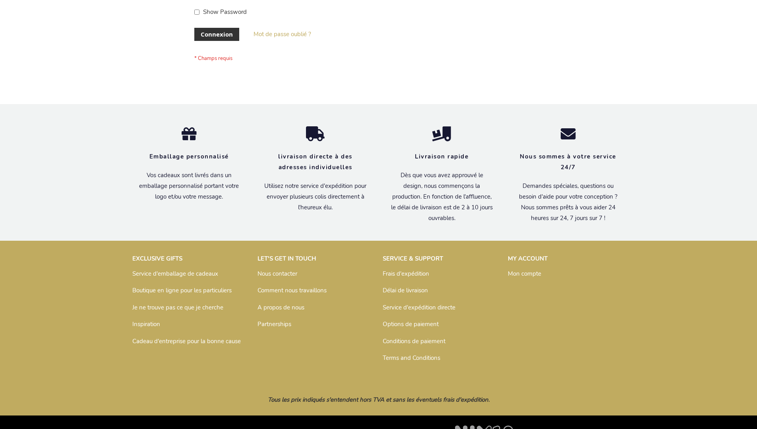
scroll to position [274, 0]
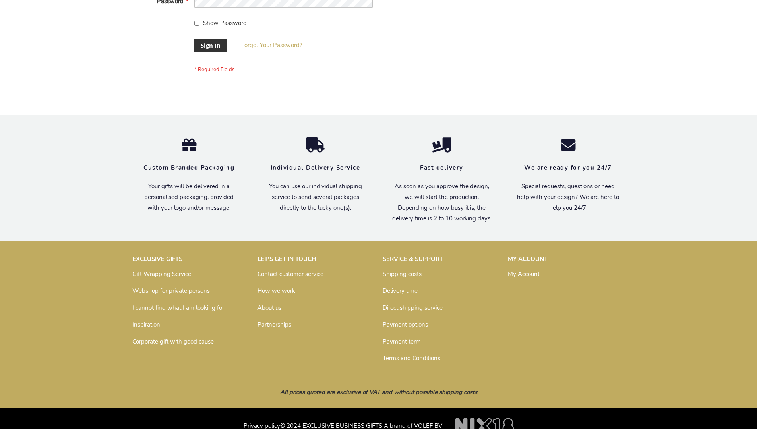
scroll to position [256, 0]
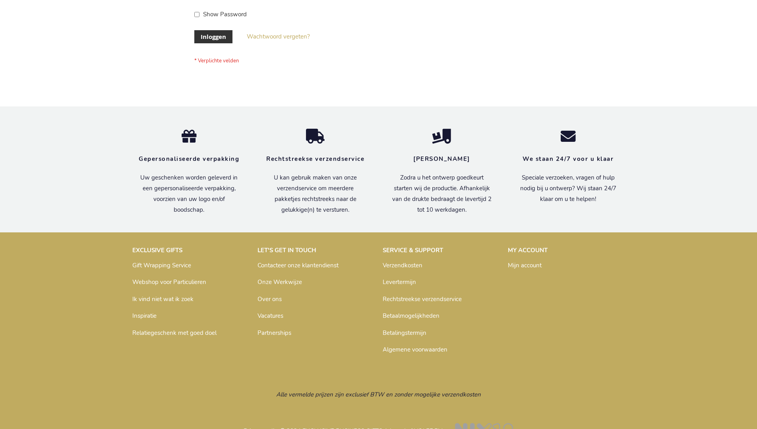
scroll to position [270, 0]
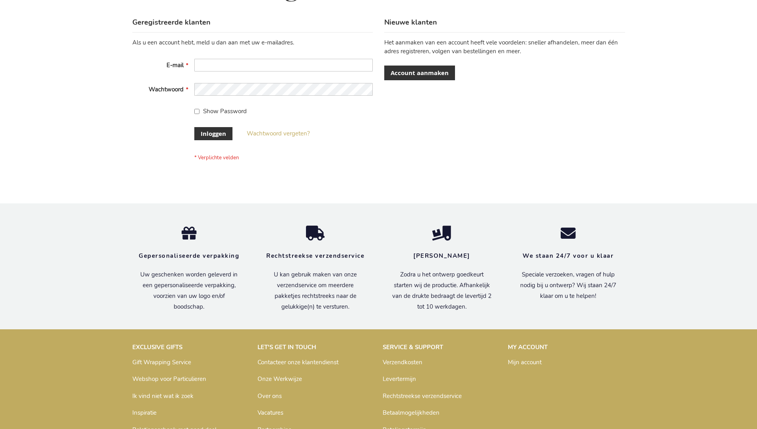
scroll to position [270, 0]
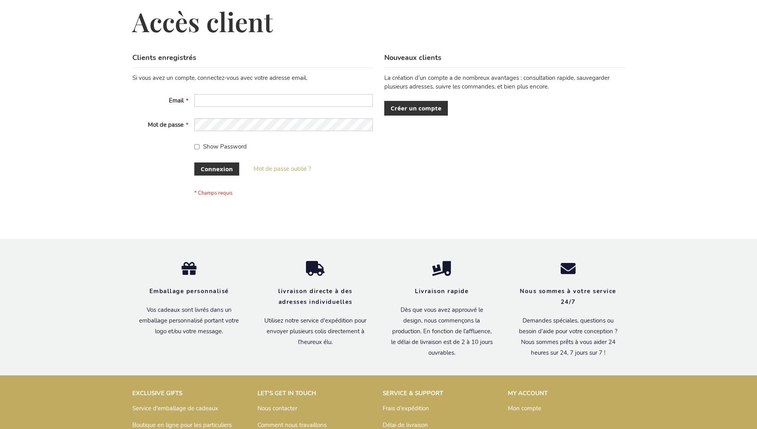
scroll to position [274, 0]
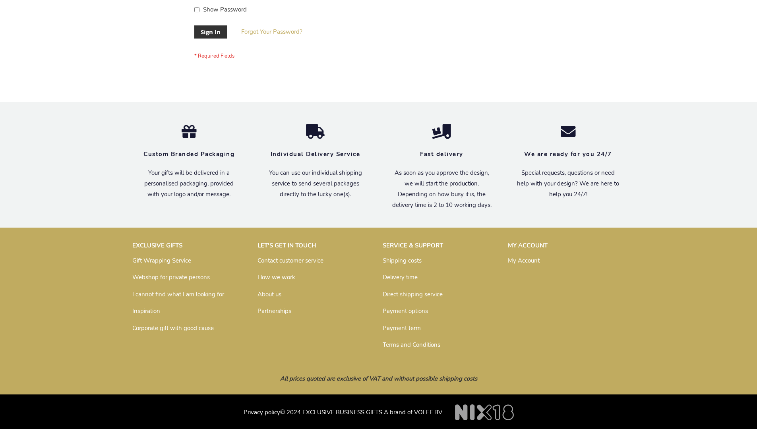
scroll to position [256, 0]
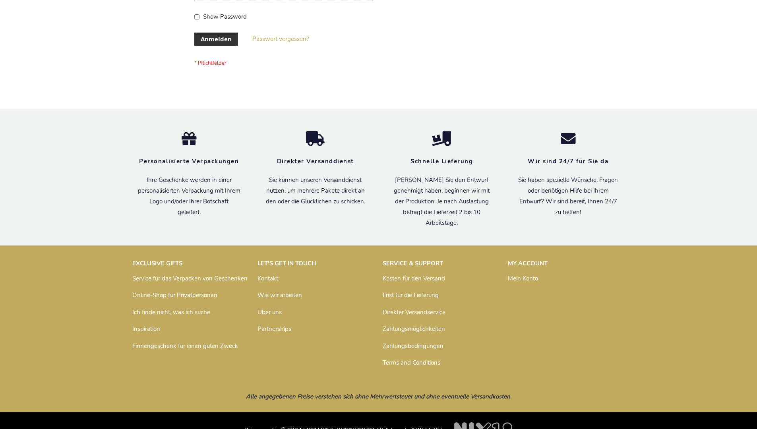
scroll to position [266, 0]
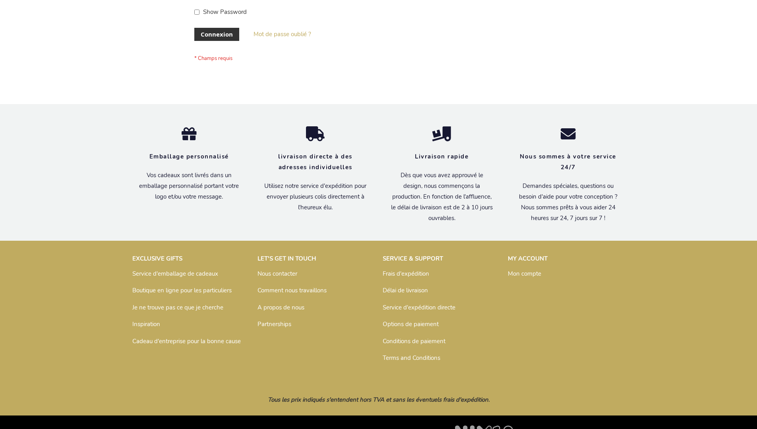
scroll to position [274, 0]
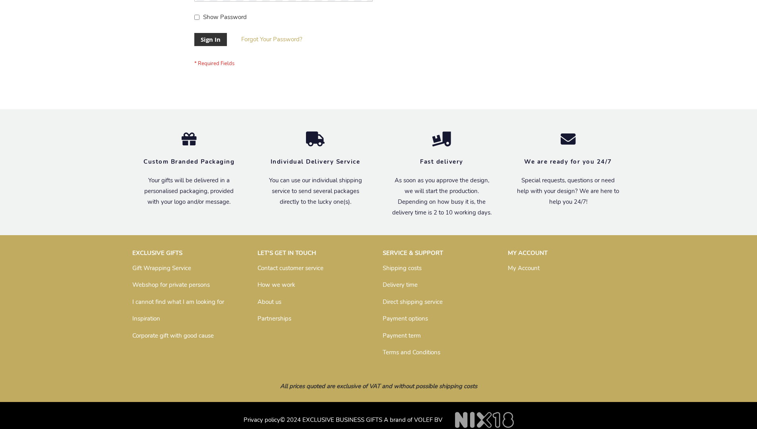
scroll to position [256, 0]
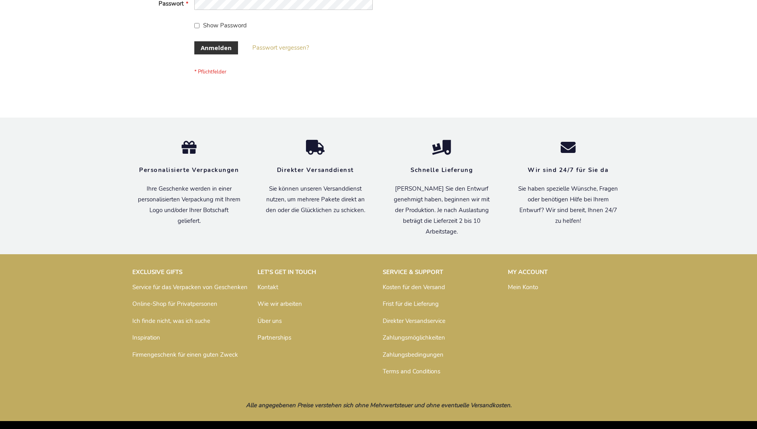
scroll to position [266, 0]
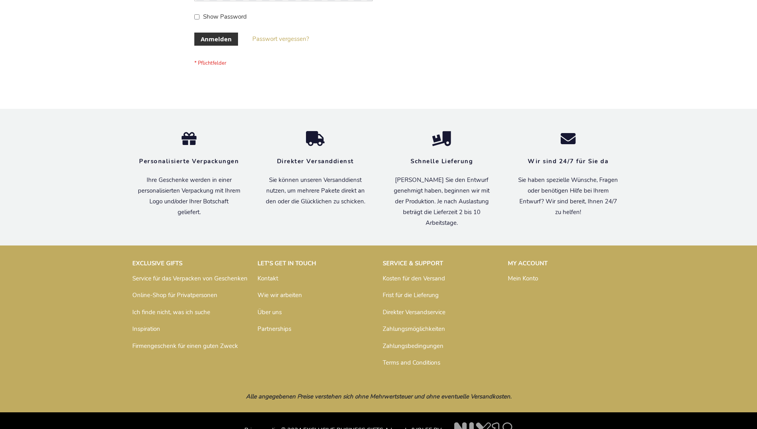
scroll to position [266, 0]
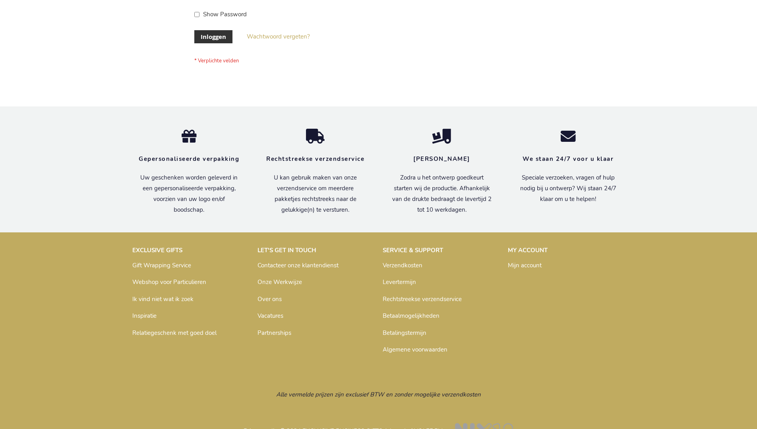
scroll to position [270, 0]
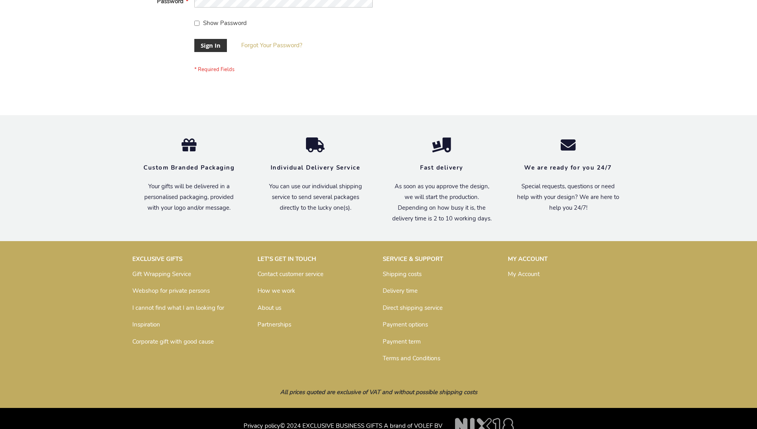
scroll to position [256, 0]
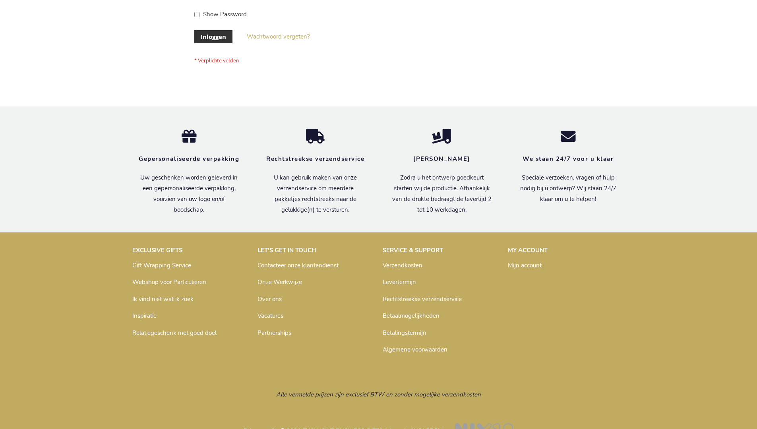
scroll to position [270, 0]
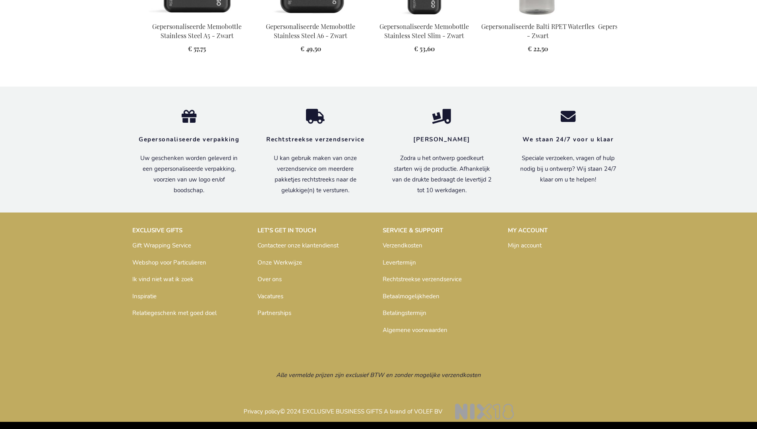
scroll to position [1111, 0]
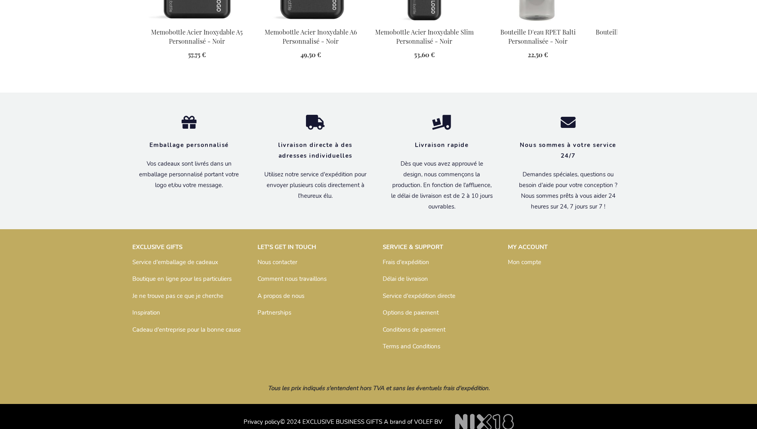
scroll to position [1125, 0]
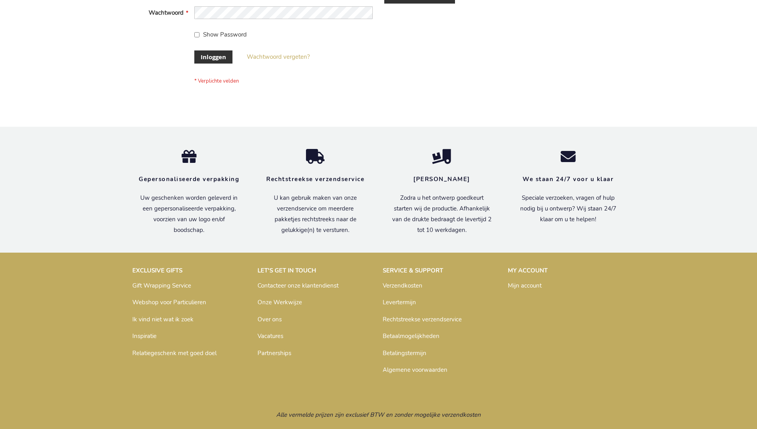
scroll to position [270, 0]
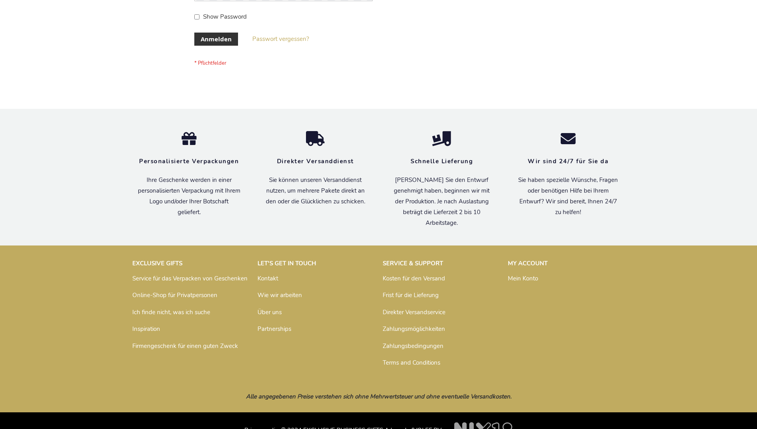
scroll to position [266, 0]
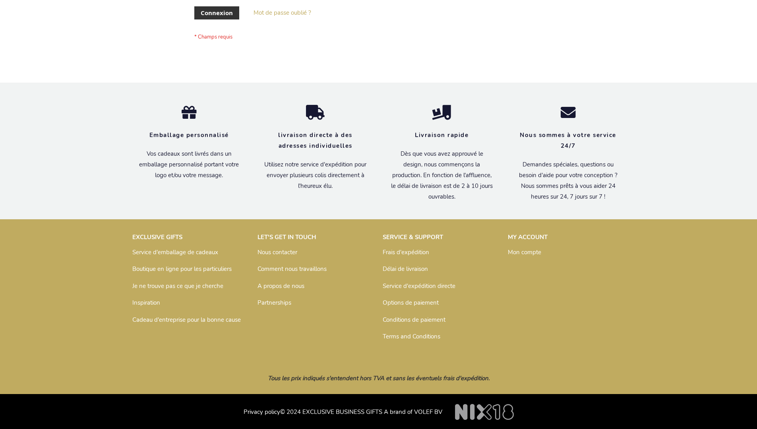
scroll to position [274, 0]
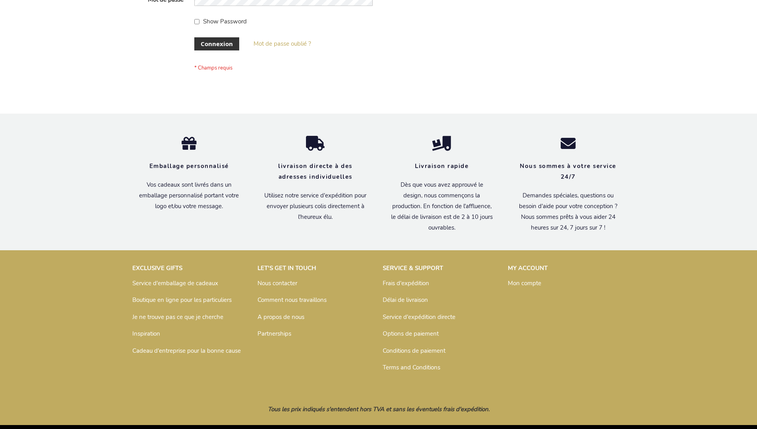
scroll to position [274, 0]
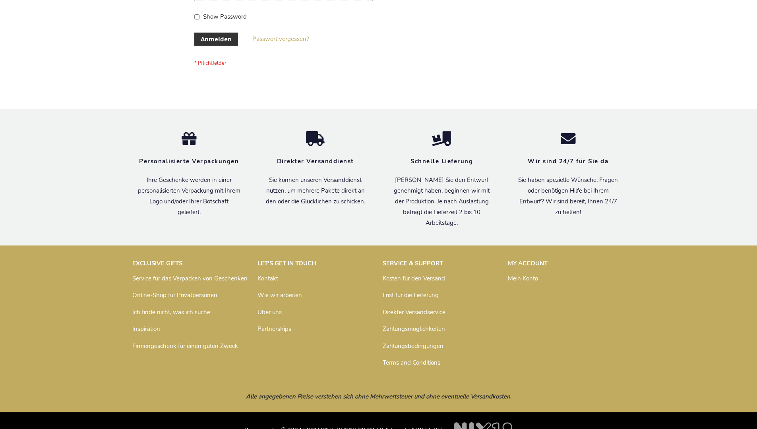
scroll to position [266, 0]
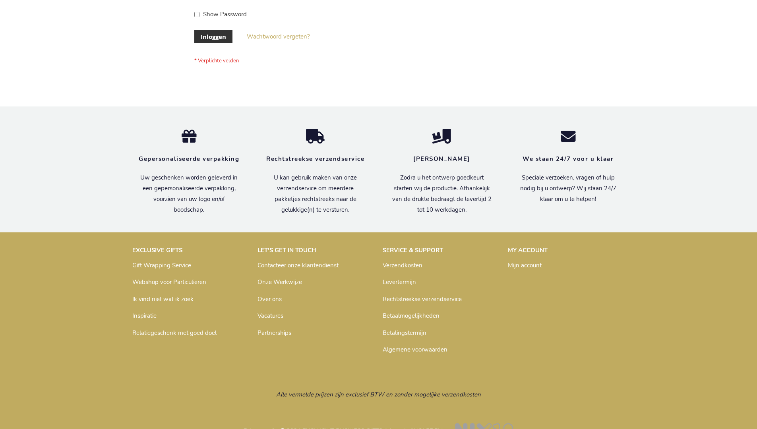
scroll to position [270, 0]
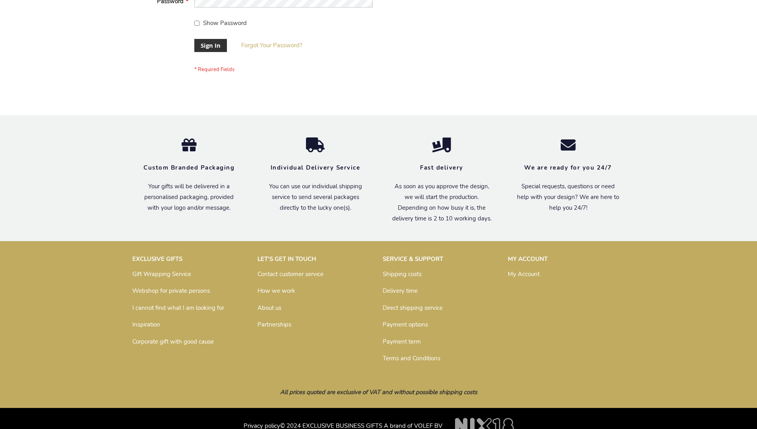
scroll to position [256, 0]
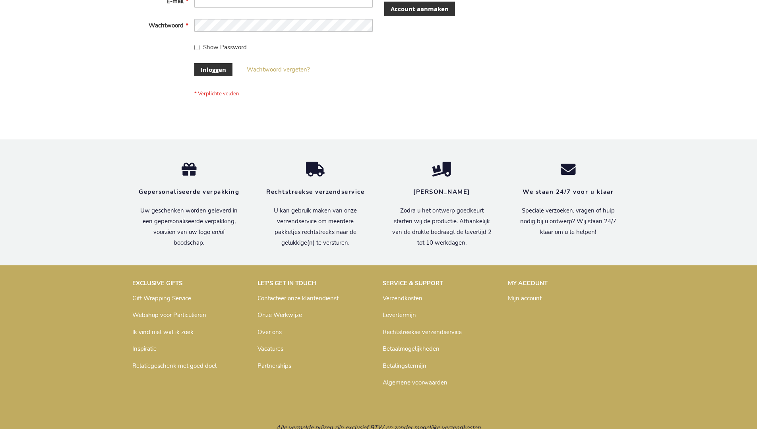
scroll to position [270, 0]
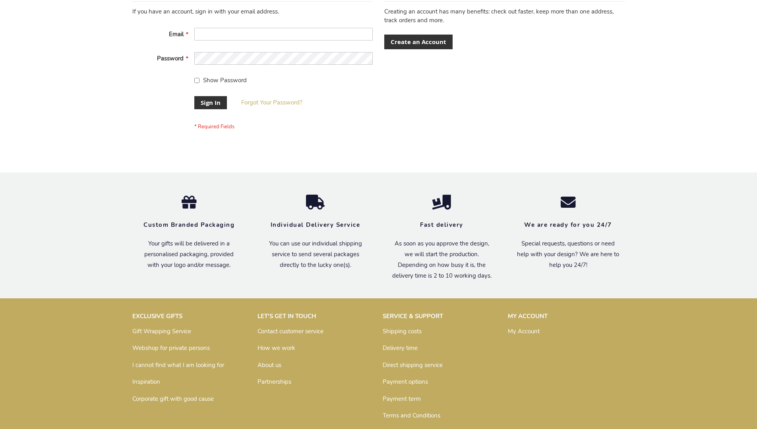
scroll to position [256, 0]
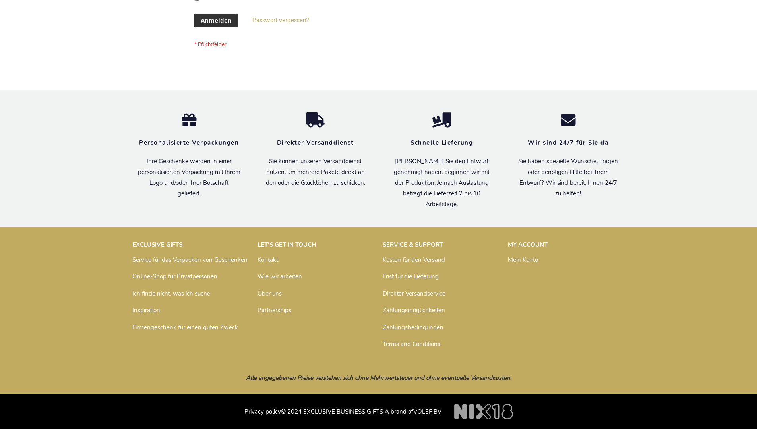
scroll to position [266, 0]
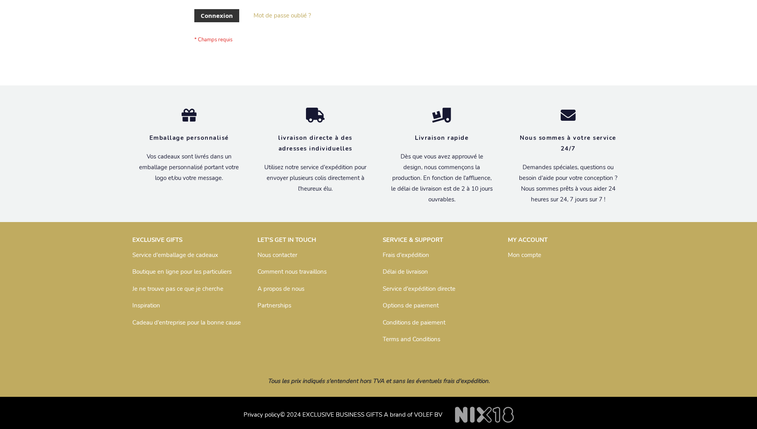
scroll to position [274, 0]
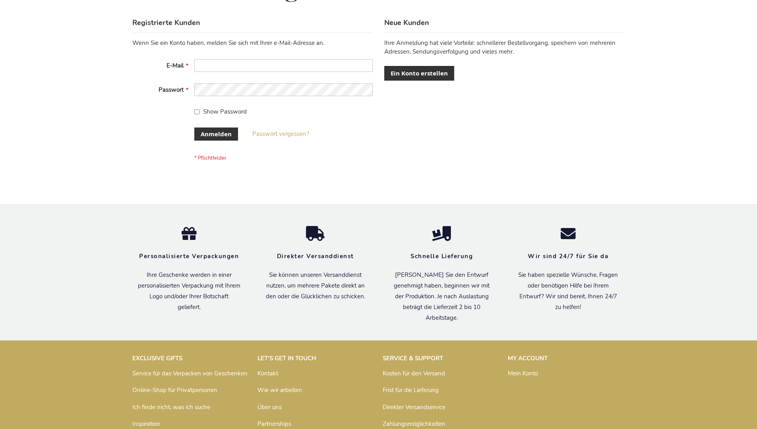
scroll to position [266, 0]
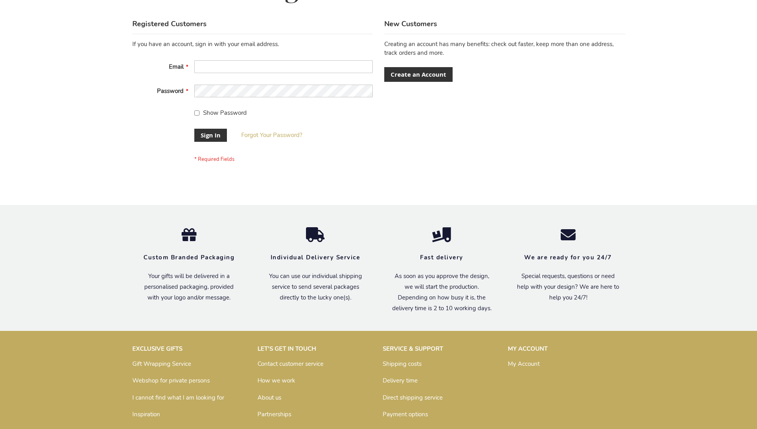
scroll to position [256, 0]
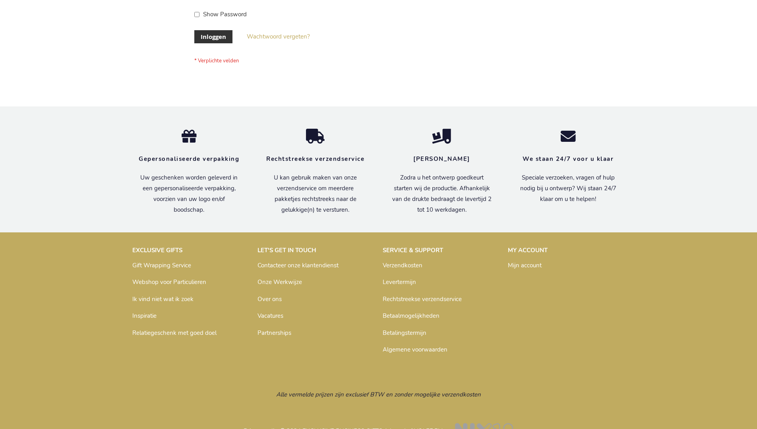
scroll to position [270, 0]
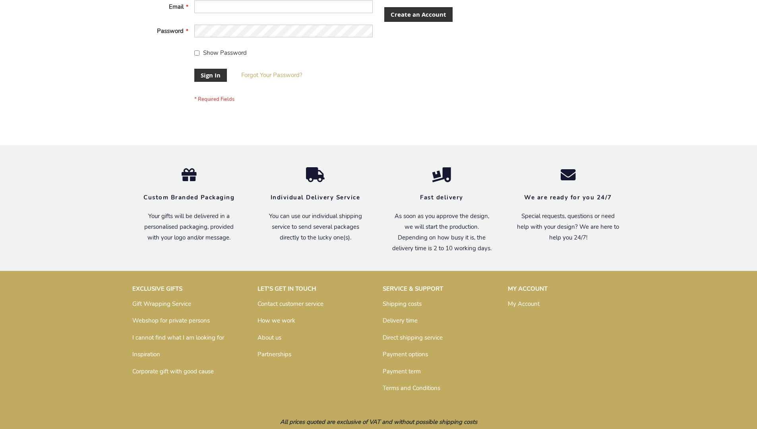
scroll to position [256, 0]
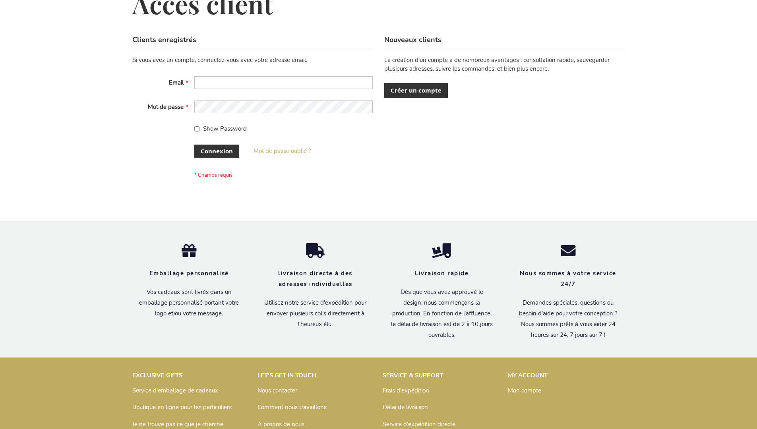
scroll to position [274, 0]
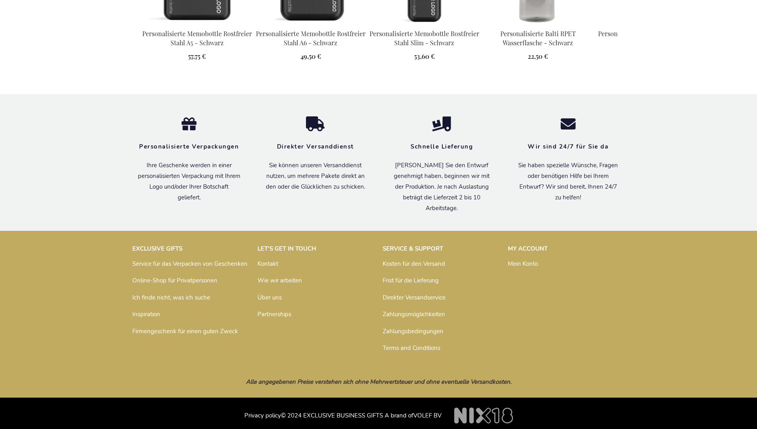
scroll to position [1117, 0]
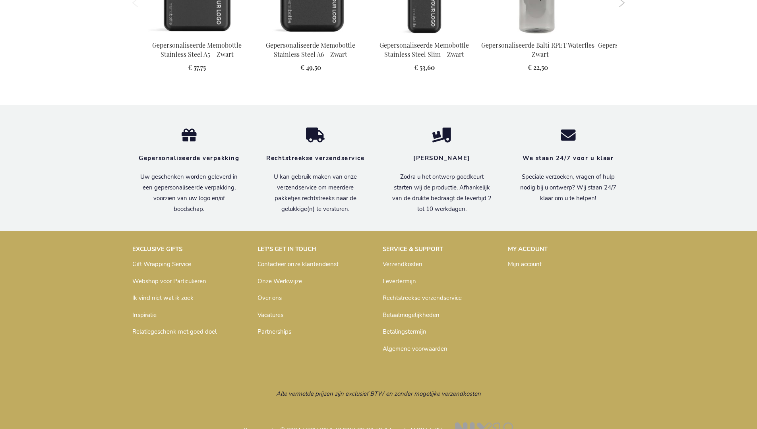
scroll to position [1111, 0]
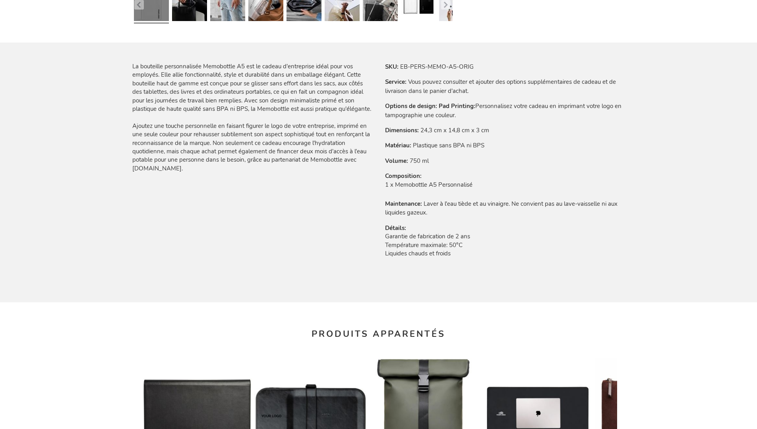
scroll to position [1125, 0]
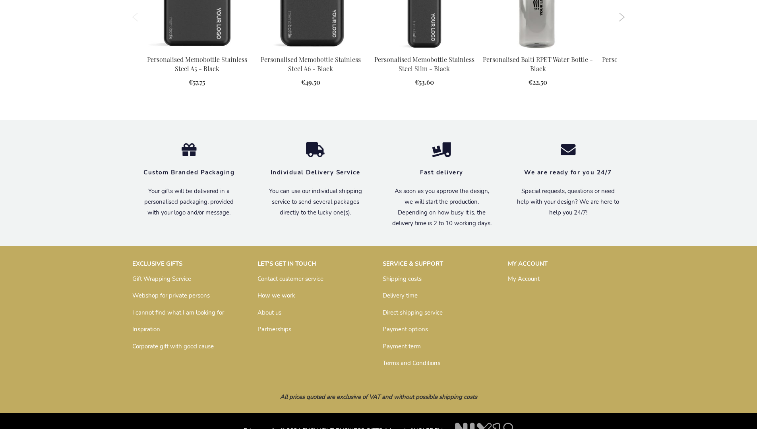
scroll to position [1106, 0]
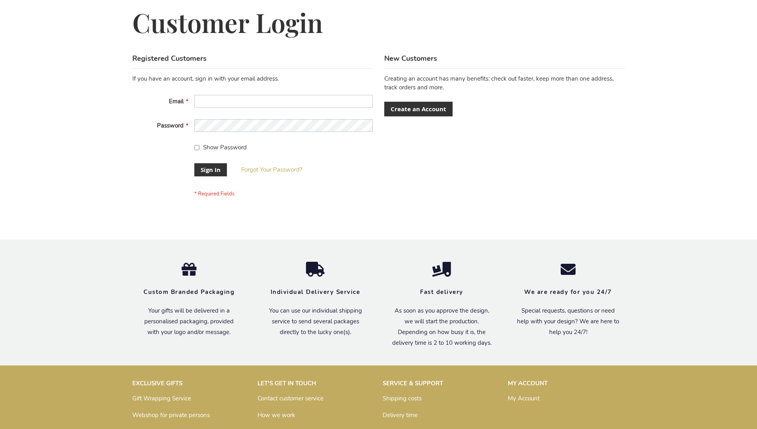
scroll to position [256, 0]
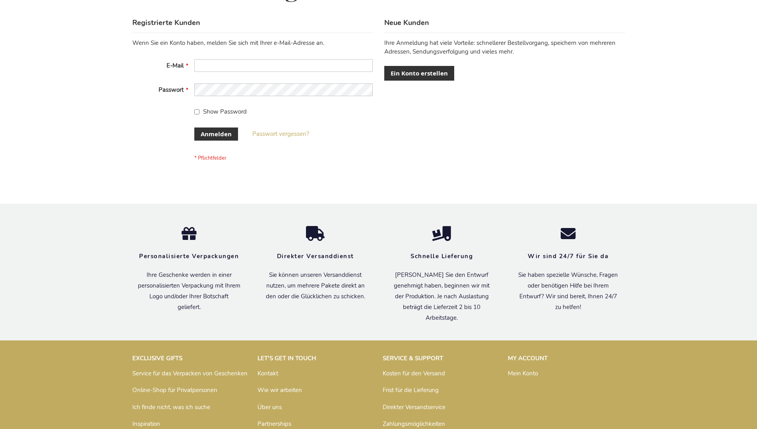
scroll to position [266, 0]
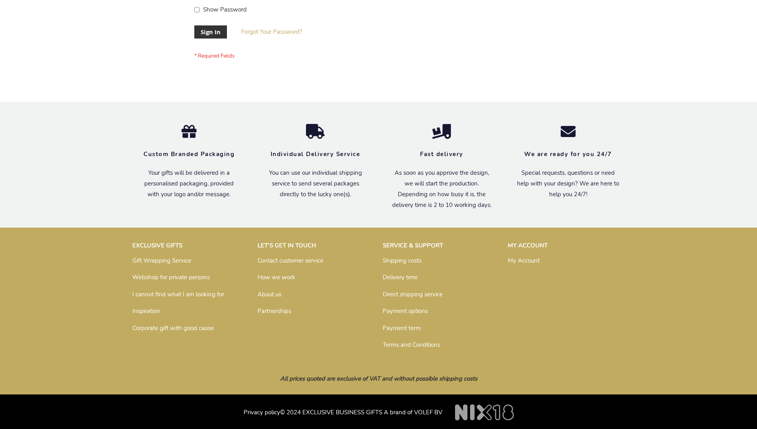
scroll to position [256, 0]
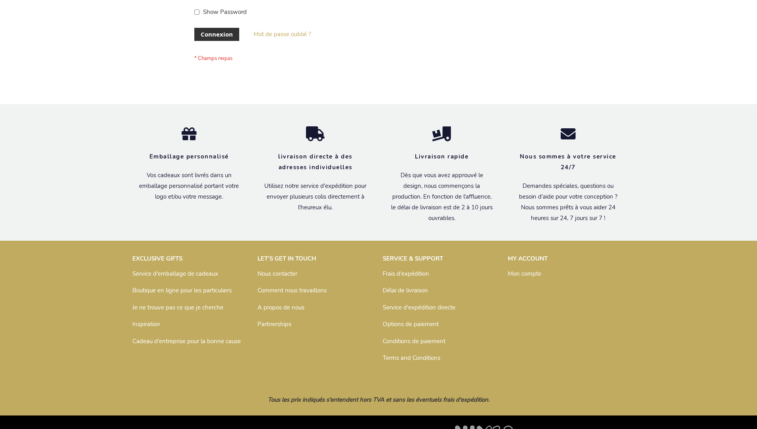
scroll to position [274, 0]
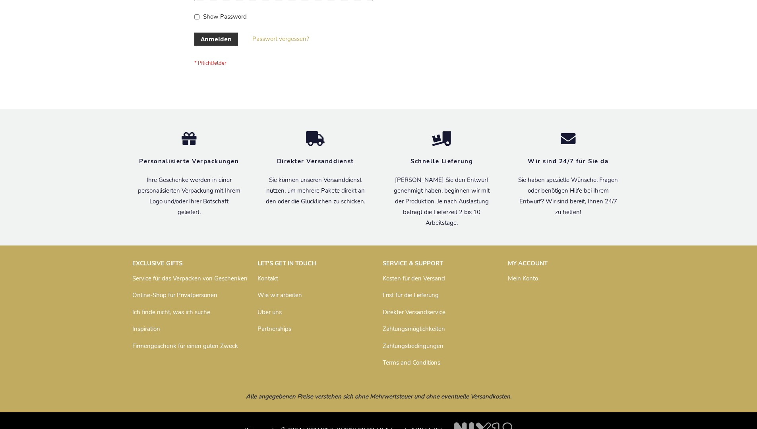
scroll to position [266, 0]
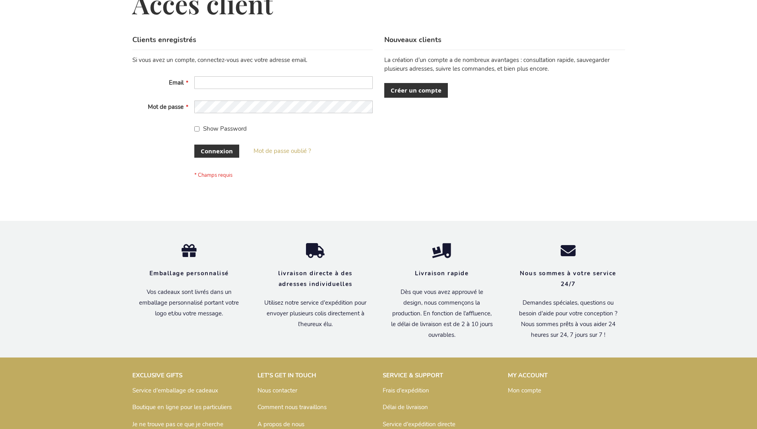
scroll to position [274, 0]
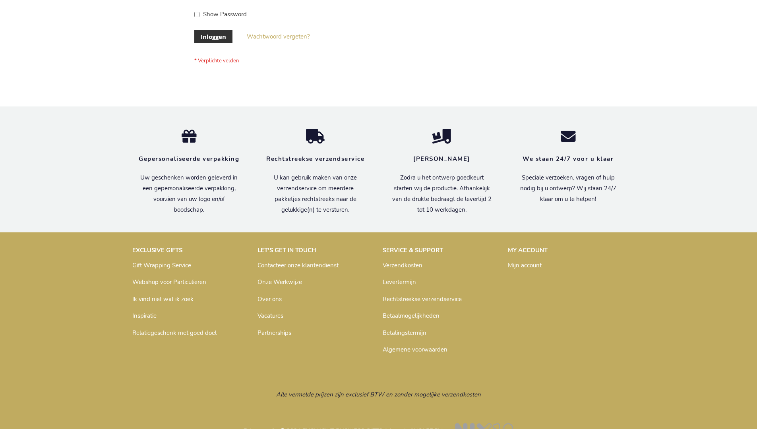
scroll to position [270, 0]
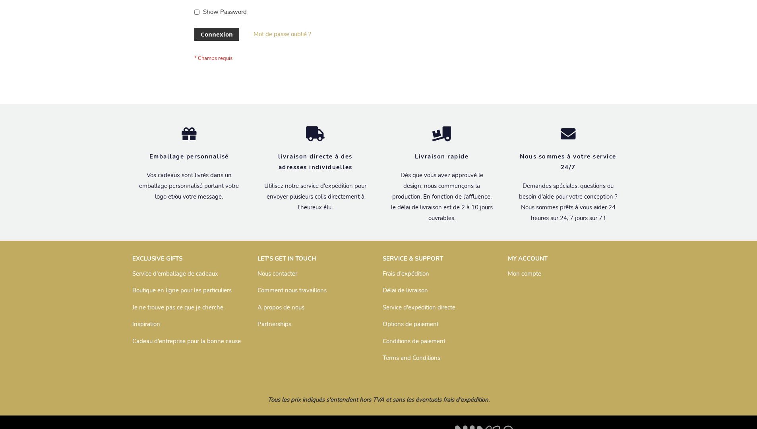
scroll to position [274, 0]
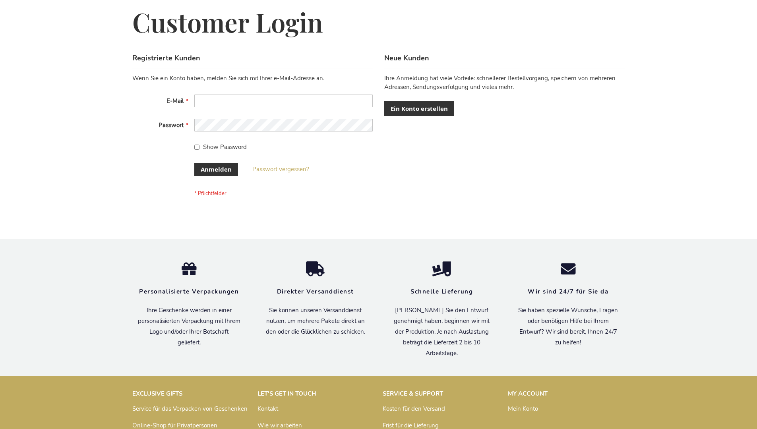
scroll to position [266, 0]
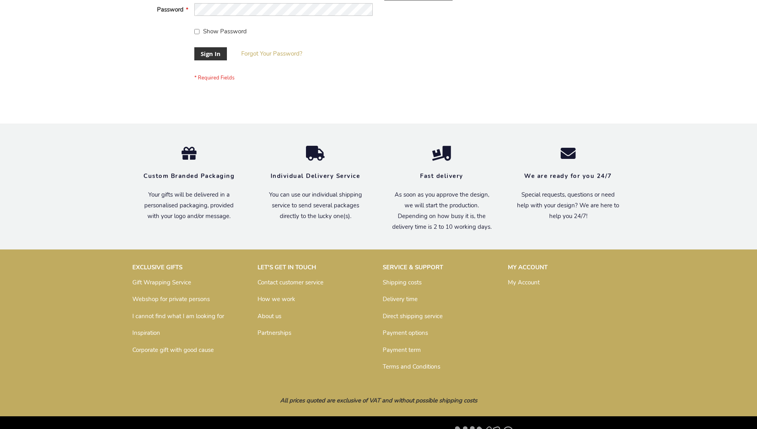
scroll to position [256, 0]
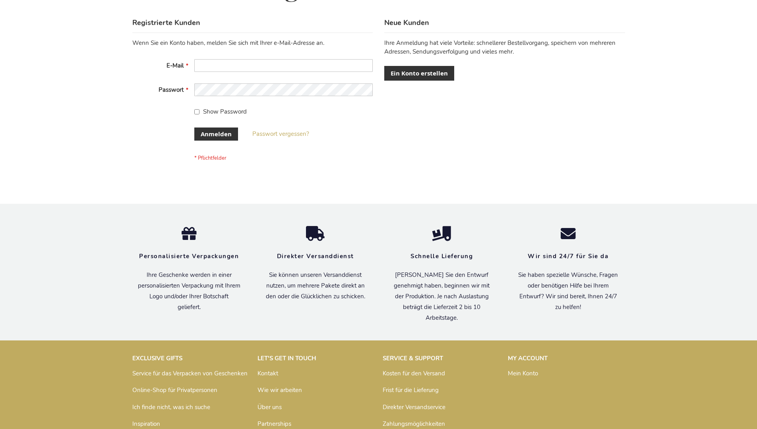
scroll to position [266, 0]
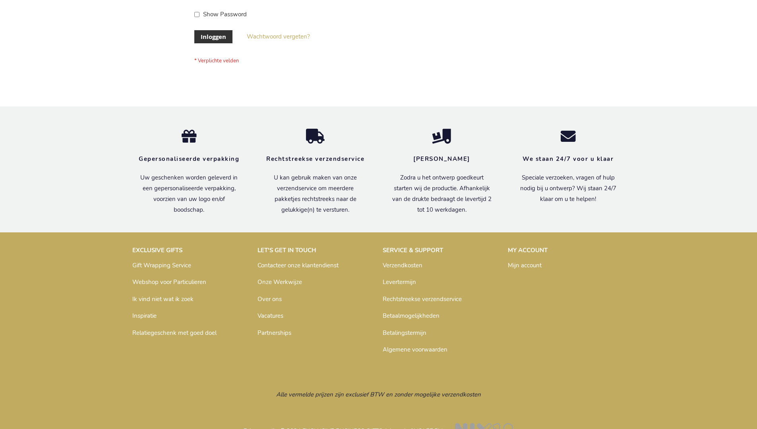
scroll to position [270, 0]
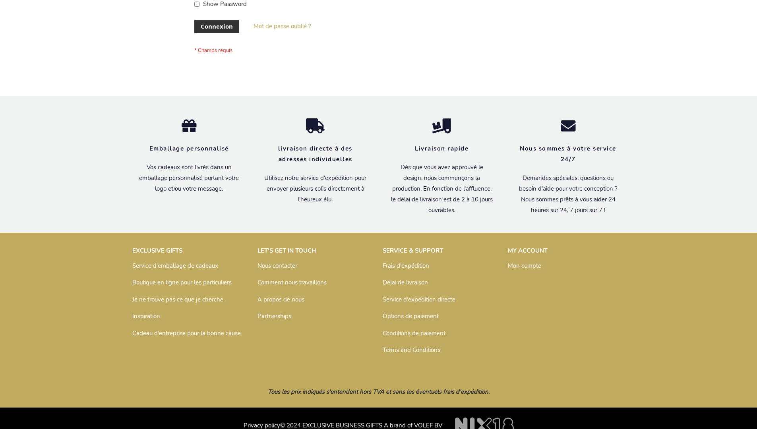
scroll to position [274, 0]
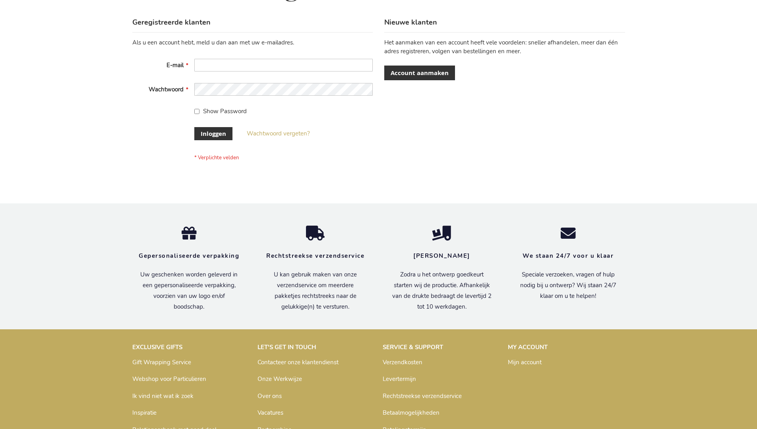
scroll to position [270, 0]
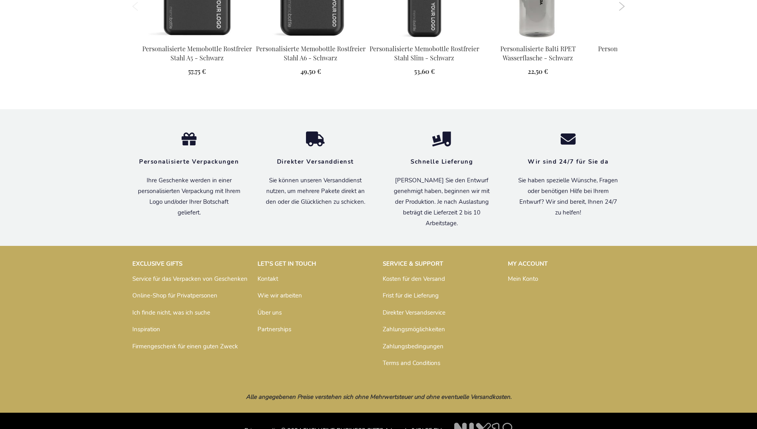
scroll to position [1117, 0]
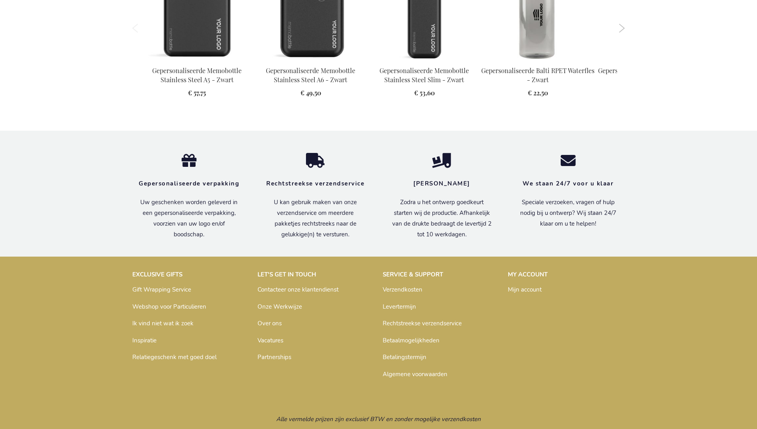
scroll to position [1111, 0]
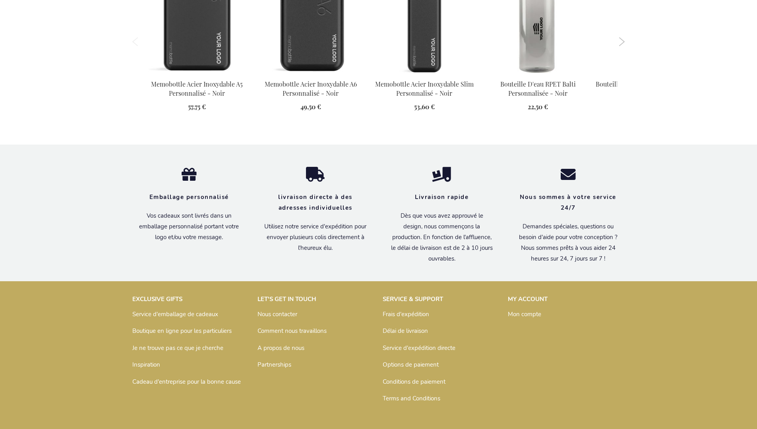
scroll to position [1125, 0]
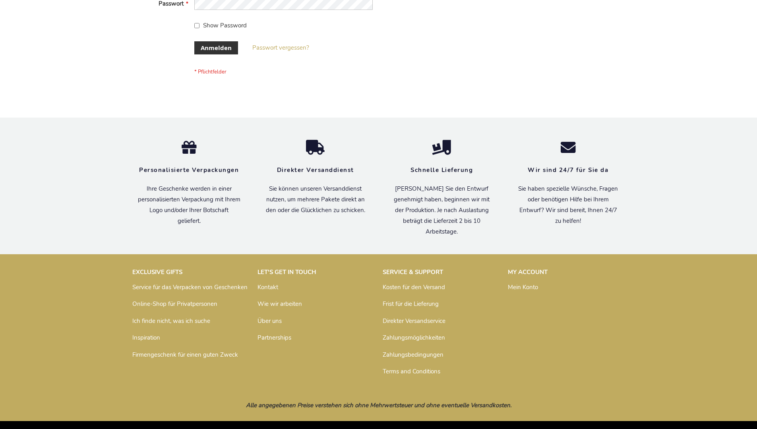
scroll to position [266, 0]
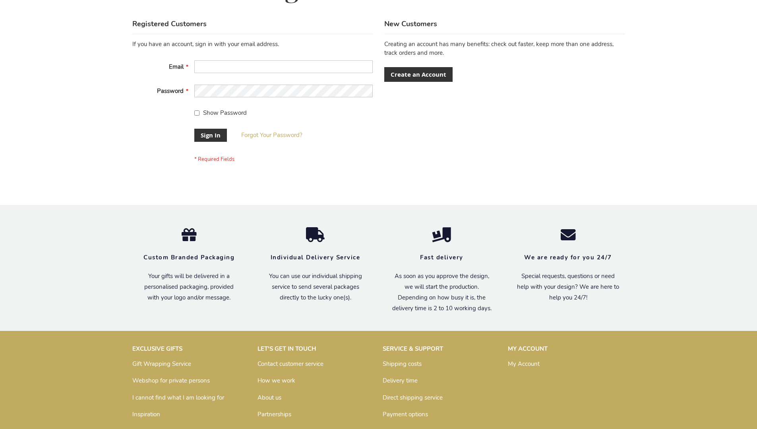
scroll to position [256, 0]
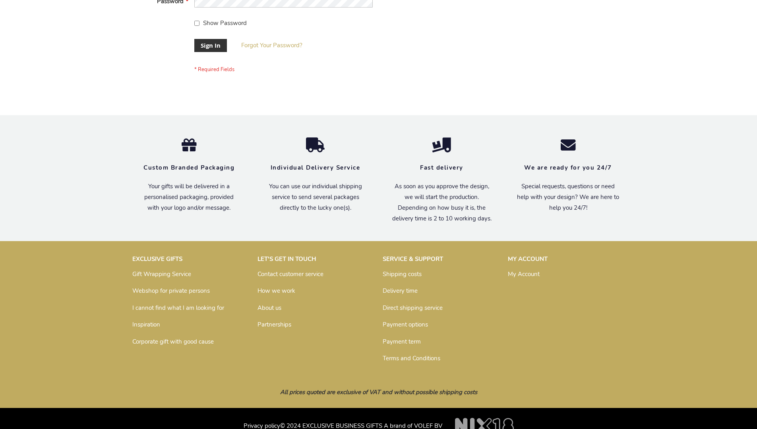
scroll to position [256, 0]
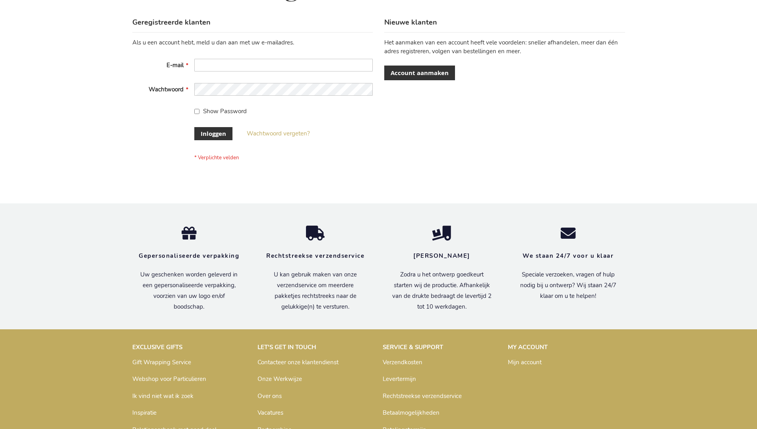
scroll to position [270, 0]
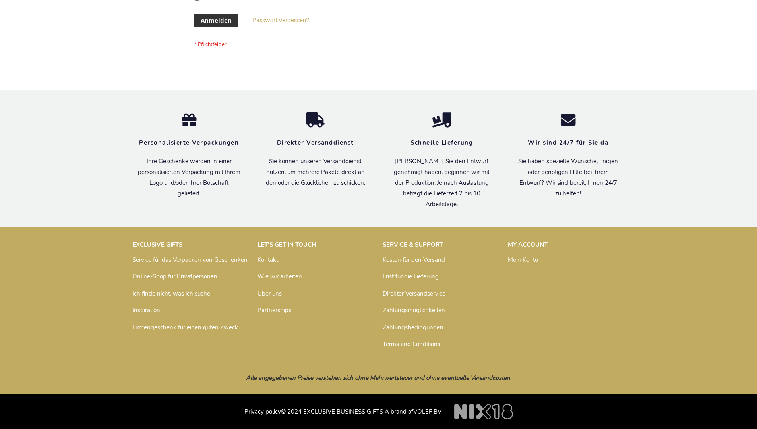
scroll to position [266, 0]
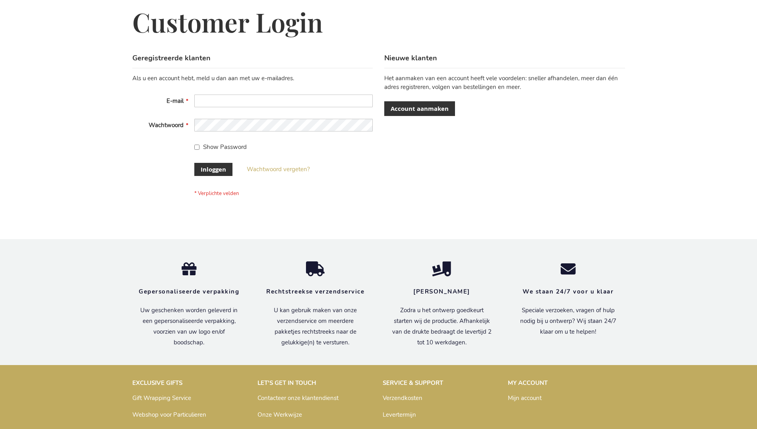
scroll to position [270, 0]
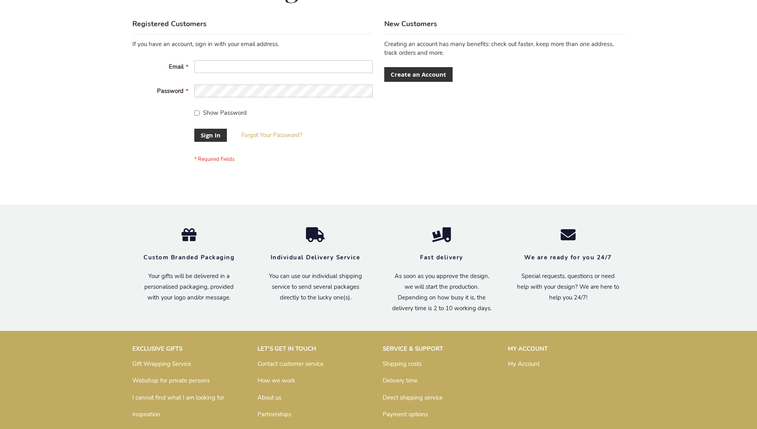
scroll to position [256, 0]
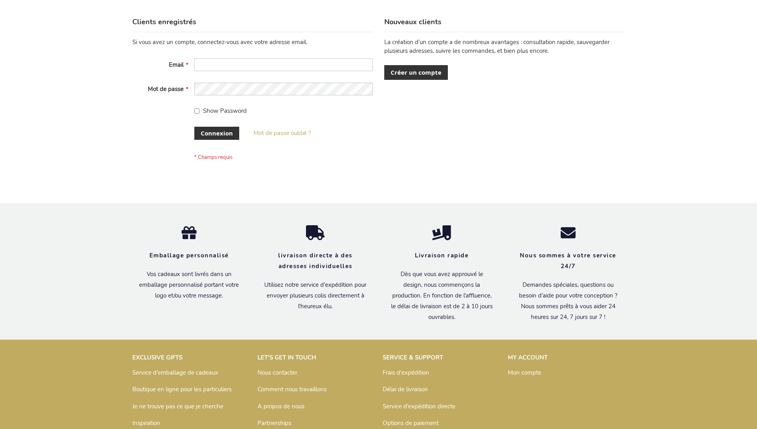
scroll to position [274, 0]
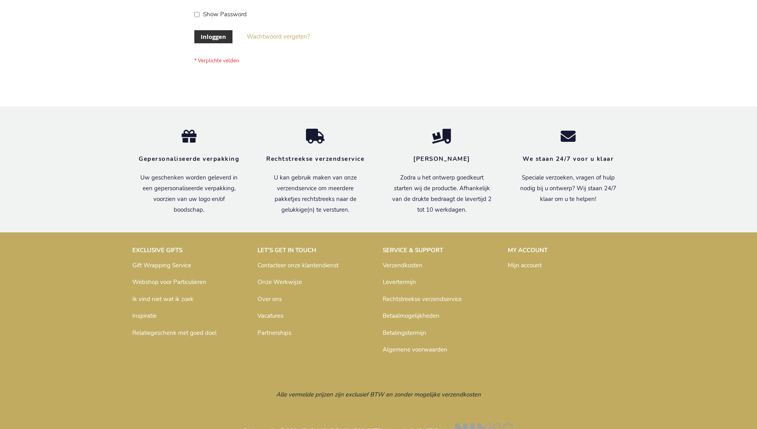
scroll to position [270, 0]
